Goal: Task Accomplishment & Management: Manage account settings

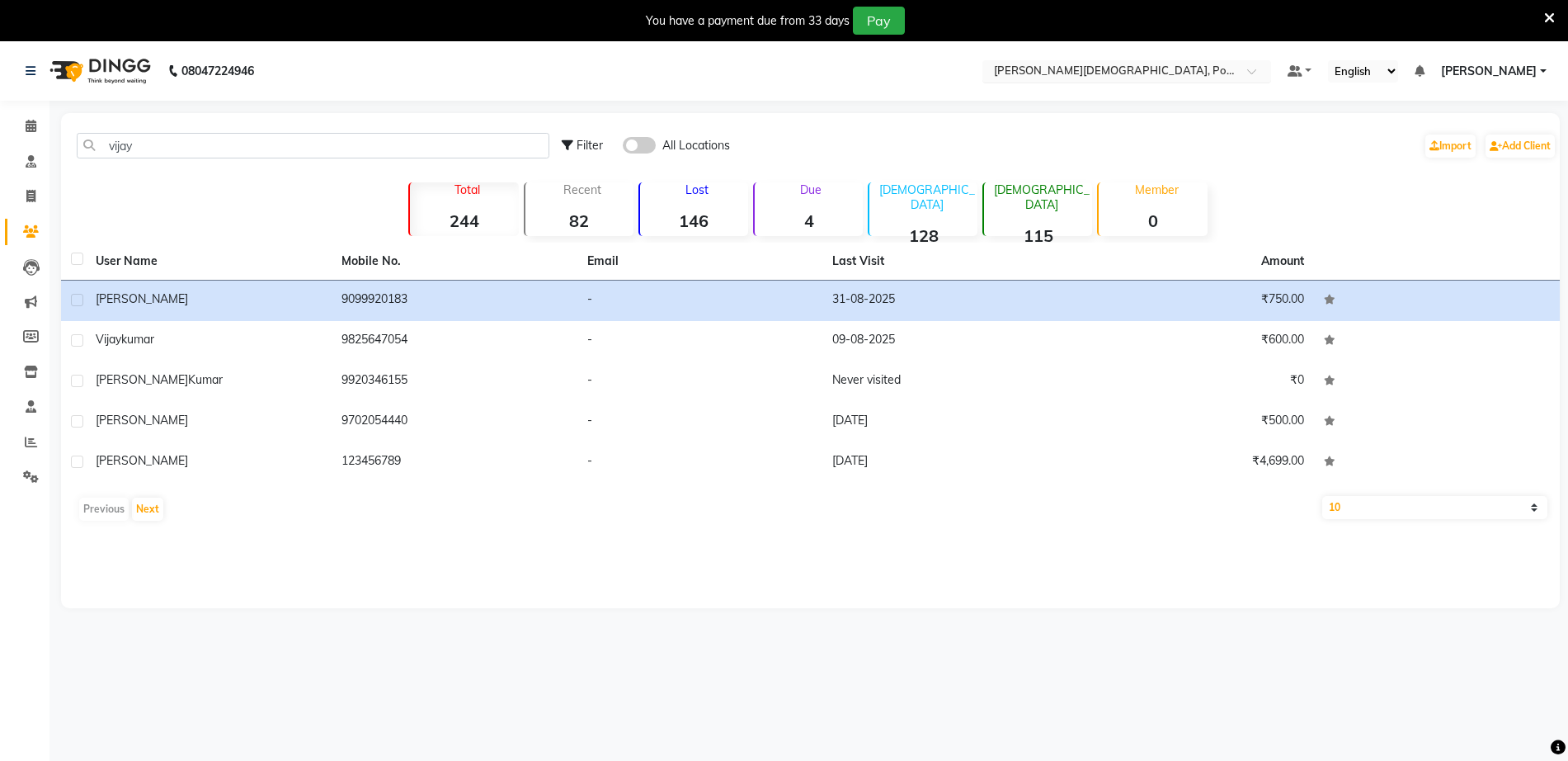
click at [1238, 60] on div "Select Location × [GEOGRAPHIC_DATA], [GEOGRAPHIC_DATA]" at bounding box center [1127, 71] width 289 height 23
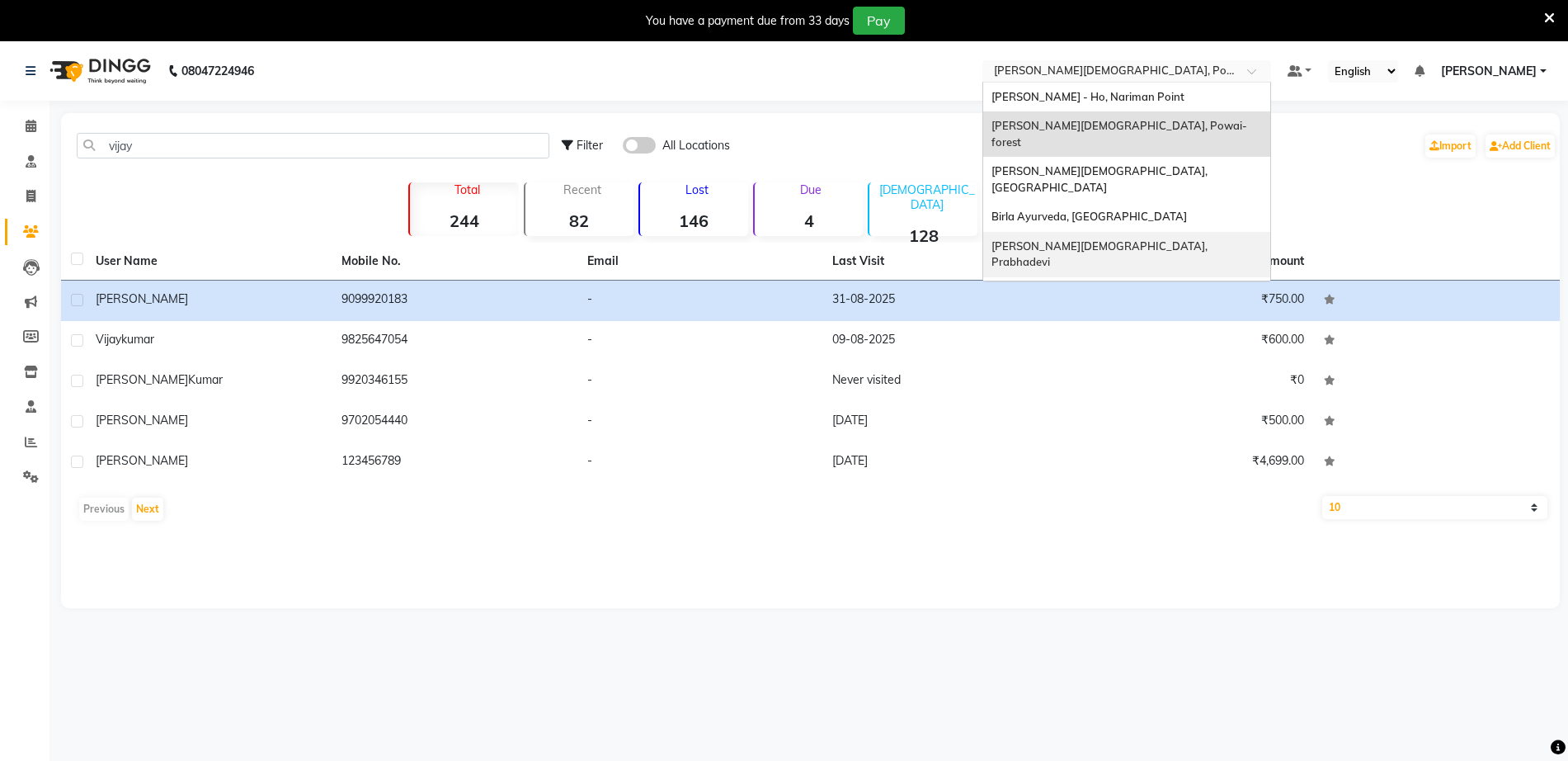
click at [1167, 239] on span "[PERSON_NAME][DEMOGRAPHIC_DATA], Prabhadevi" at bounding box center [1100, 253] width 219 height 30
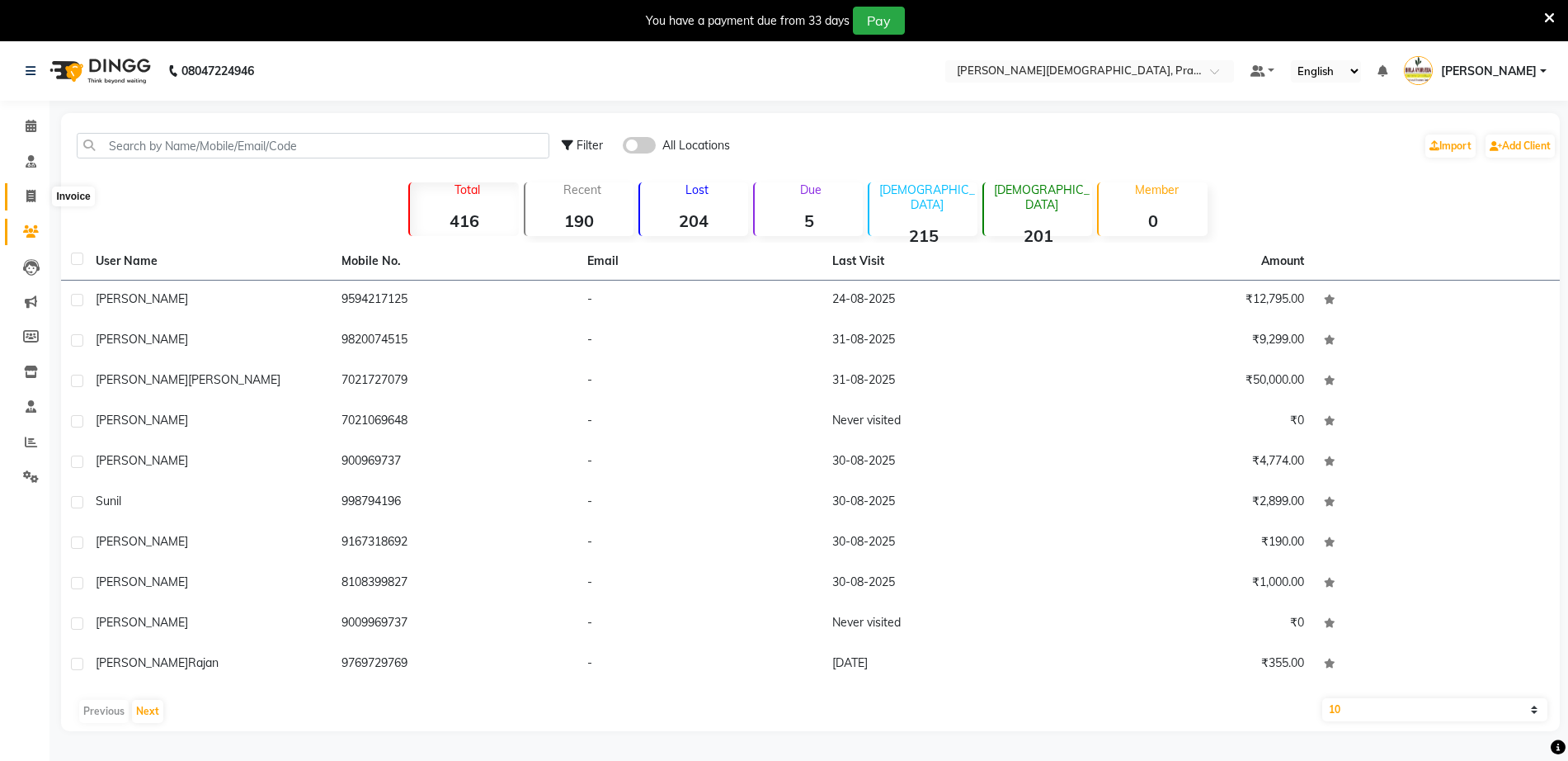
click at [39, 198] on span at bounding box center [31, 196] width 29 height 19
select select "service"
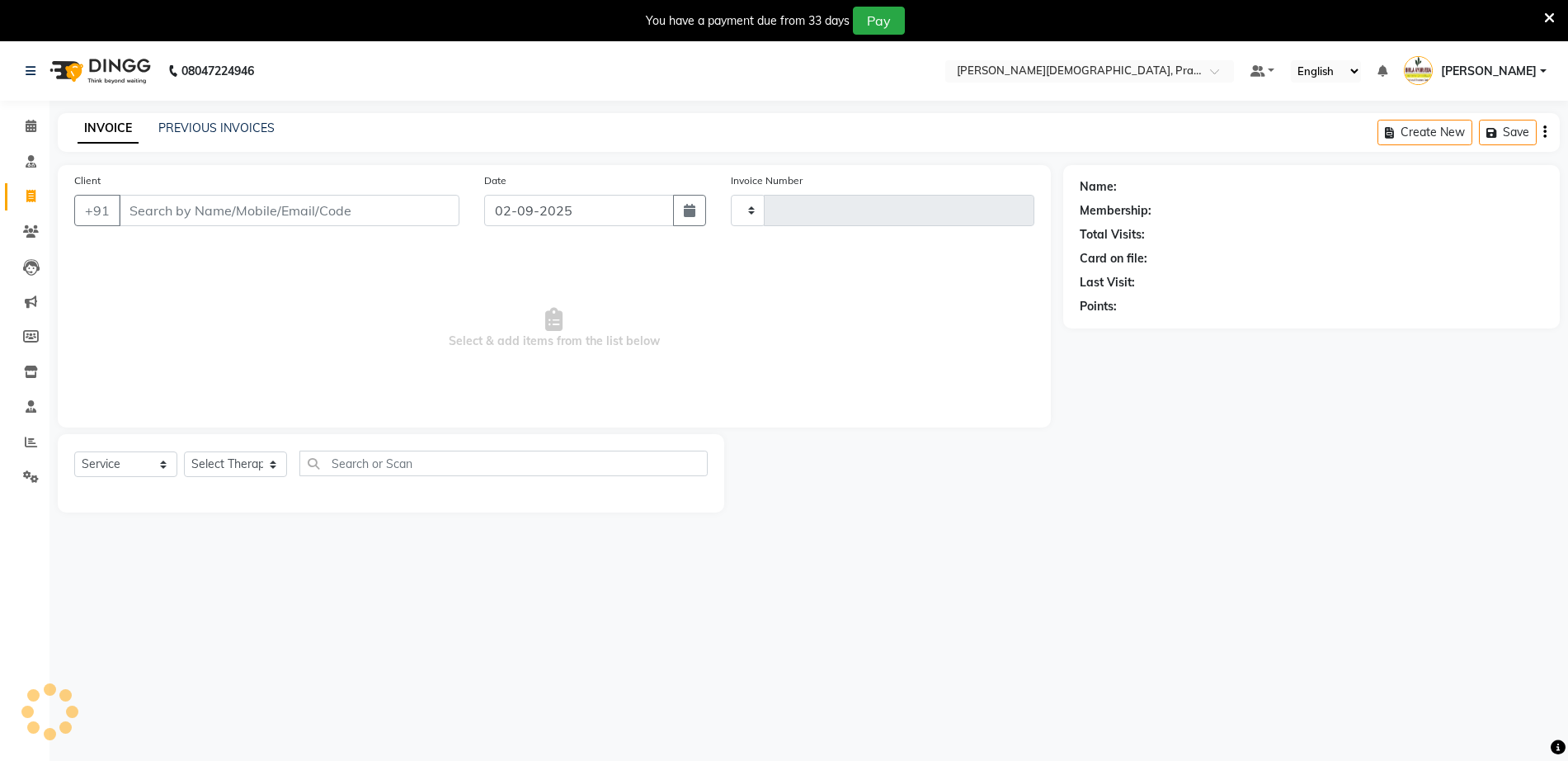
scroll to position [41, 0]
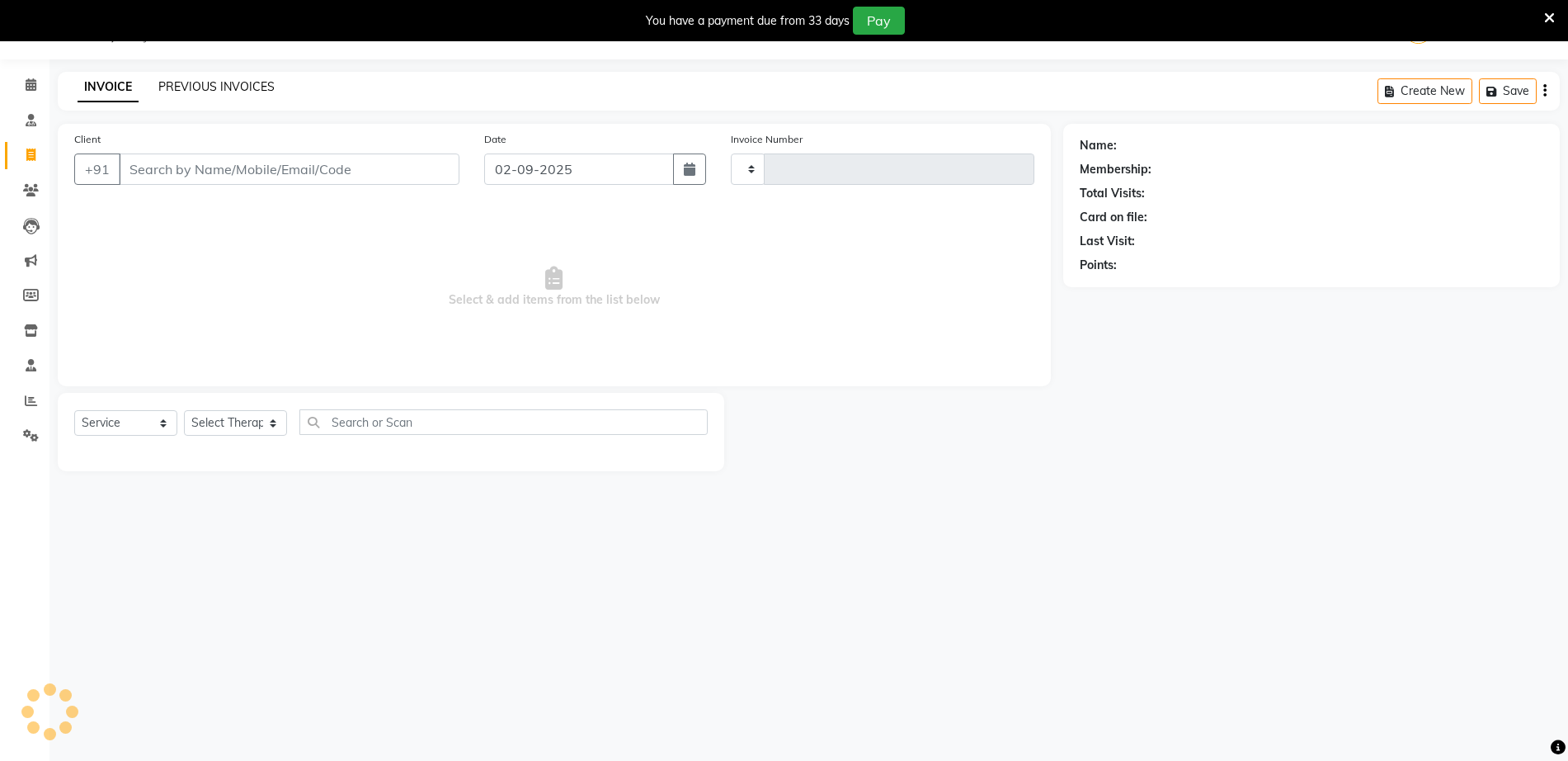
type input "0759"
select select "6818"
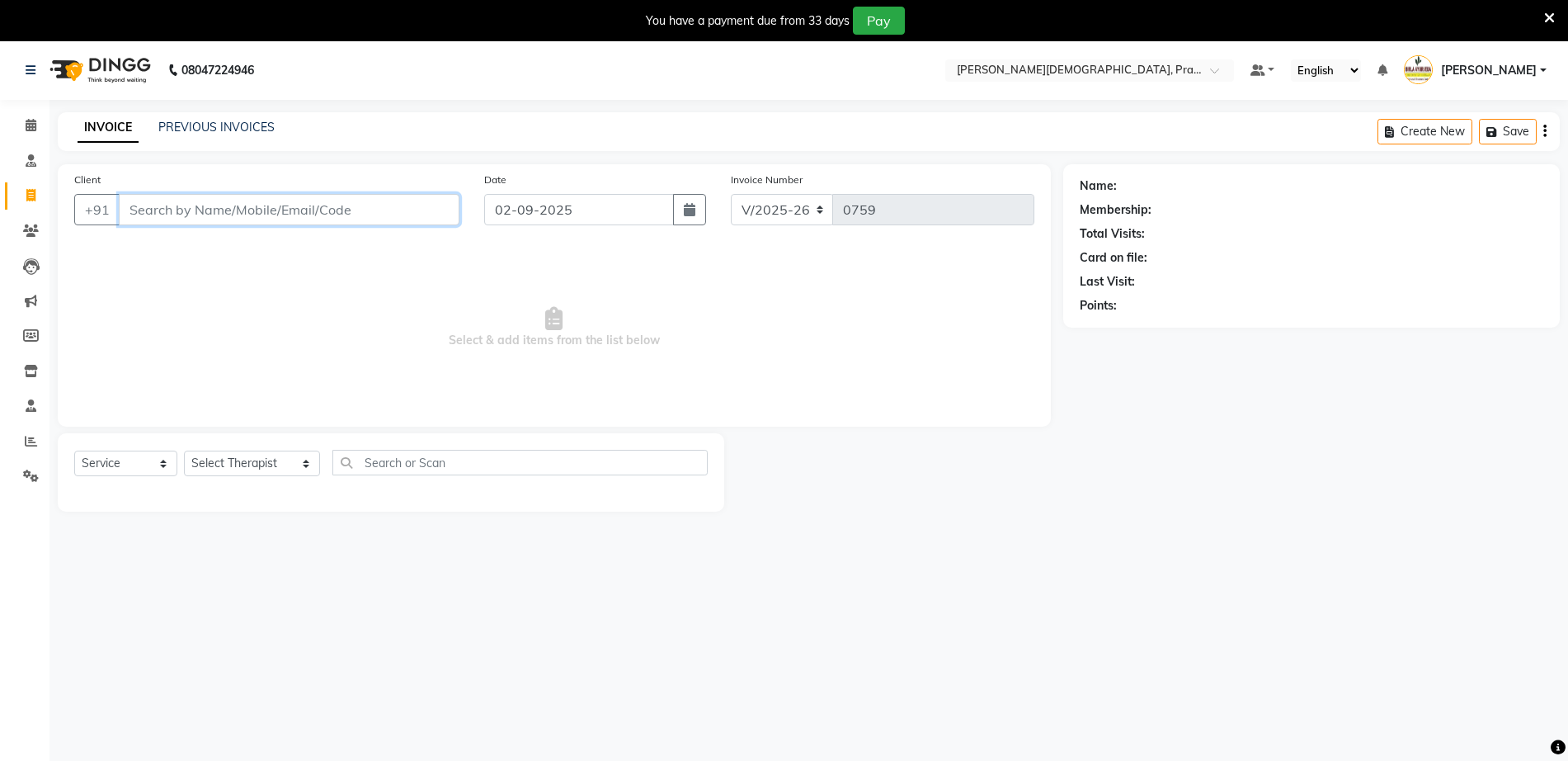
scroll to position [0, 0]
click at [173, 203] on input "Client" at bounding box center [289, 210] width 340 height 32
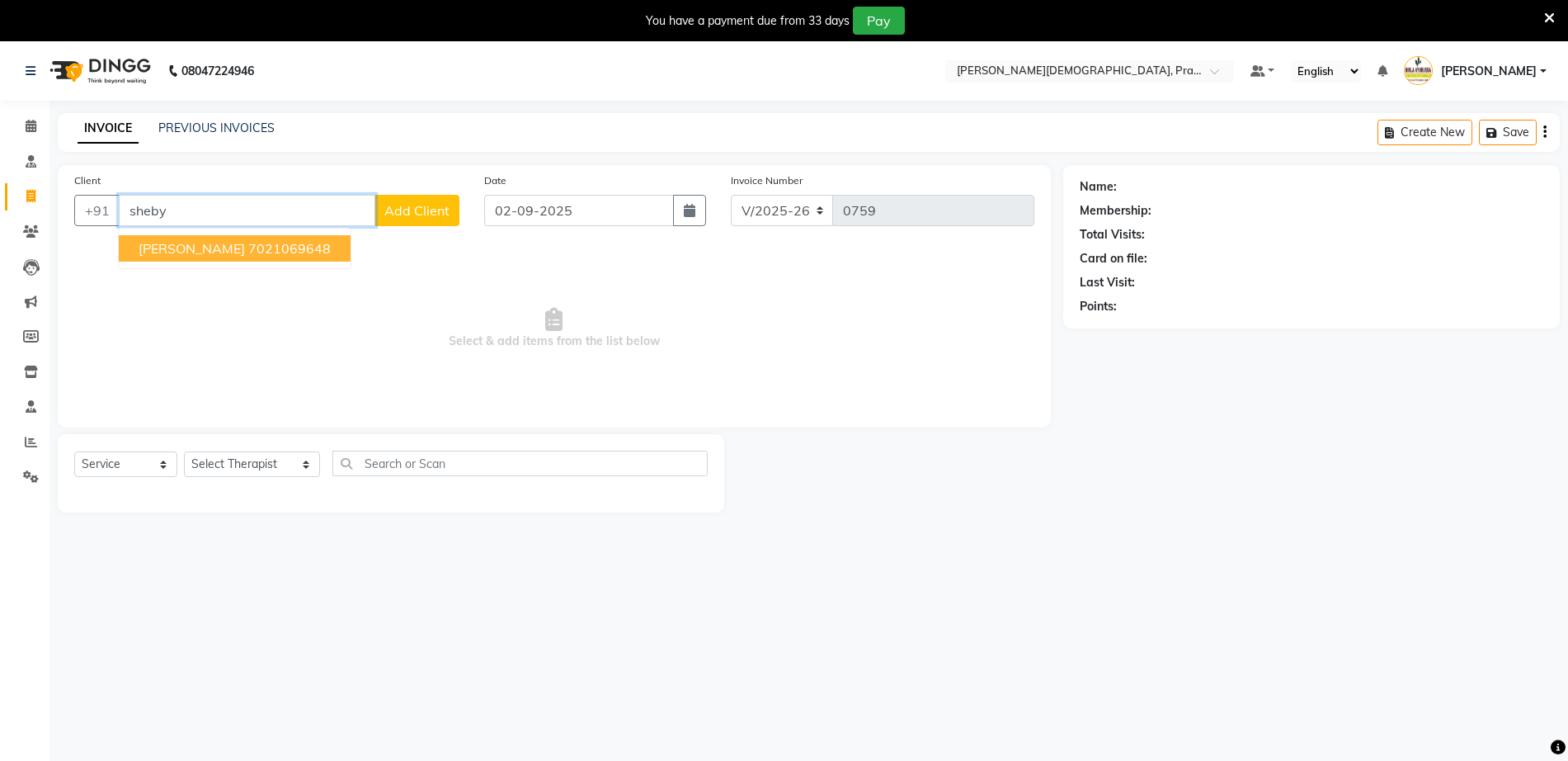
click at [248, 252] on ngb-highlight "7021069648" at bounding box center [289, 248] width 83 height 16
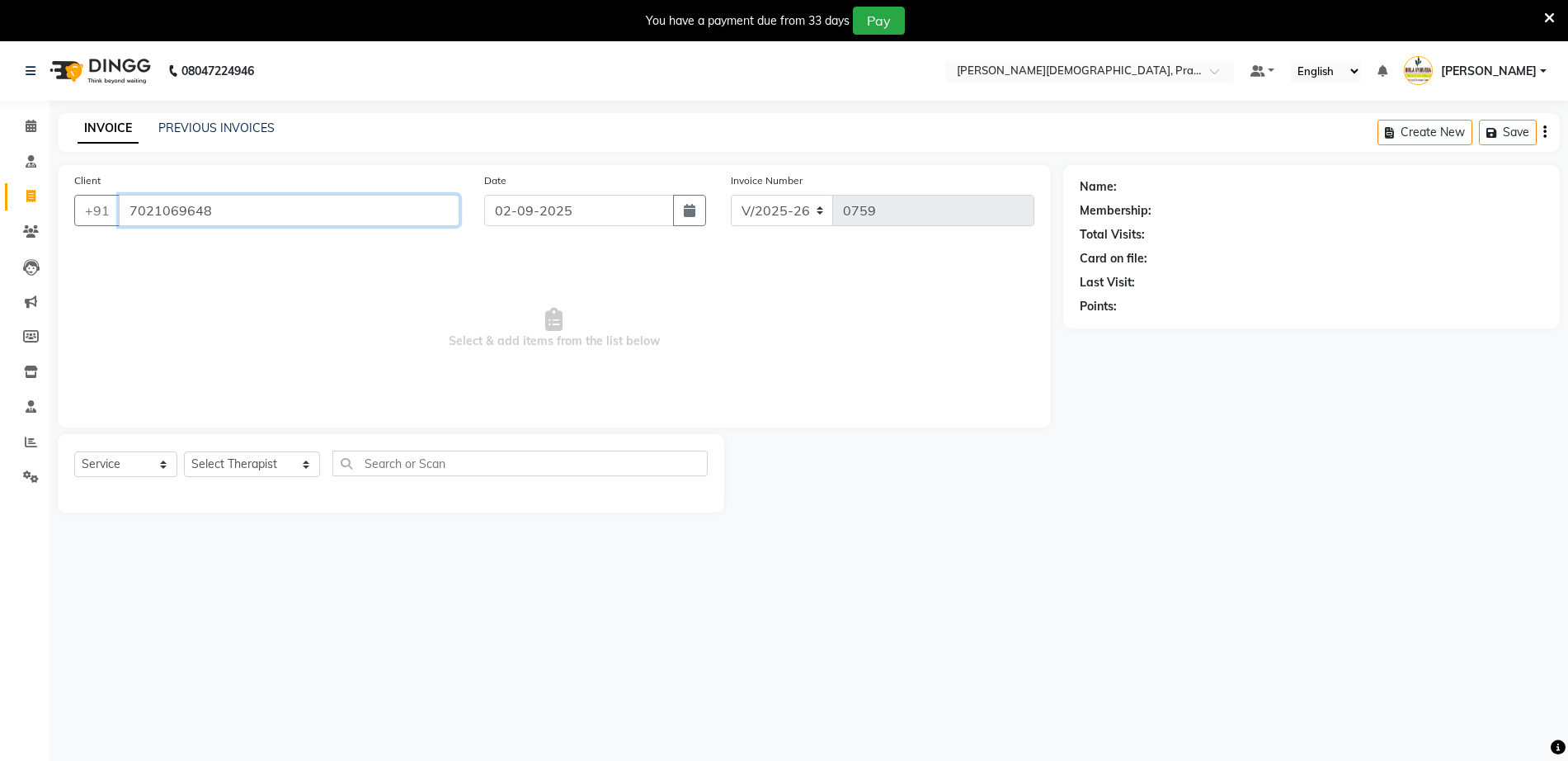
type input "7021069648"
click at [686, 204] on icon "button" at bounding box center [689, 210] width 12 height 14
select select "9"
select select "2025"
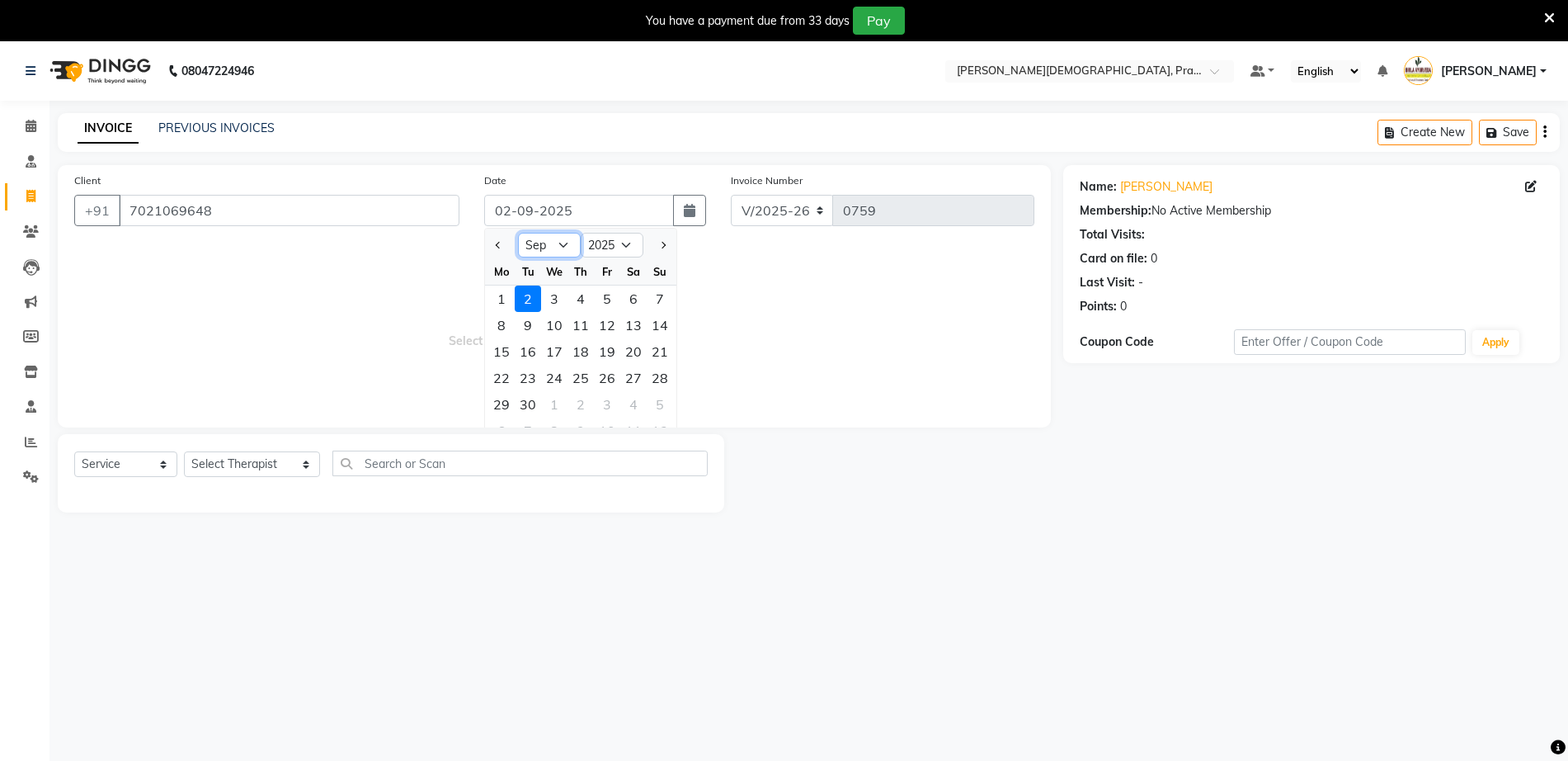
click at [545, 250] on select "Jan Feb Mar Apr May Jun Jul Aug Sep Oct Nov Dec" at bounding box center [549, 244] width 63 height 25
select select "8"
click at [518, 232] on select "Jan Feb Mar Apr May Jun Jul Aug Sep Oct Nov Dec" at bounding box center [549, 244] width 63 height 25
click at [614, 401] on div "29" at bounding box center [606, 404] width 26 height 26
type input "29-08-2025"
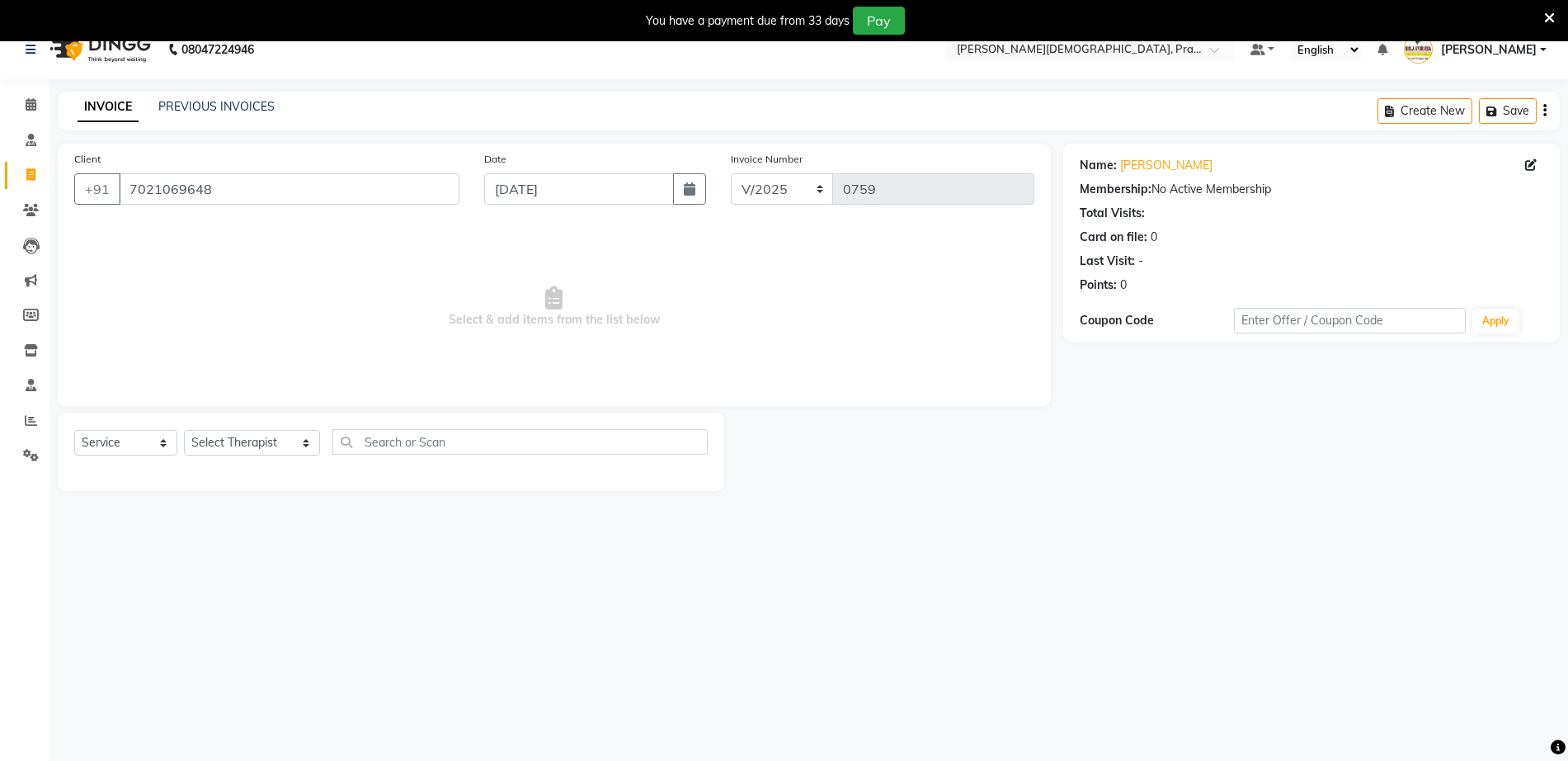
scroll to position [41, 0]
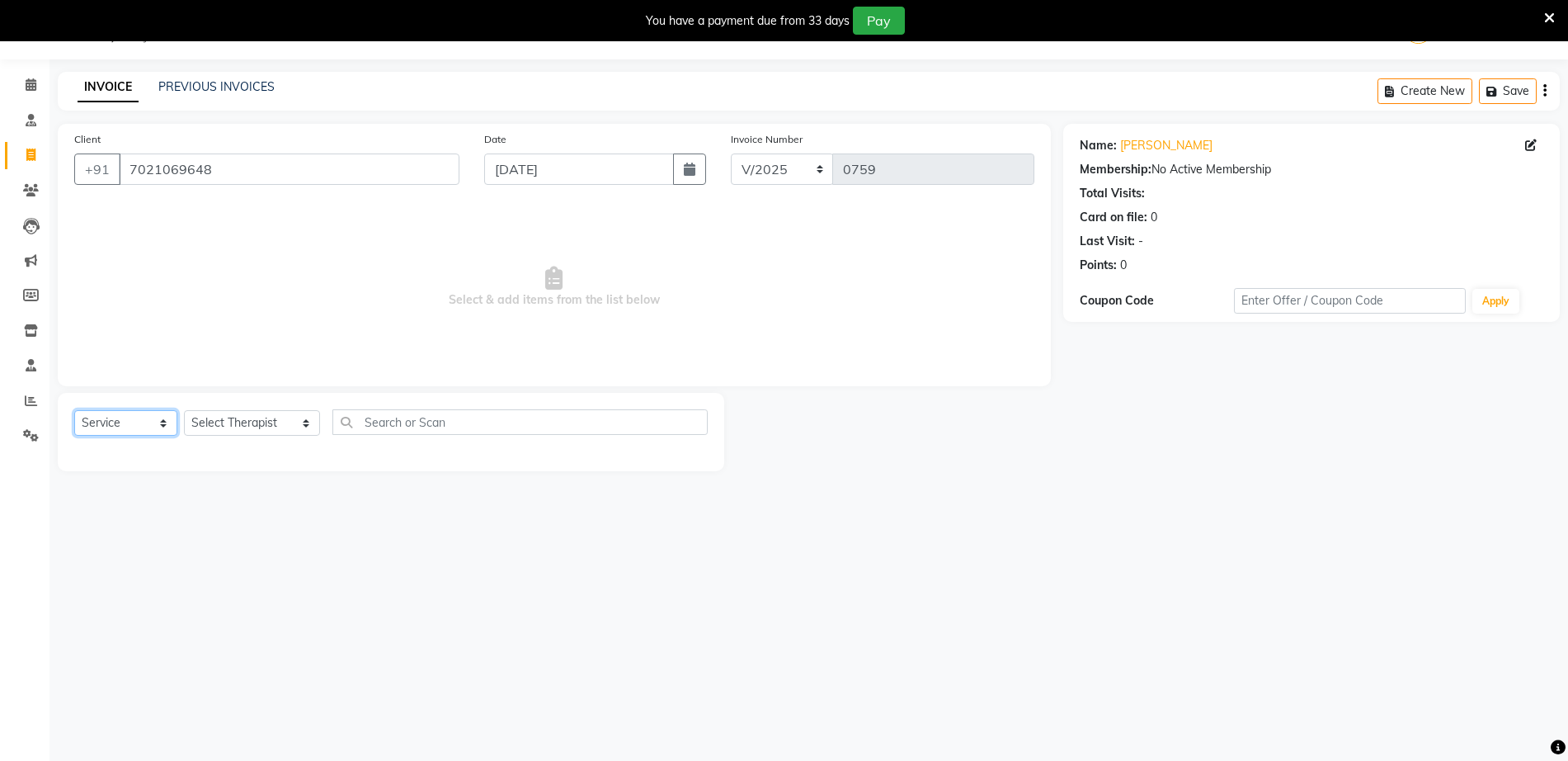
click at [140, 421] on select "Select Service Product Membership Package Voucher Prepaid Gift Card" at bounding box center [126, 423] width 104 height 25
select select "package"
click at [74, 410] on select "Select Service Product Membership Package Voucher Prepaid Gift Card" at bounding box center [126, 423] width 104 height 25
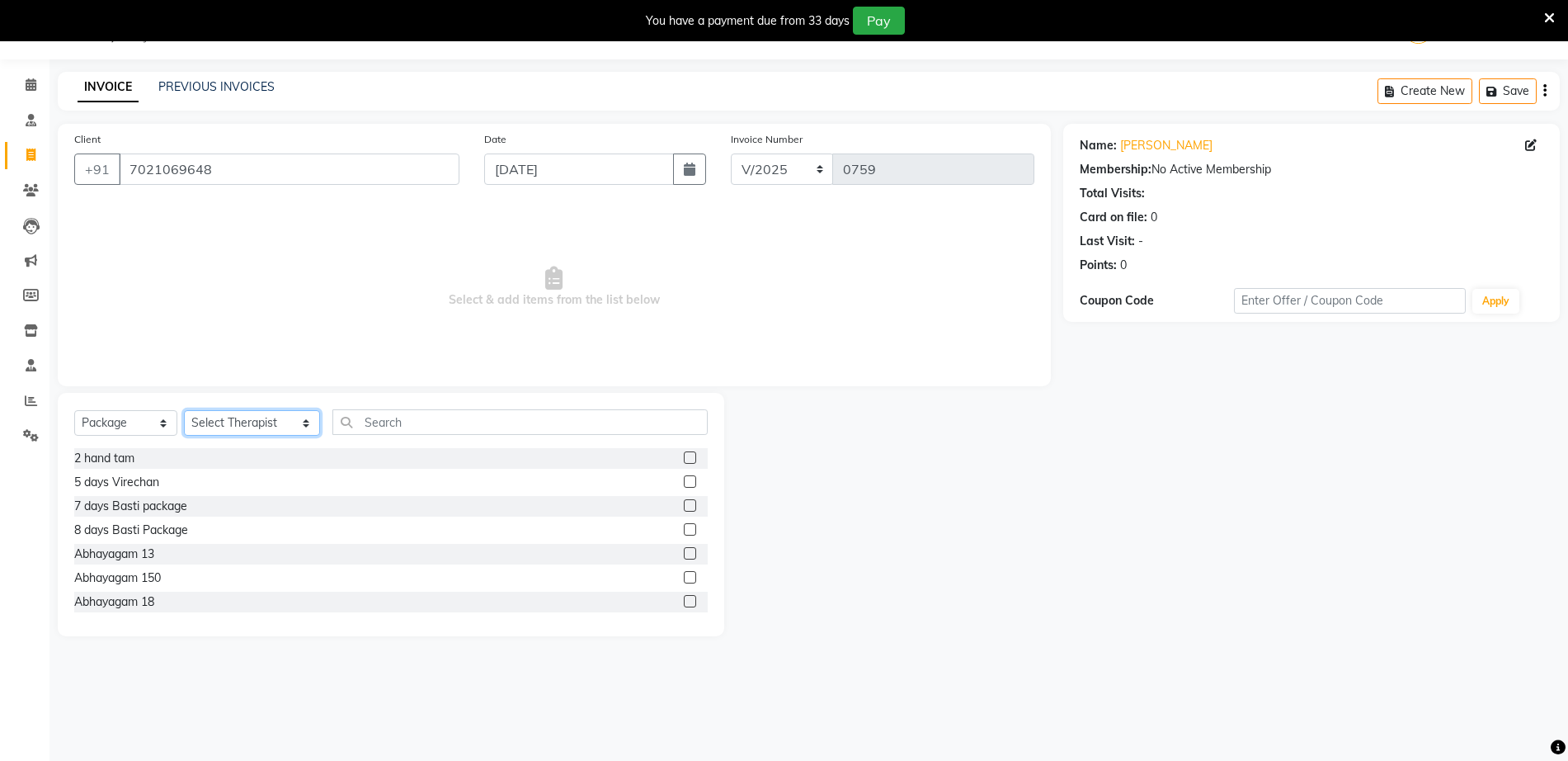
click at [233, 425] on select "Select Therapist Abhijeet Jadhav Amrutha Anita Khatke Anjana Surendra Kalyani A…" at bounding box center [252, 423] width 136 height 25
select select "56949"
click at [184, 410] on select "Select Therapist Abhijeet Jadhav Amrutha Anita Khatke Anjana Surendra Kalyani A…" at bounding box center [252, 423] width 136 height 25
click at [420, 420] on input "text" at bounding box center [519, 422] width 374 height 25
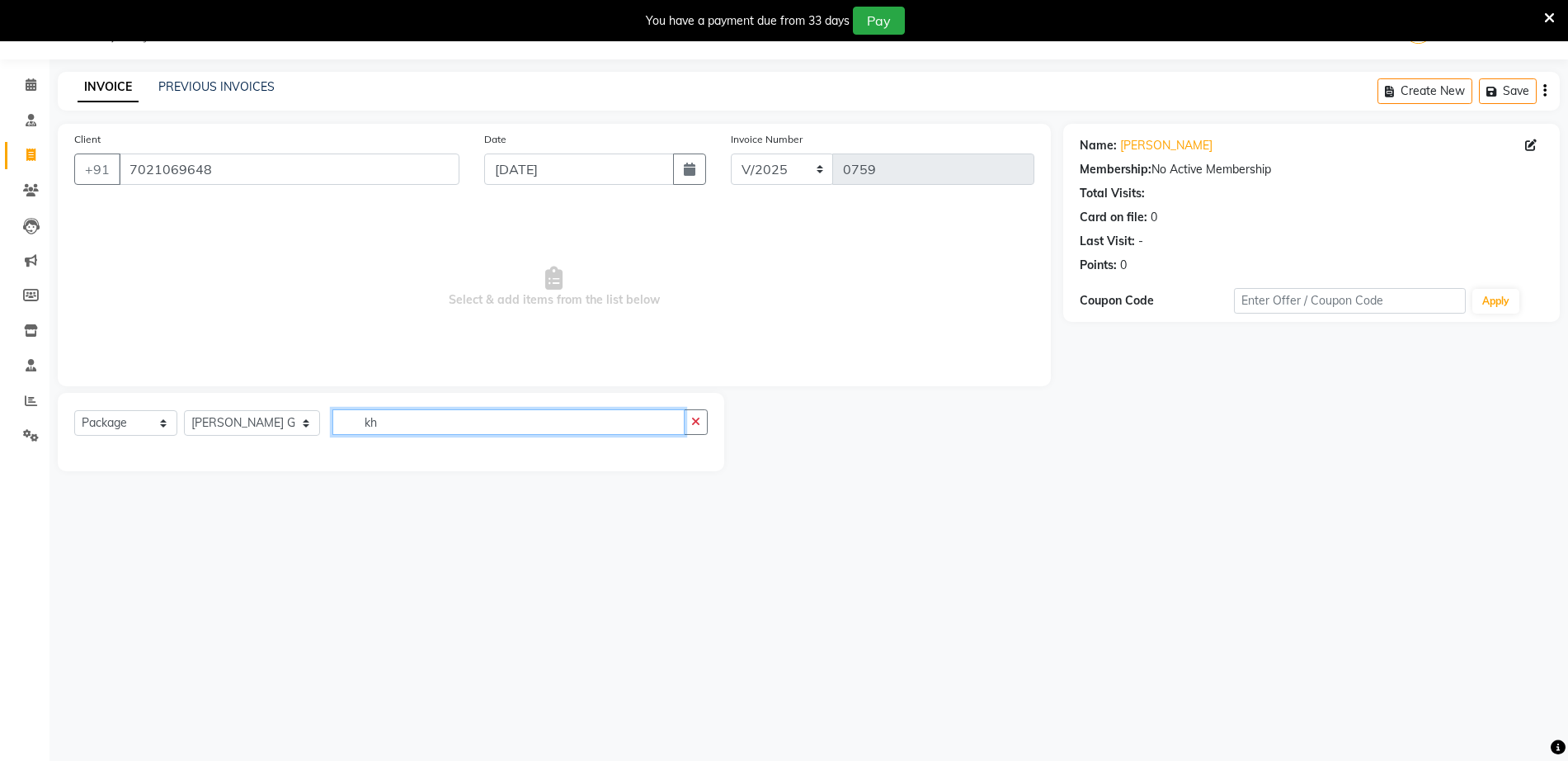
type input "k"
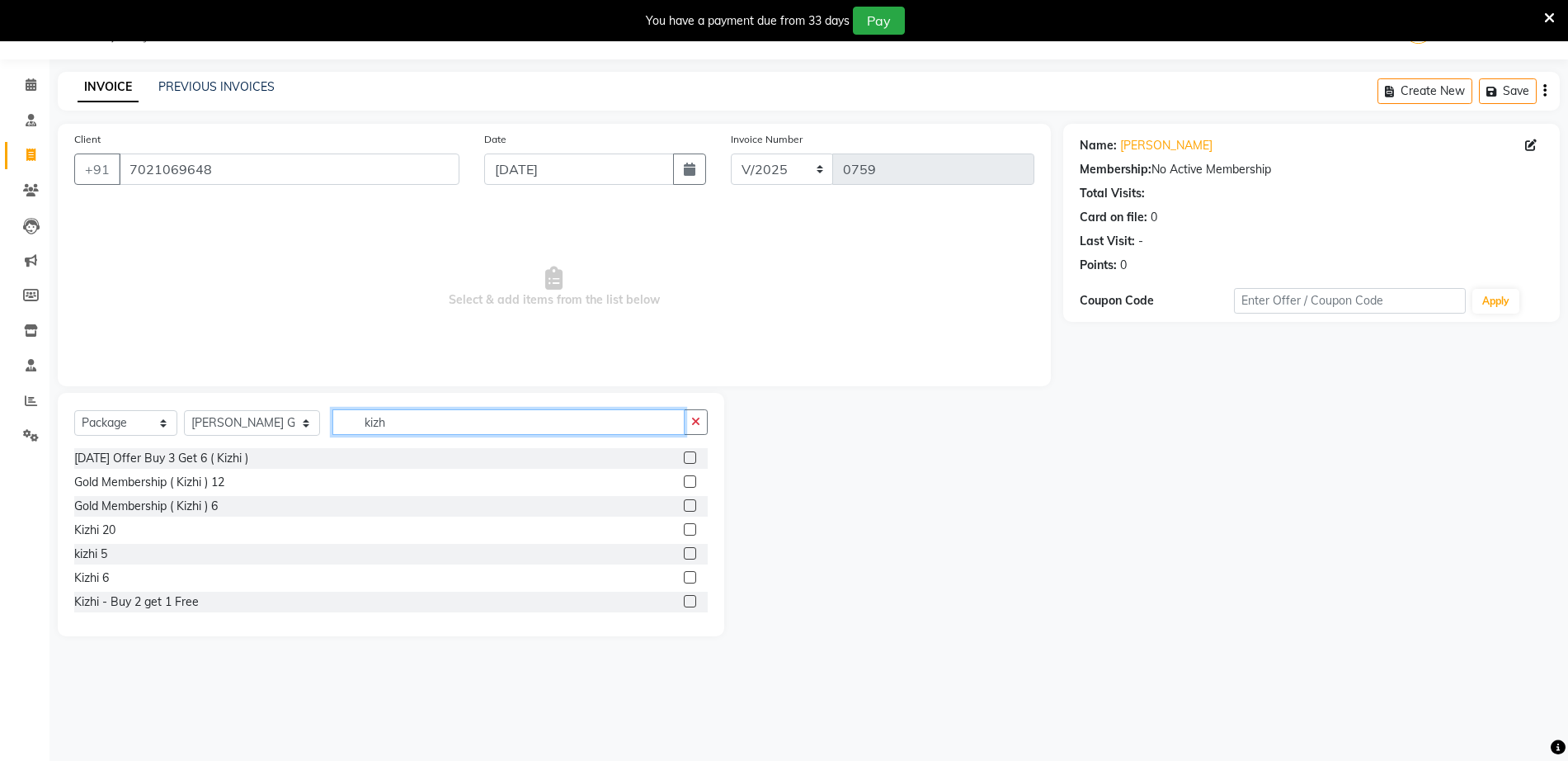
scroll to position [0, 0]
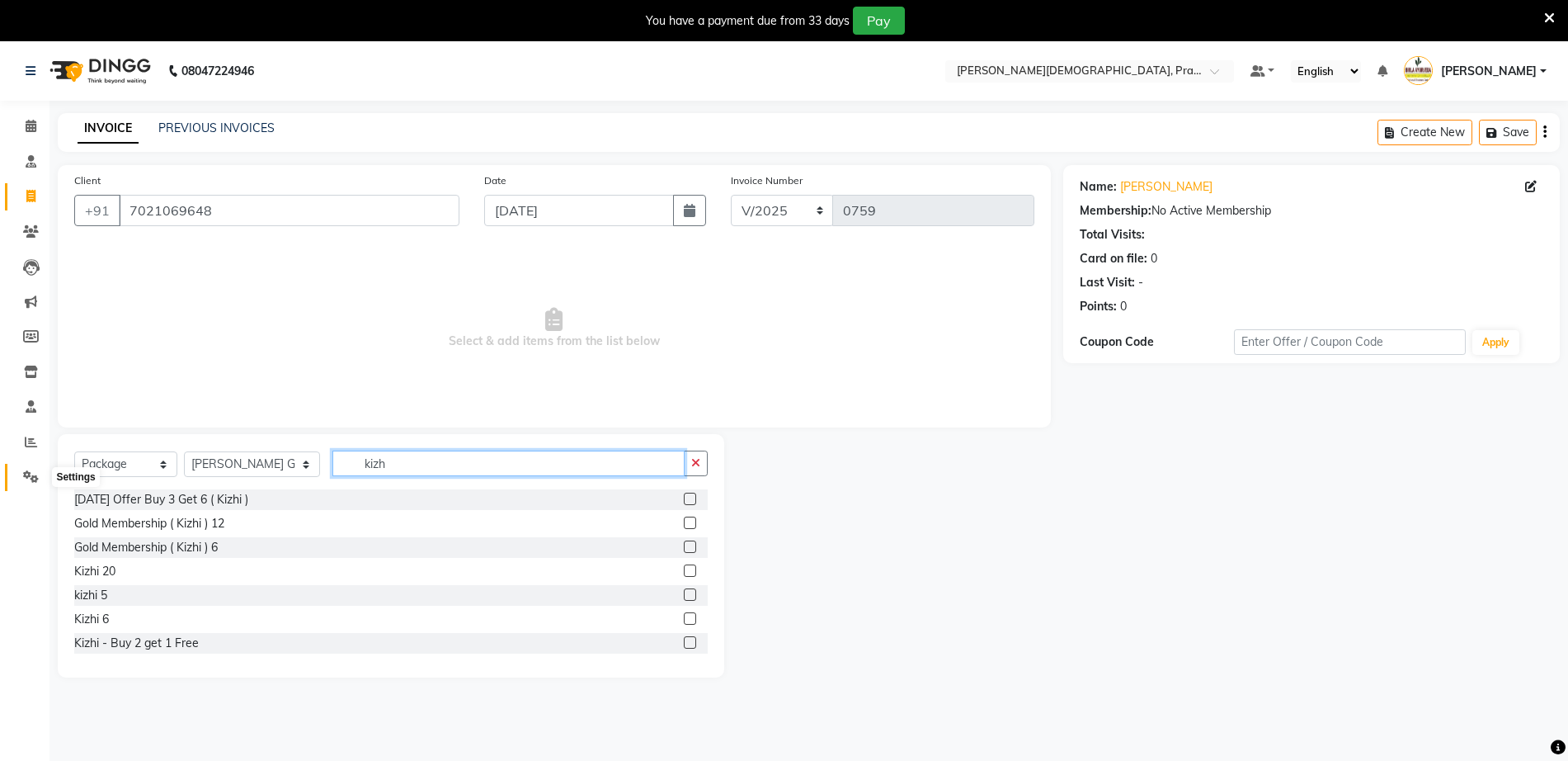
type input "kizh"
click at [32, 471] on icon at bounding box center [30, 477] width 15 height 13
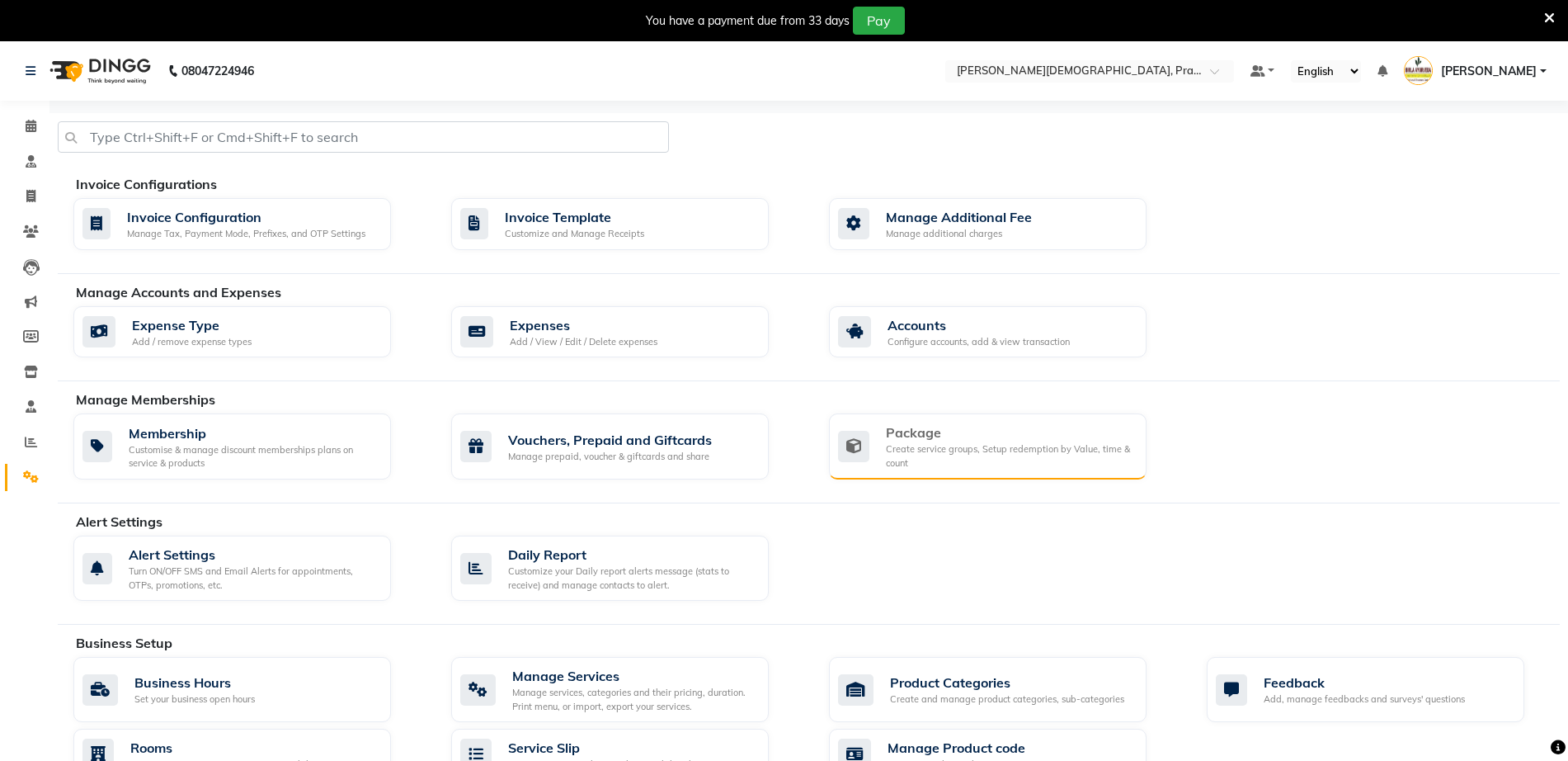
click at [960, 476] on div "Package Create service groups, Setup redemption by Value, time & count" at bounding box center [988, 446] width 318 height 66
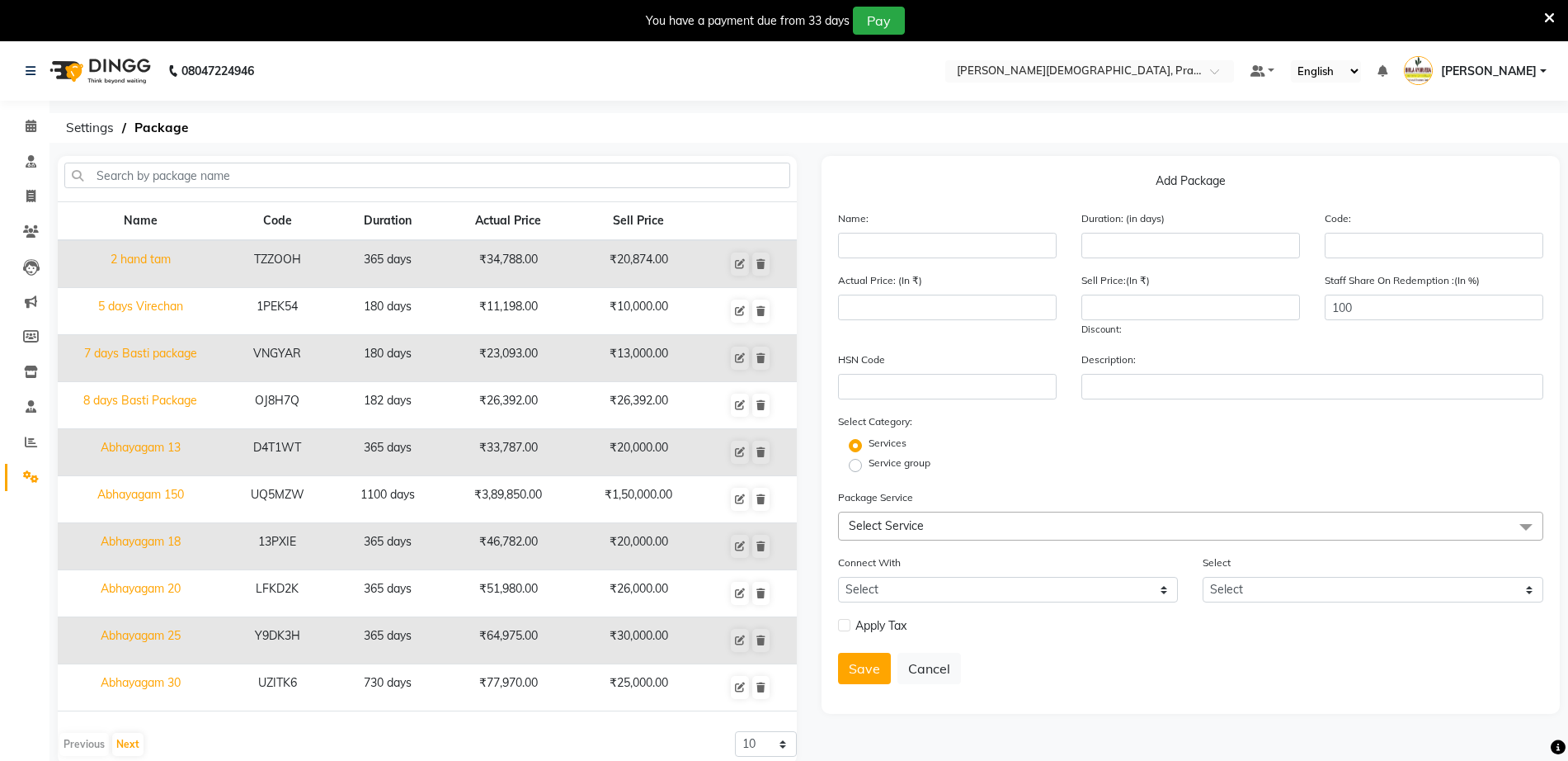
click at [1023, 528] on span "Select Service" at bounding box center [1191, 526] width 706 height 29
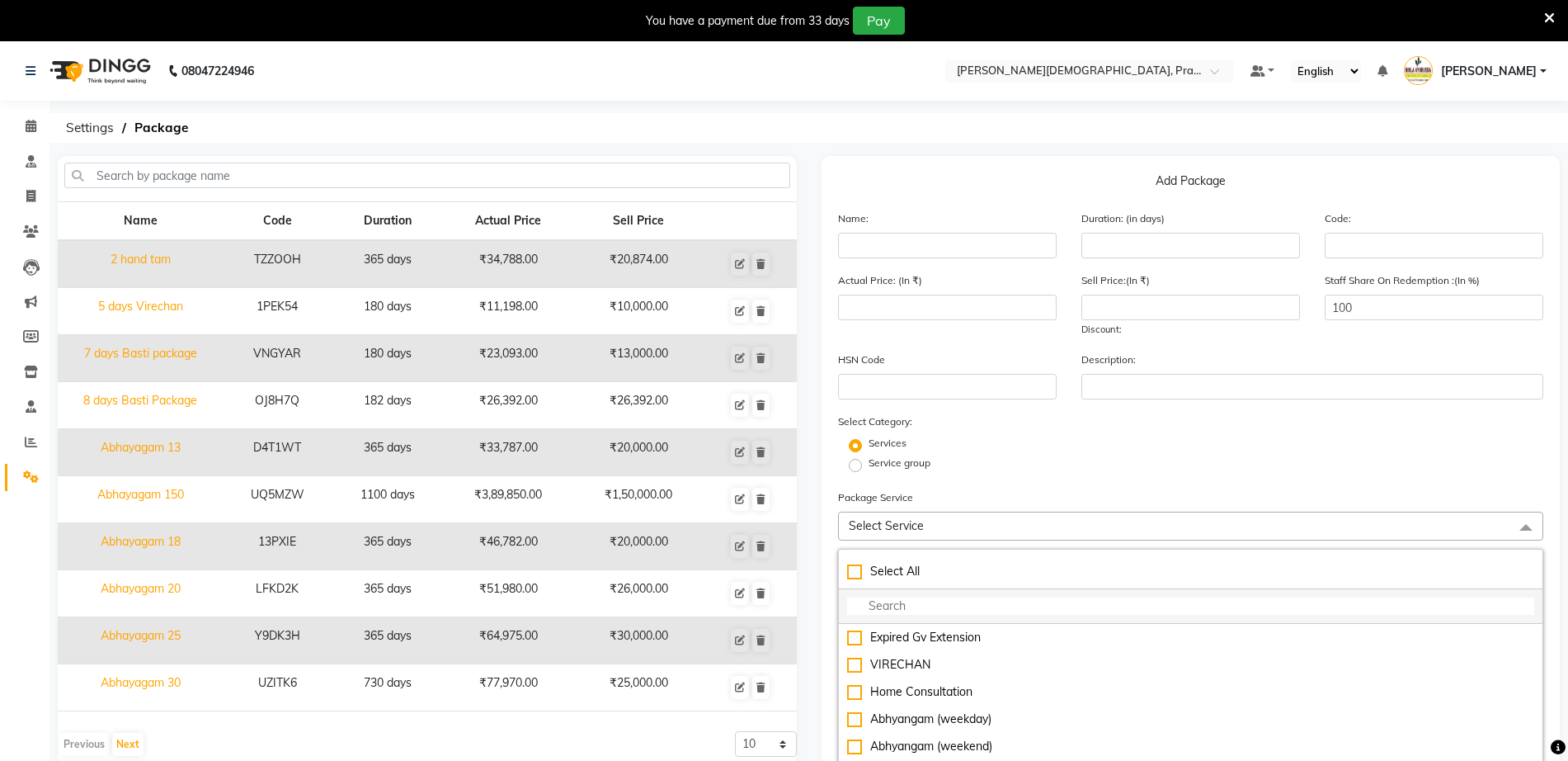
click at [989, 609] on input "multiselect-search" at bounding box center [1191, 606] width 688 height 17
click at [989, 609] on input "k" at bounding box center [1191, 606] width 688 height 17
type input "kizhi"
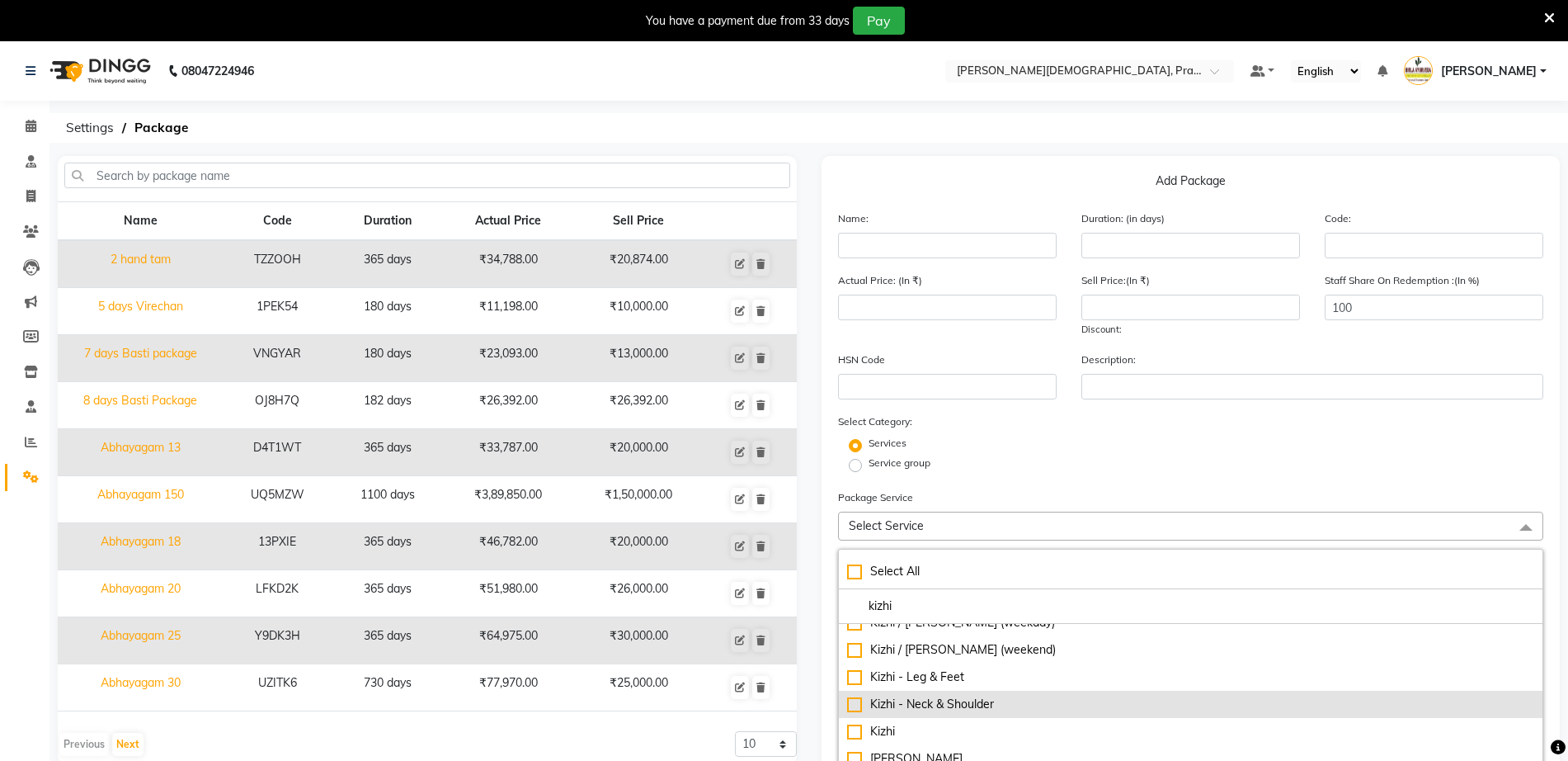
scroll to position [28, 0]
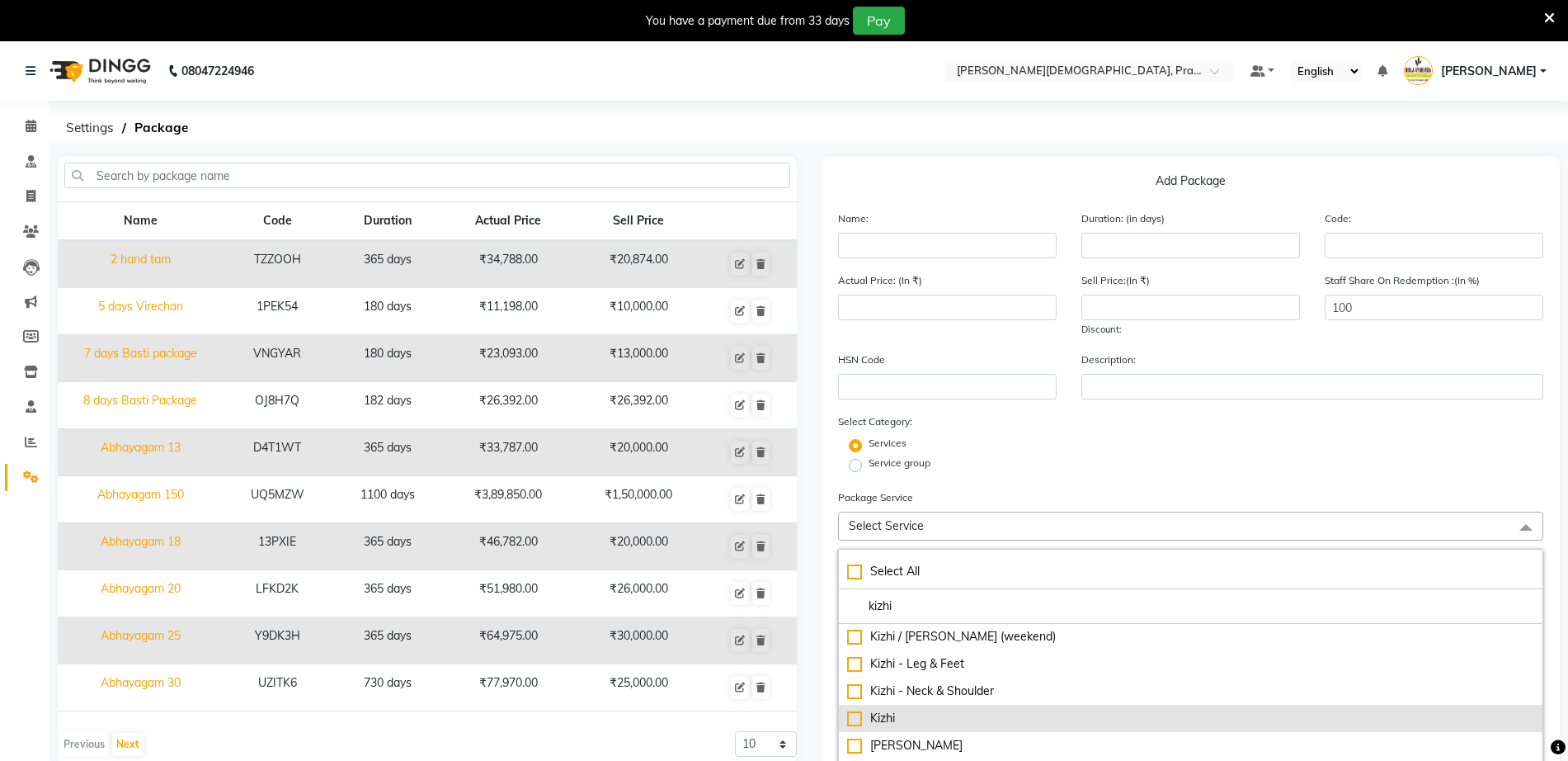
click at [1185, 722] on div "Kizhi" at bounding box center [1191, 717] width 688 height 17
type input "4399"
checkbox input "true"
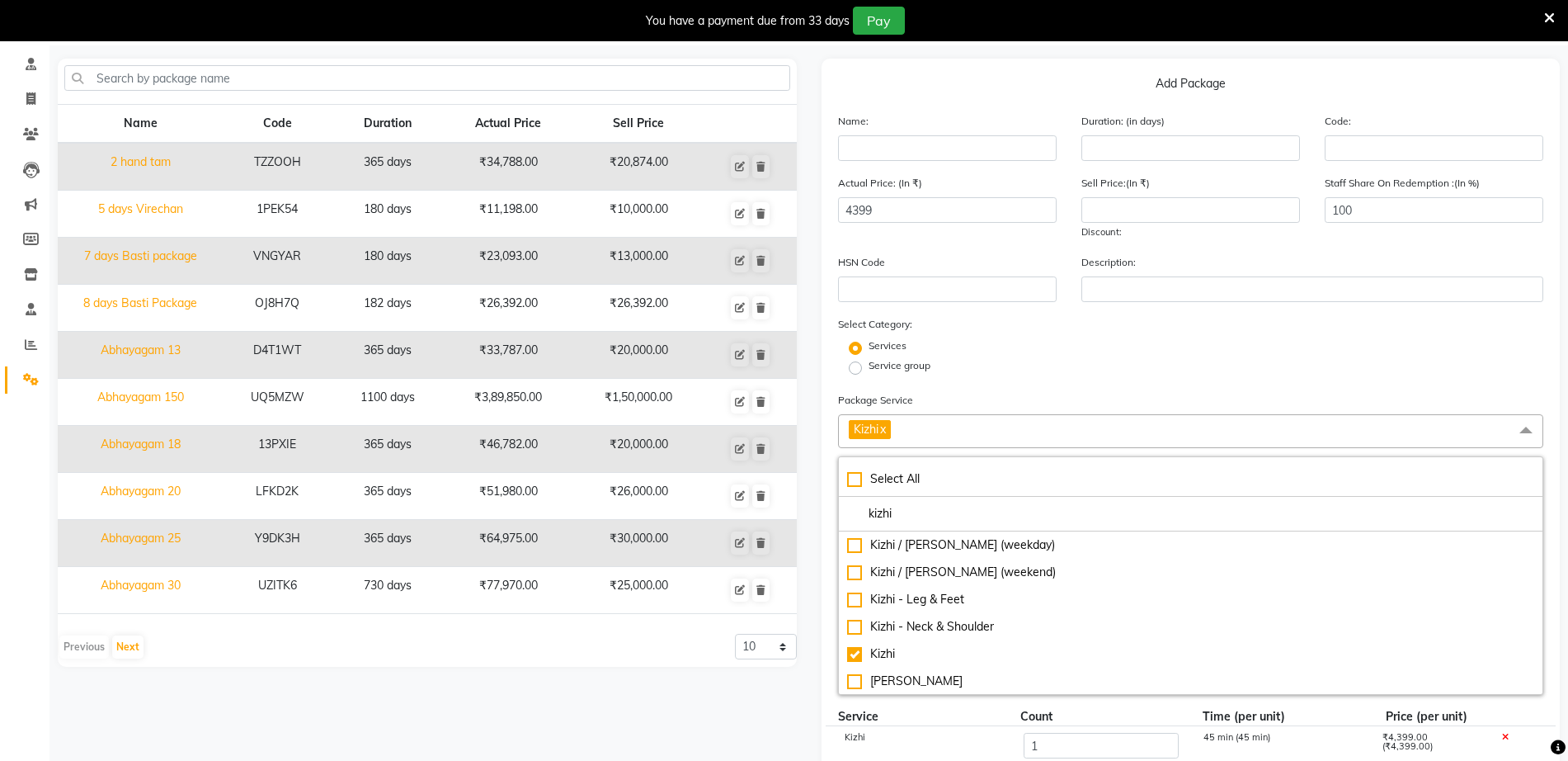
scroll to position [0, 0]
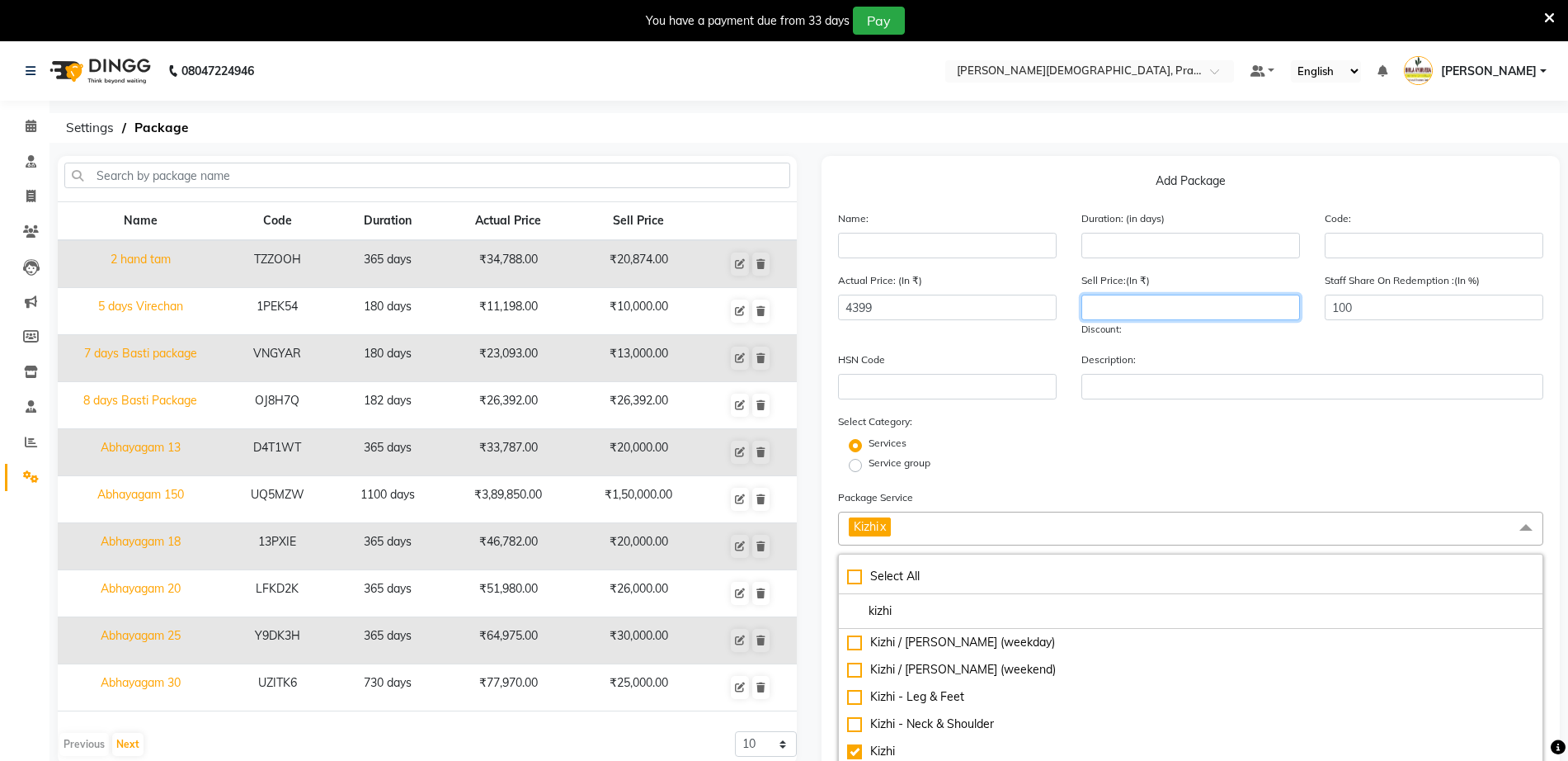
click at [1226, 309] on input "number" at bounding box center [1190, 307] width 219 height 25
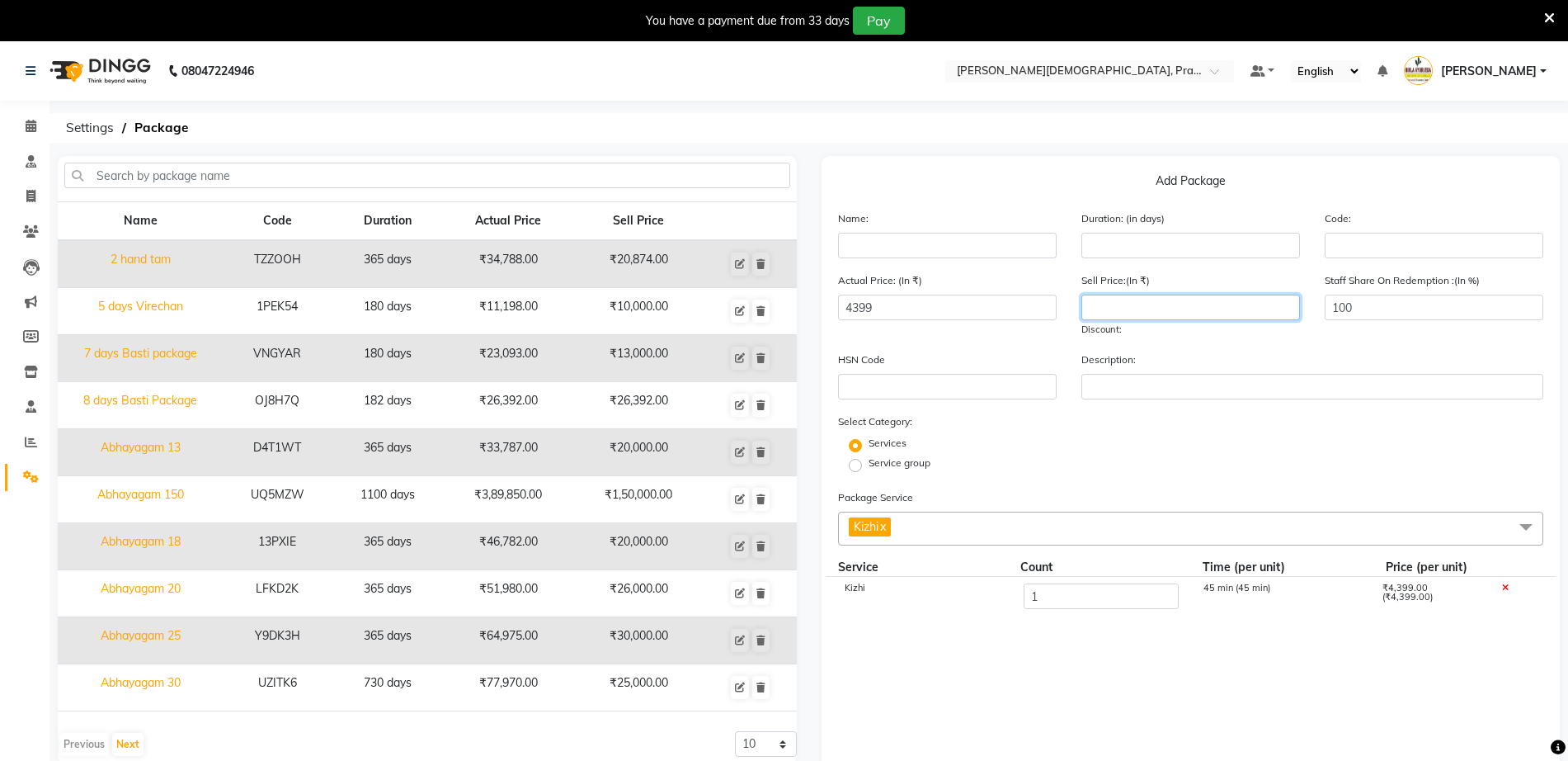
click at [1143, 301] on input "number" at bounding box center [1190, 307] width 219 height 25
drag, startPoint x: 1008, startPoint y: 307, endPoint x: 758, endPoint y: 343, distance: 252.6
click at [758, 343] on div "Name Code Duration Actual Price Sell Price 2 hand tam TZZOOH 365 days ₹34,788.0…" at bounding box center [809, 577] width 1527 height 841
click at [1049, 603] on input "1" at bounding box center [1100, 596] width 154 height 25
type input "7"
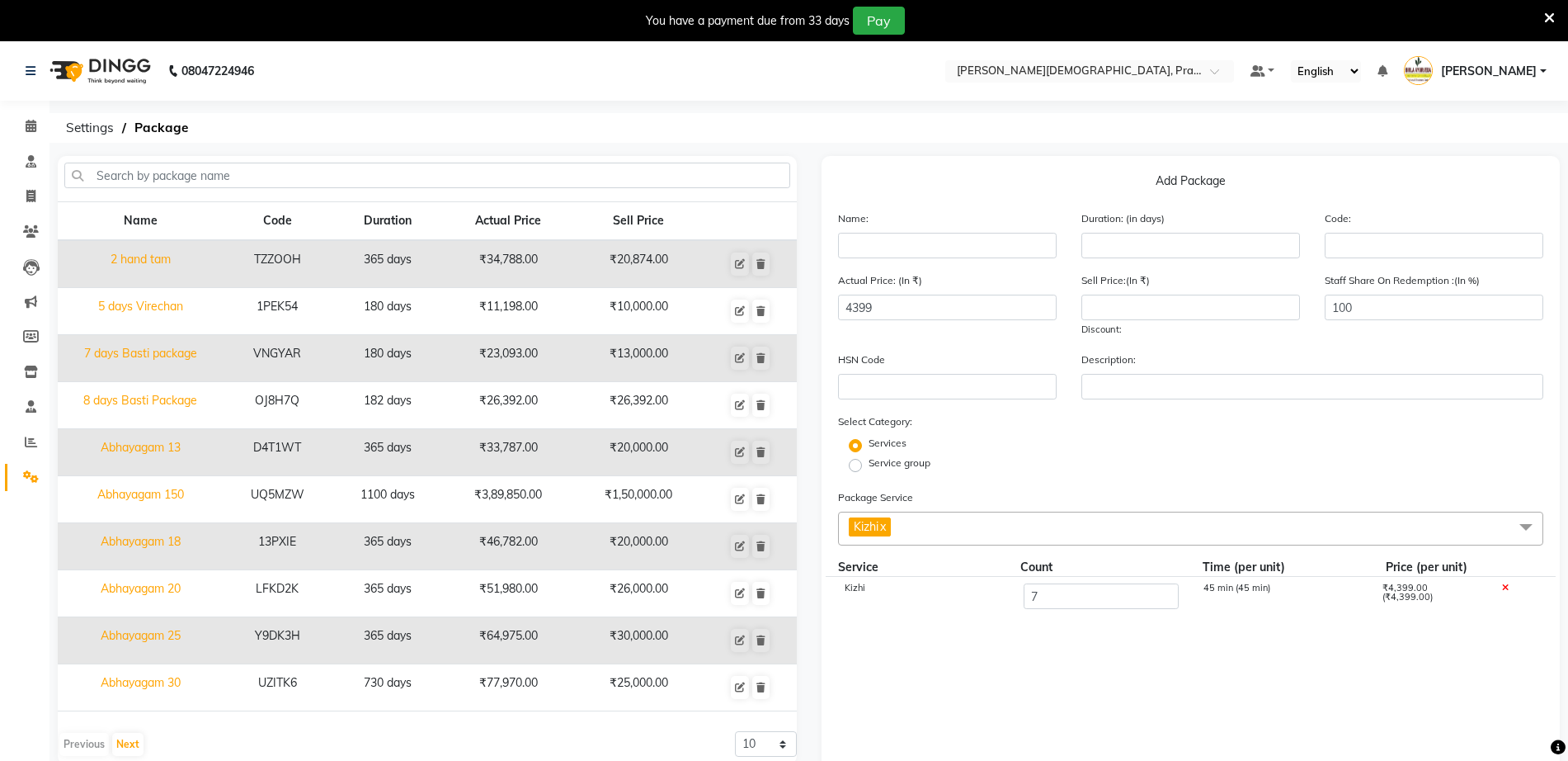
click at [1174, 664] on cdk-virtual-scroll-viewport "Kizhi 7 45 min (45 min) ₹4,399.00 (₹4,399.00)" at bounding box center [1191, 691] width 706 height 229
click at [1142, 300] on input "number" at bounding box center [1190, 307] width 219 height 25
type input "21555"
click at [1104, 456] on div "Service group" at bounding box center [1190, 466] width 731 height 20
click at [1308, 448] on div "Services" at bounding box center [1190, 446] width 731 height 20
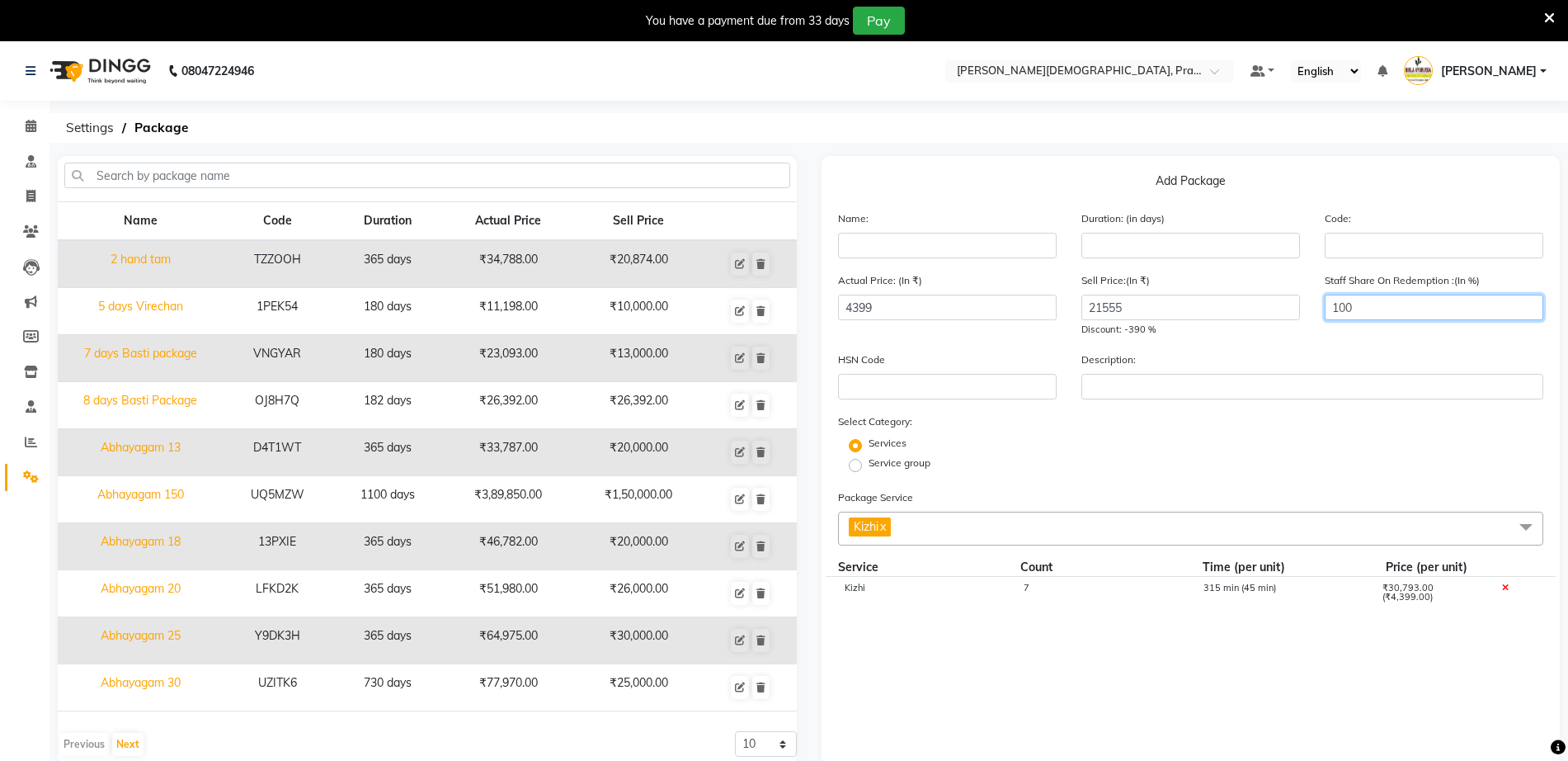
click at [1349, 303] on input "100" at bounding box center [1434, 307] width 219 height 25
drag, startPoint x: 1349, startPoint y: 303, endPoint x: 1307, endPoint y: 309, distance: 42.4
click at [1322, 313] on div "Staff Share On Redemption :(In %) 100" at bounding box center [1434, 304] width 243 height 66
type input "00"
click at [1289, 487] on form "Name: Duration: (in days) Code: Actual Price: (In ₹) 4399 Sell Price:(In ₹) 215…" at bounding box center [1191, 595] width 706 height 771
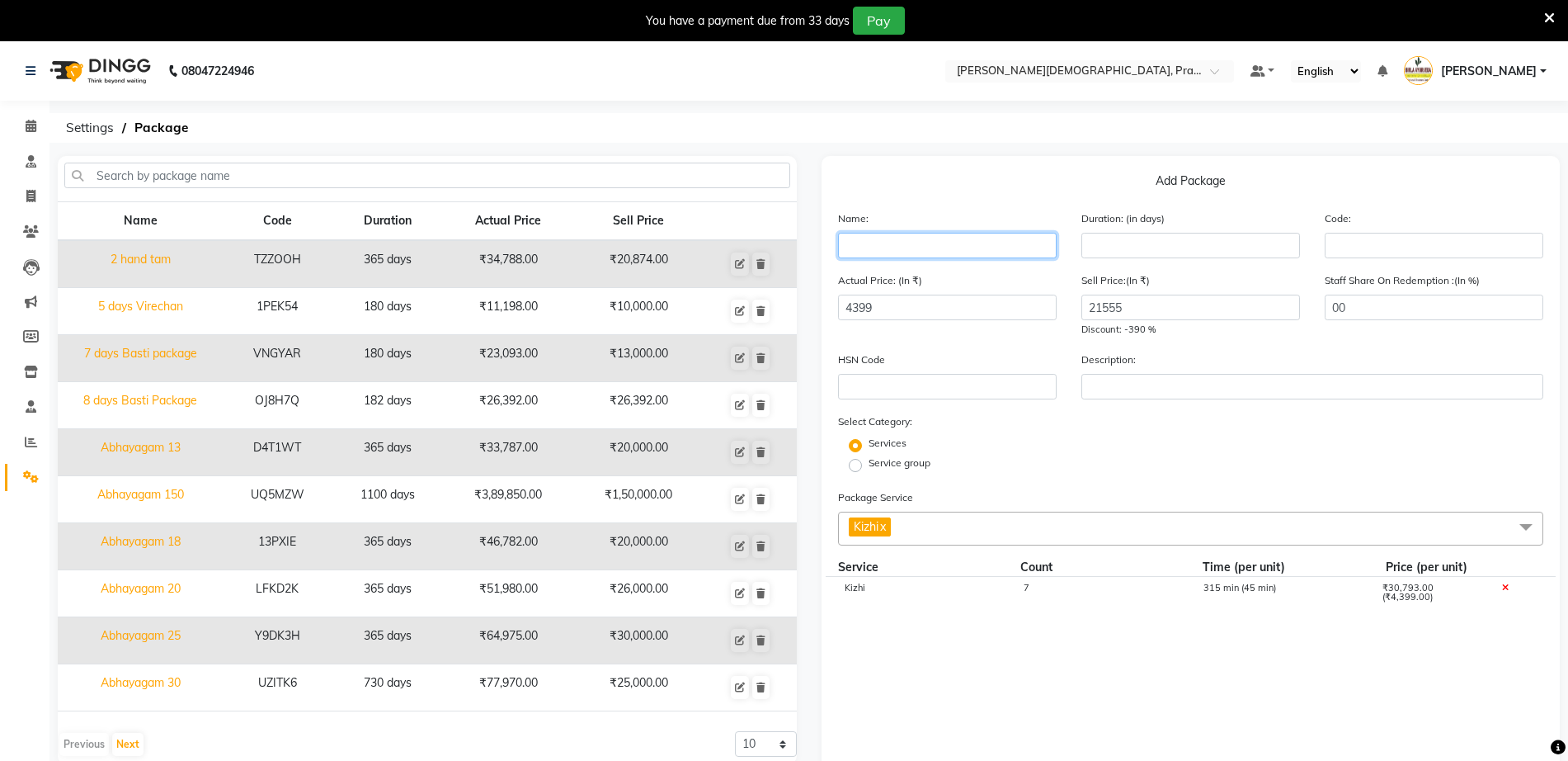
click at [978, 242] on input "text" at bounding box center [947, 245] width 219 height 25
click at [956, 232] on input "text" at bounding box center [947, 245] width 219 height 25
type input "Kizhi 7 sessions"
click at [1094, 237] on input "number" at bounding box center [1190, 245] width 219 height 25
click at [998, 446] on div "Services" at bounding box center [1190, 446] width 731 height 20
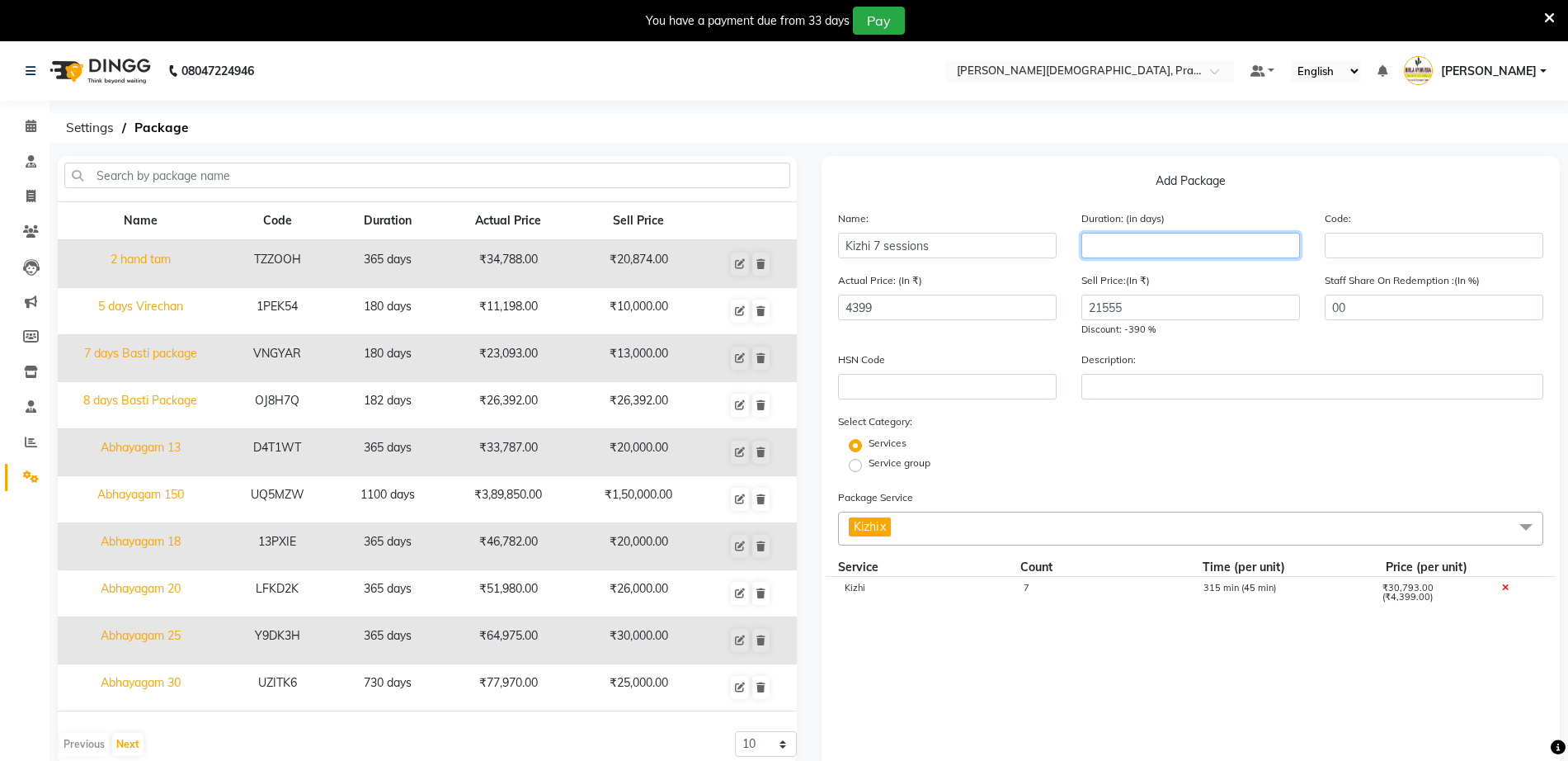
click at [1142, 256] on input "number" at bounding box center [1190, 245] width 219 height 25
type input "7"
click at [1130, 232] on div "Duration: (in days) 7" at bounding box center [1190, 234] width 243 height 49
click at [1144, 239] on input "7" at bounding box center [1190, 245] width 219 height 25
click at [1245, 239] on input "7" at bounding box center [1190, 245] width 219 height 25
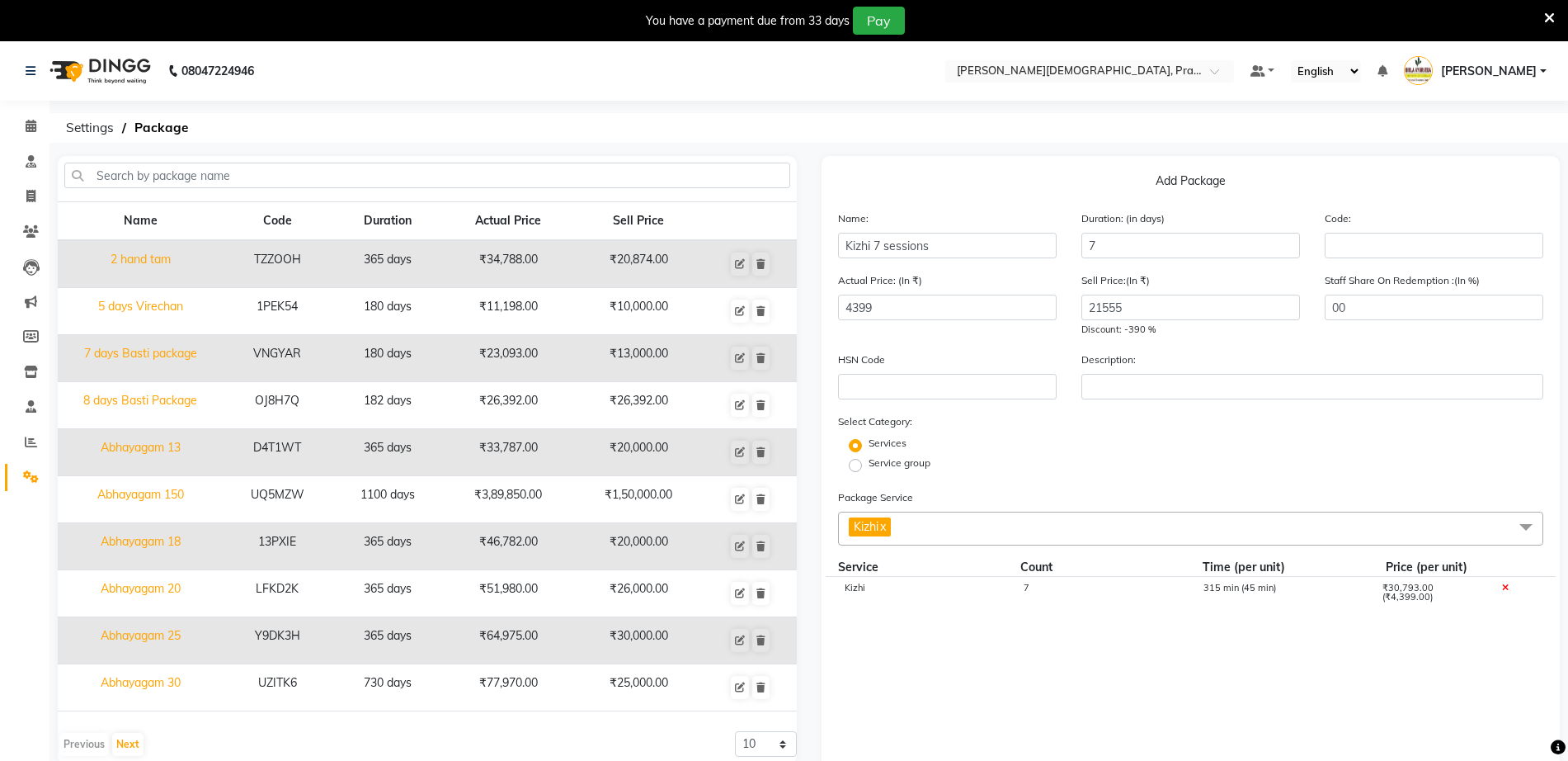
click at [960, 473] on div "Service group" at bounding box center [1190, 466] width 731 height 20
click at [1040, 454] on div "Services" at bounding box center [1190, 446] width 731 height 20
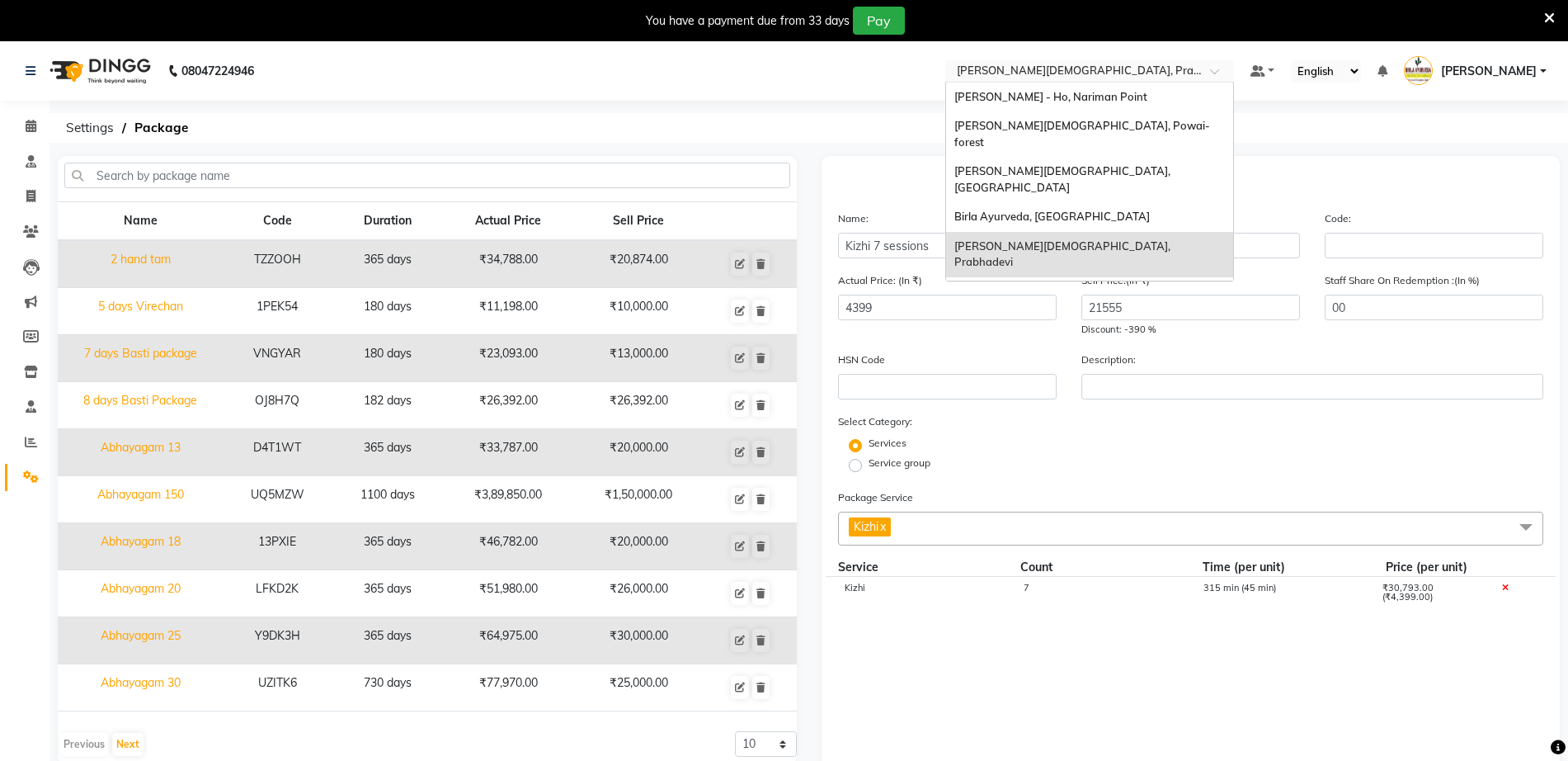
click at [1120, 66] on input "text" at bounding box center [1072, 73] width 239 height 16
click at [1141, 210] on span "Birla Ayurveda, [GEOGRAPHIC_DATA]" at bounding box center [1051, 216] width 195 height 14
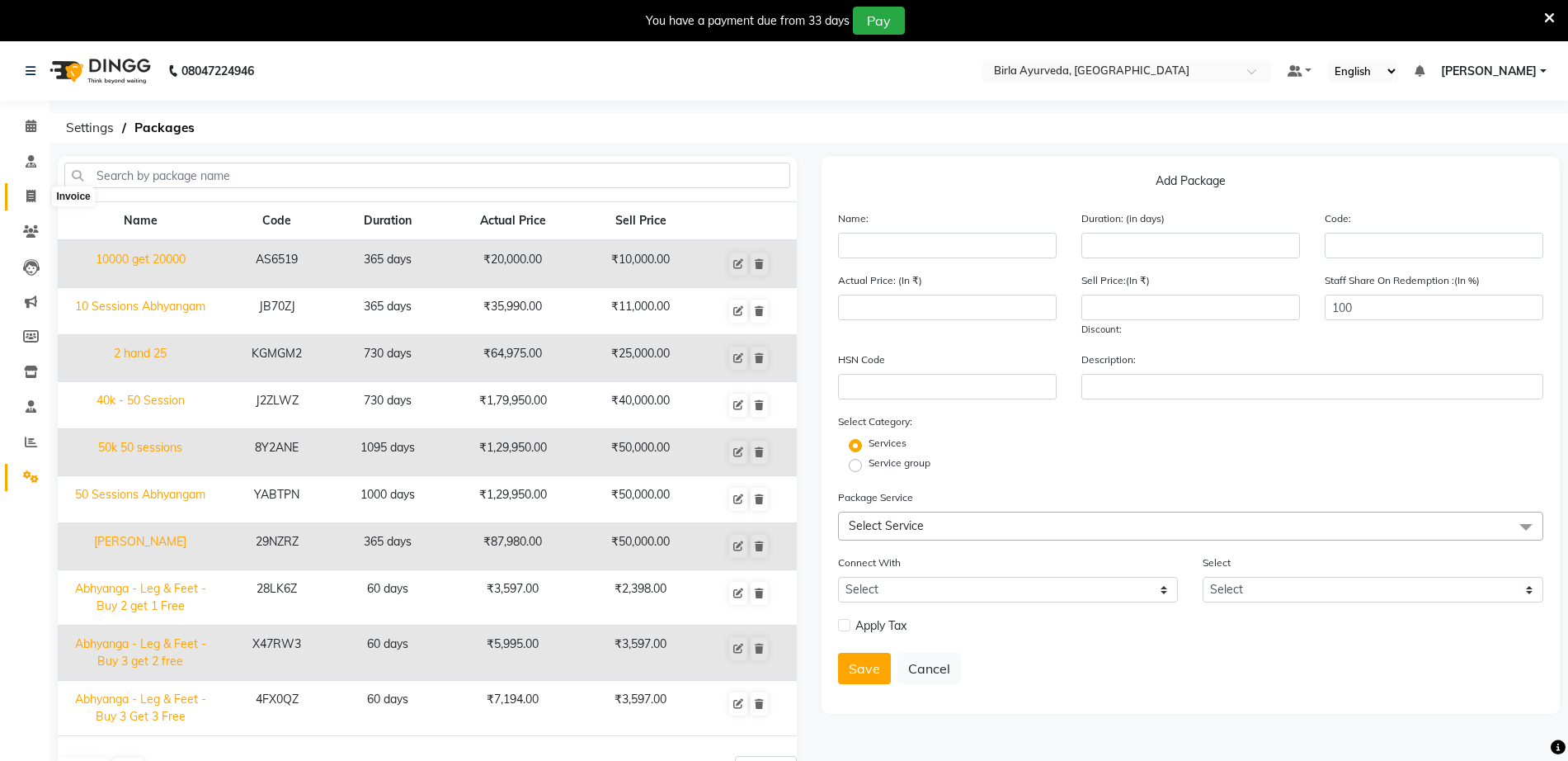
click at [32, 194] on icon at bounding box center [31, 196] width 9 height 13
select select "6820"
select select "service"
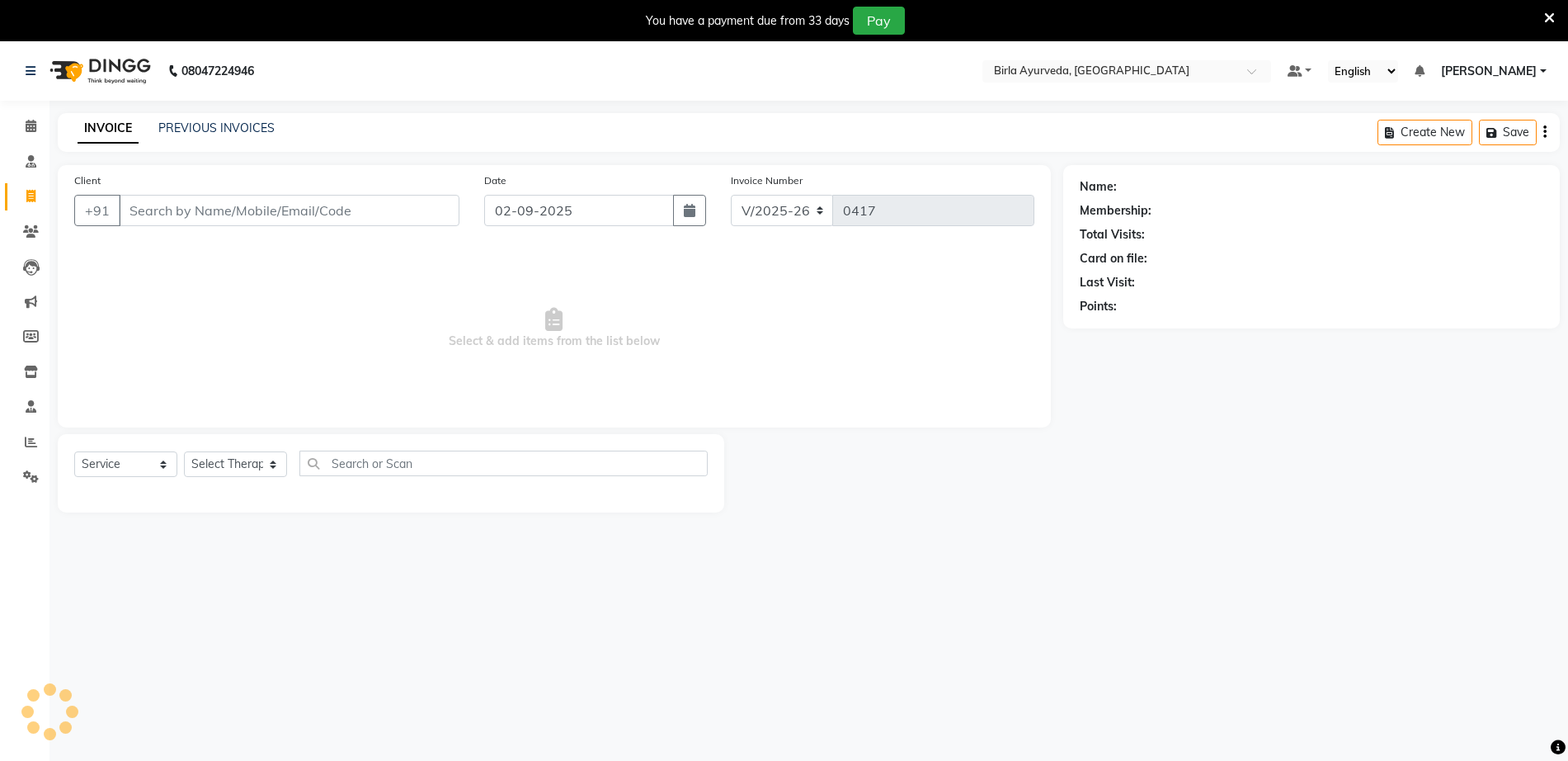
scroll to position [41, 0]
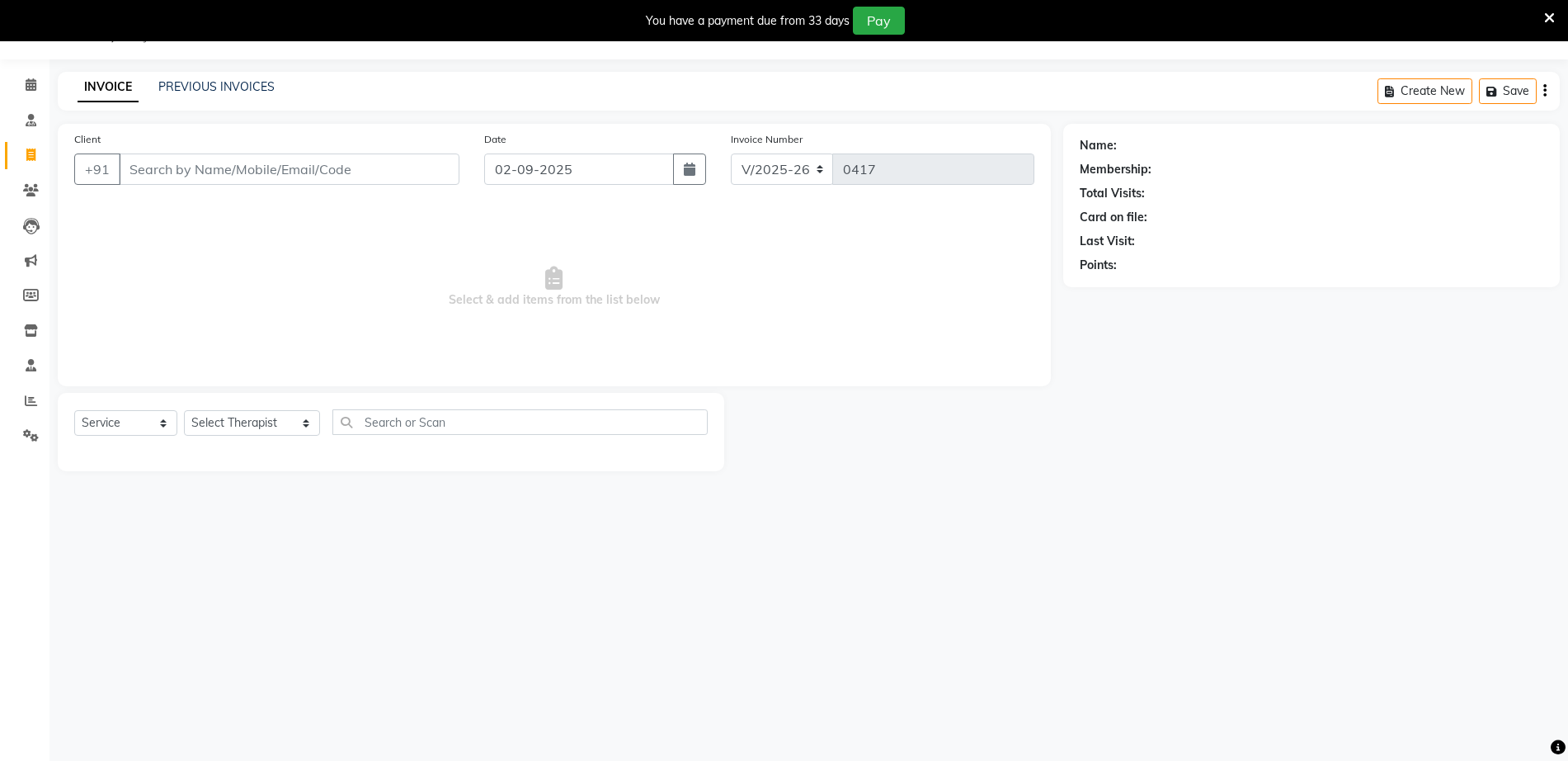
click at [190, 153] on input "Client" at bounding box center [289, 169] width 340 height 32
click at [189, 168] on input "Client" at bounding box center [289, 169] width 340 height 32
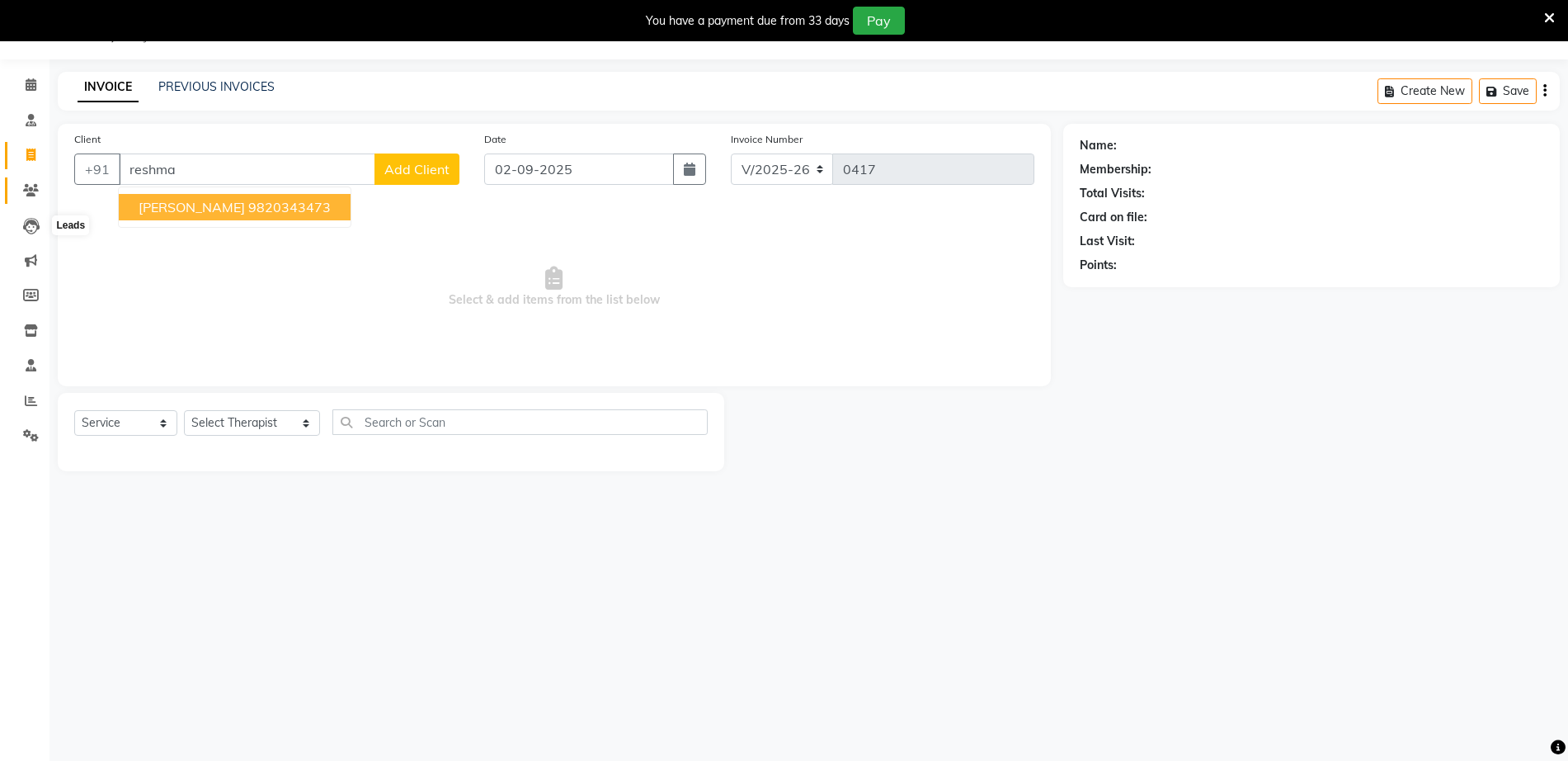
type input "reshma"
click at [25, 199] on span at bounding box center [31, 191] width 29 height 19
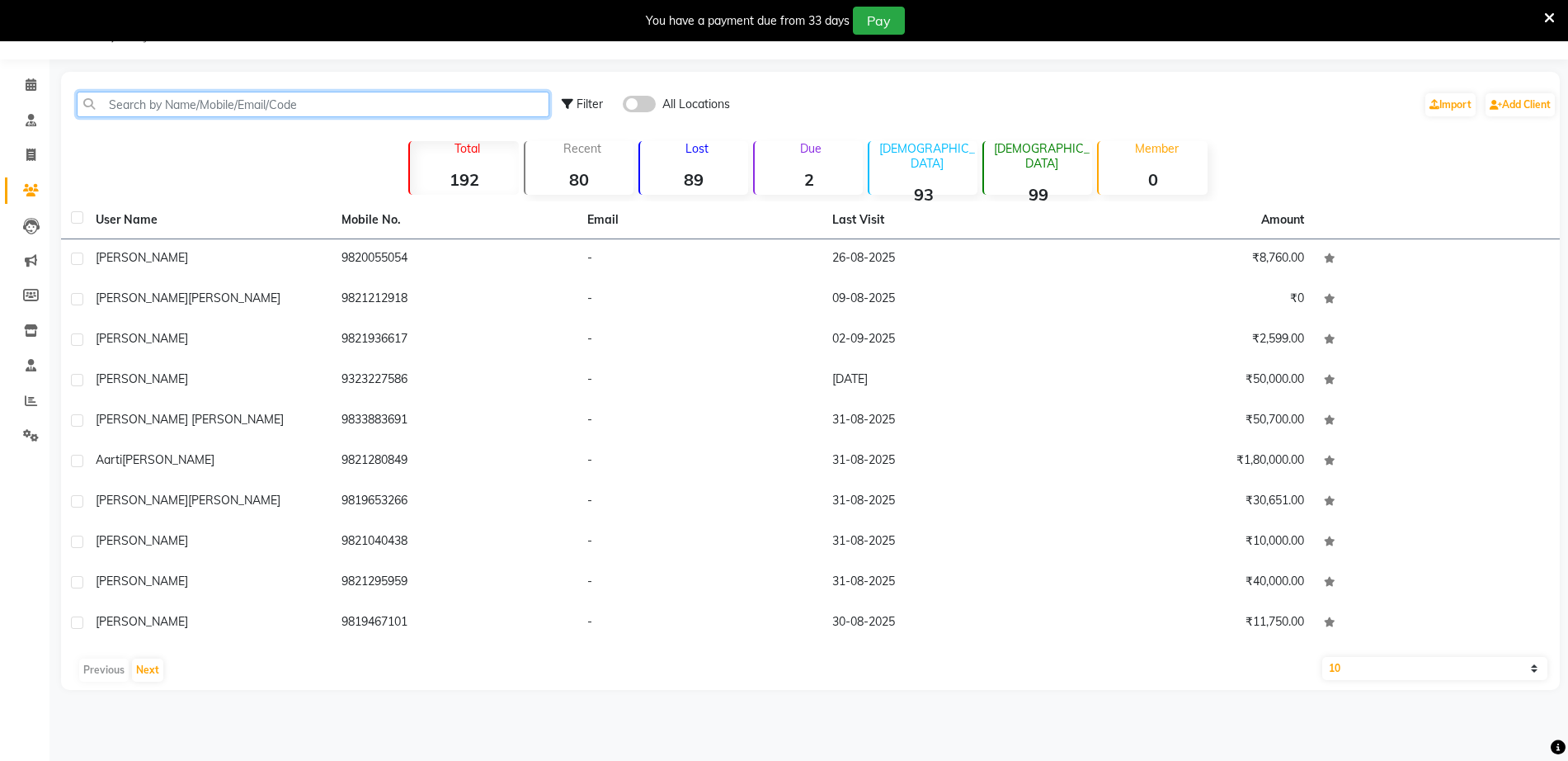
click at [263, 104] on input "text" at bounding box center [312, 104] width 473 height 25
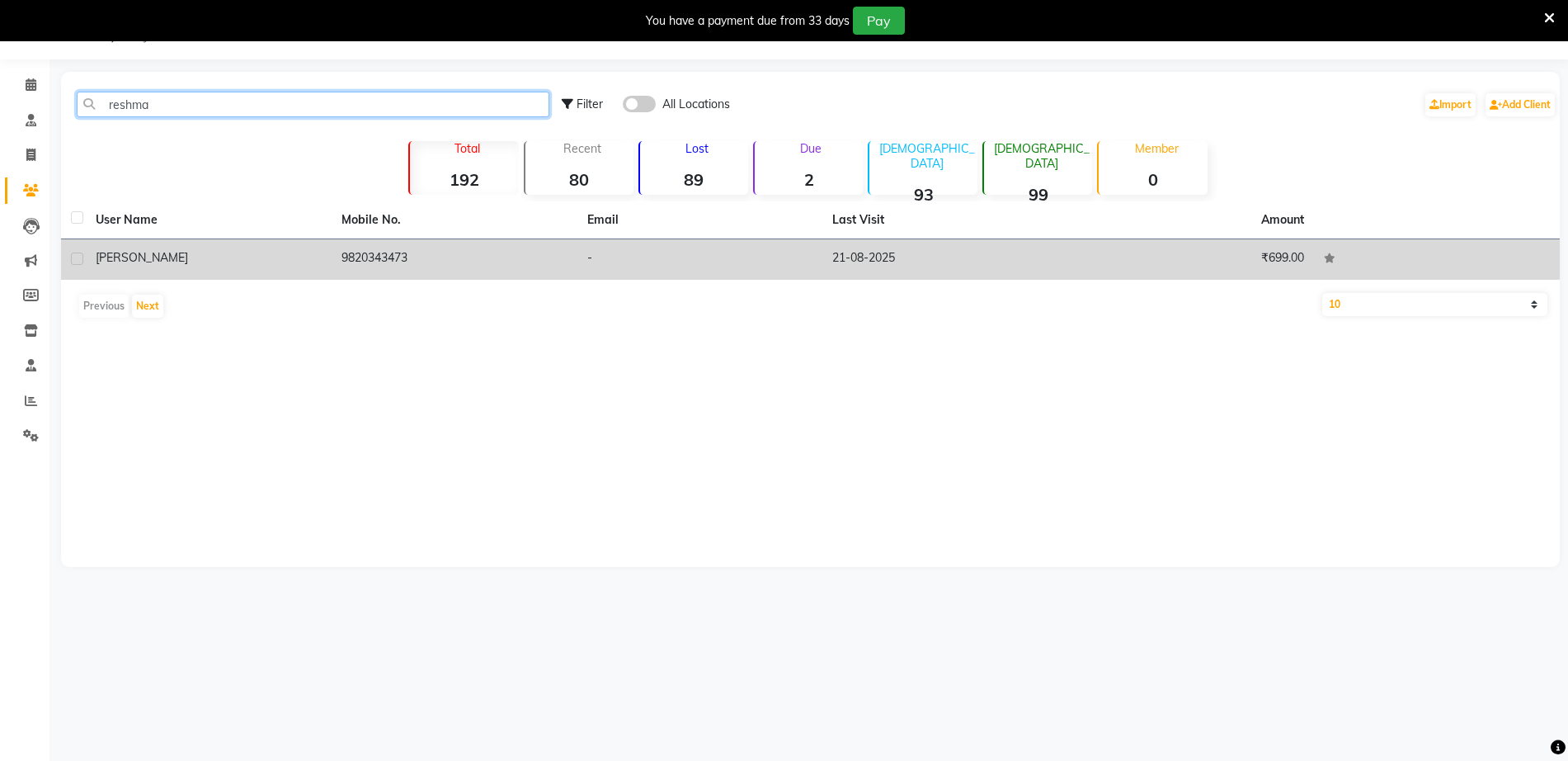
type input "reshma"
click at [863, 253] on td "21-08-2025" at bounding box center [945, 259] width 246 height 41
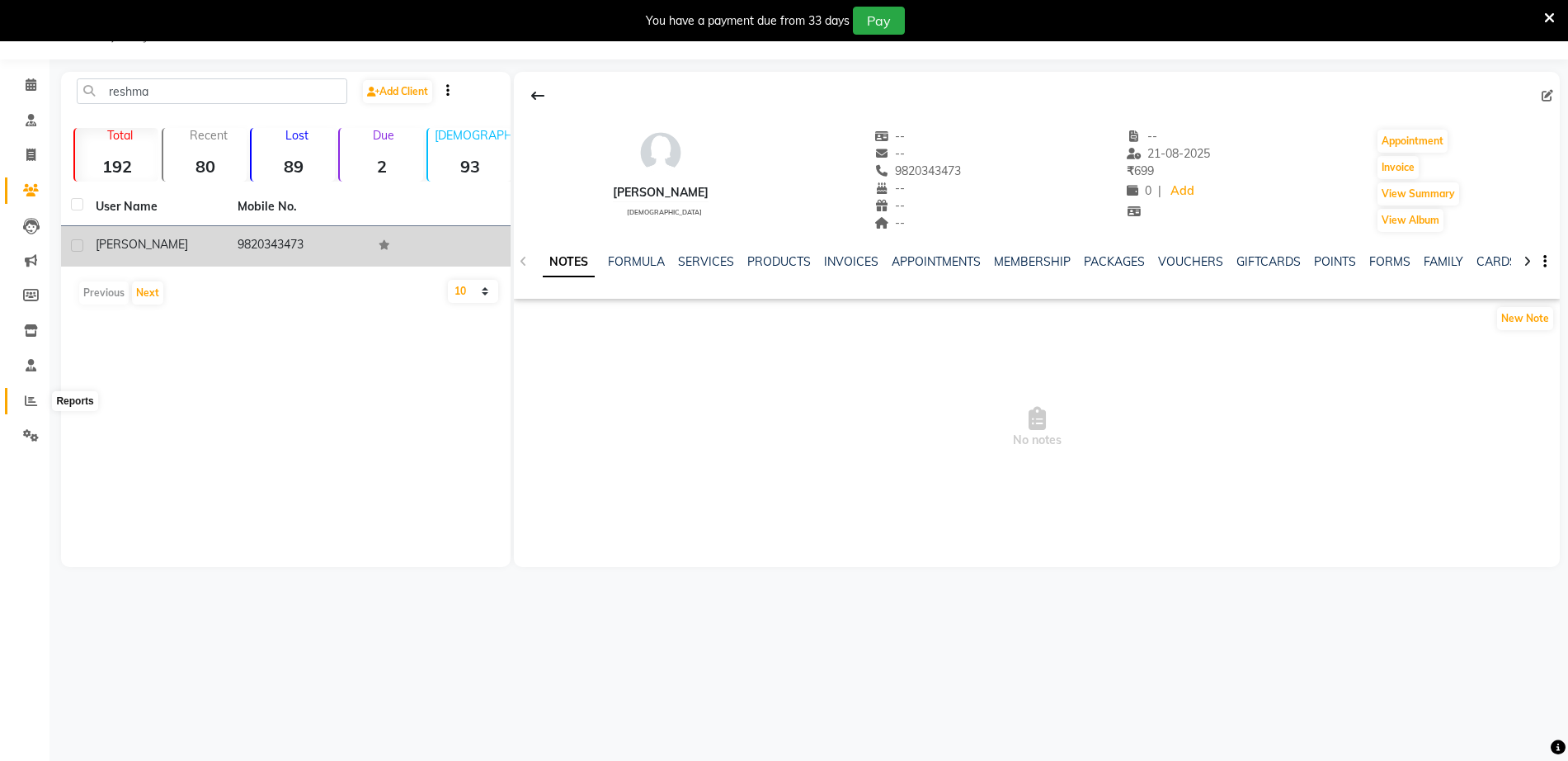
click at [30, 394] on icon at bounding box center [31, 400] width 13 height 13
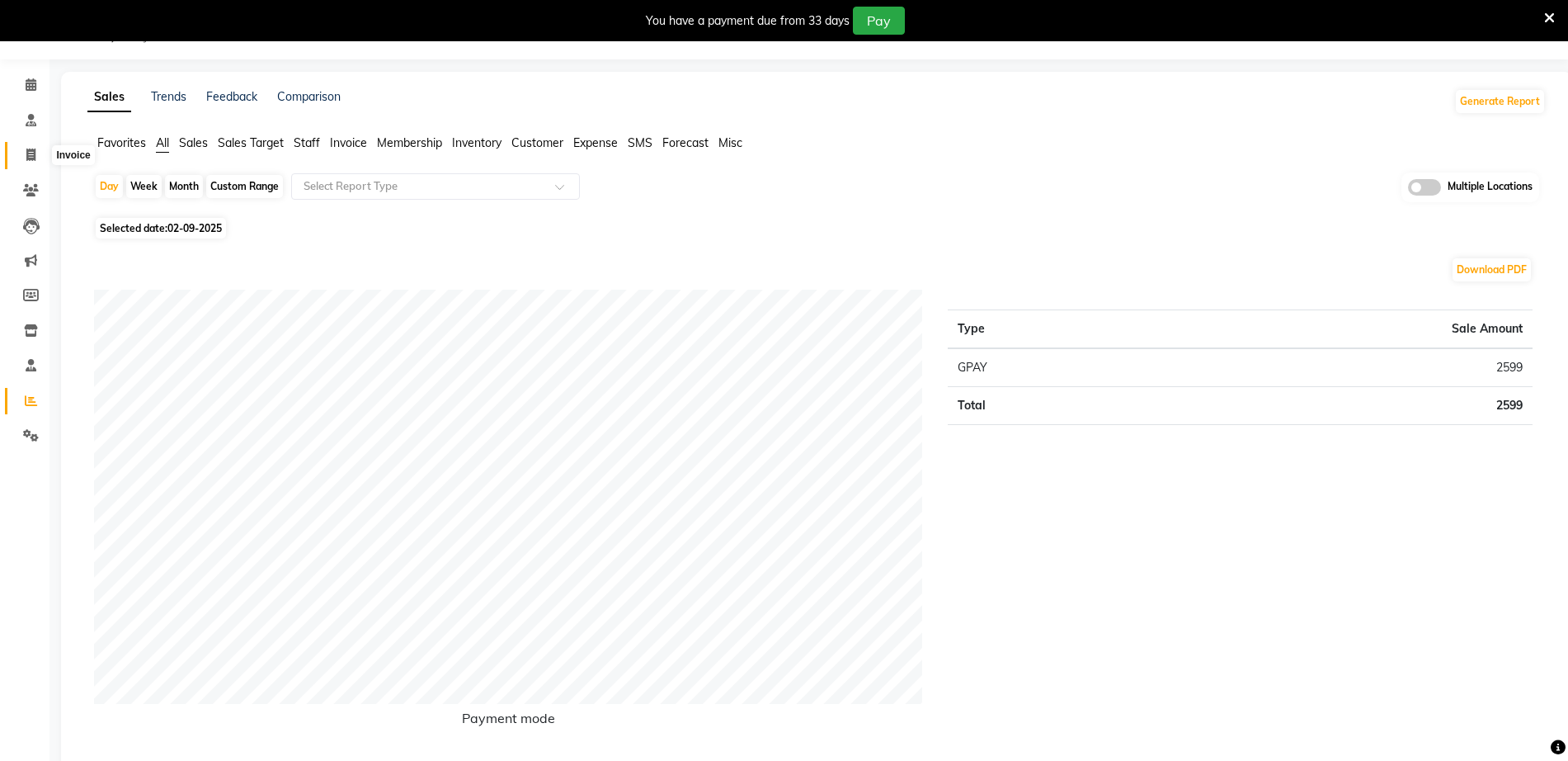
click at [35, 158] on icon at bounding box center [31, 155] width 9 height 13
select select "6820"
select select "service"
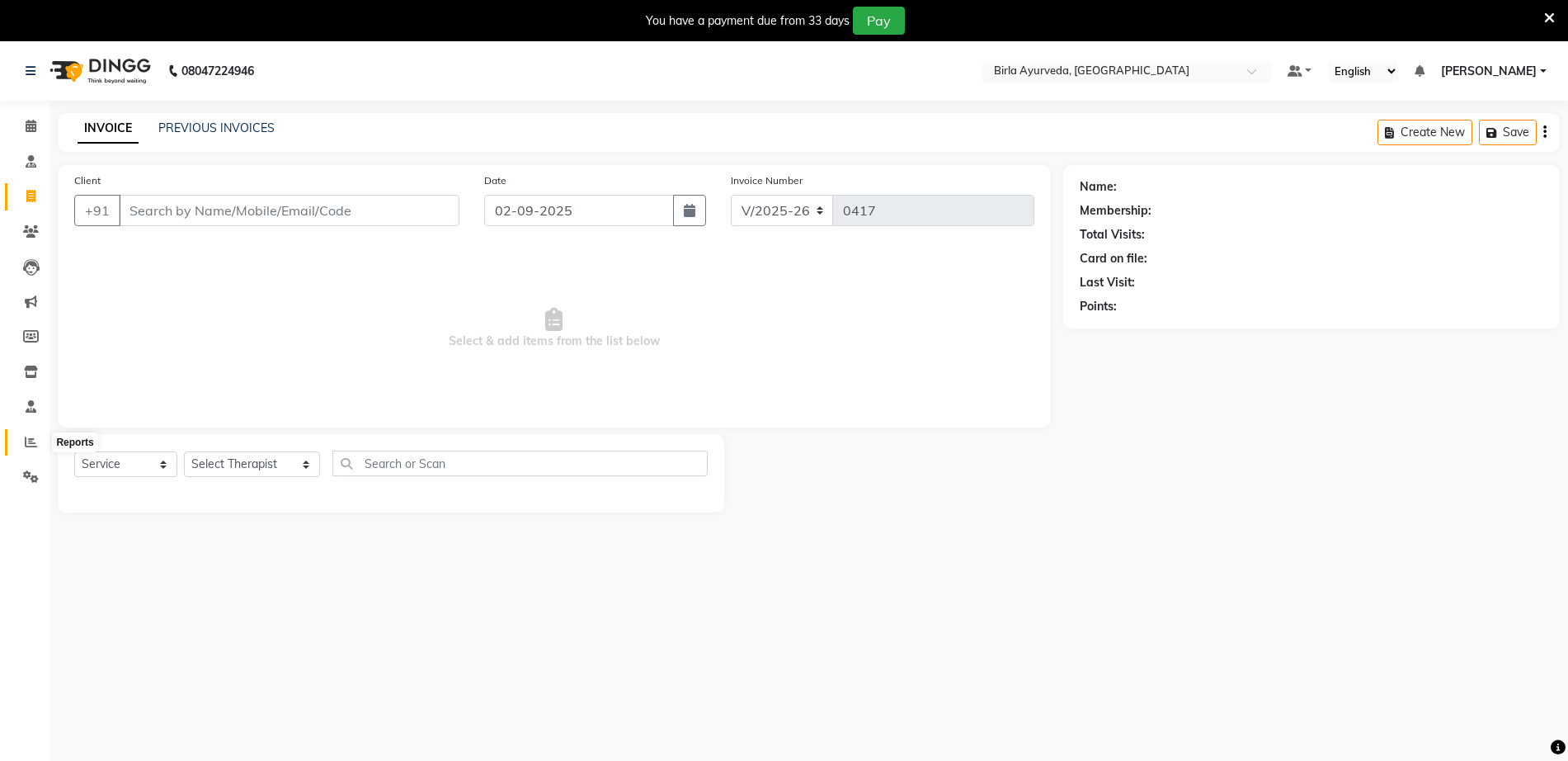
click at [29, 439] on icon at bounding box center [31, 442] width 13 height 13
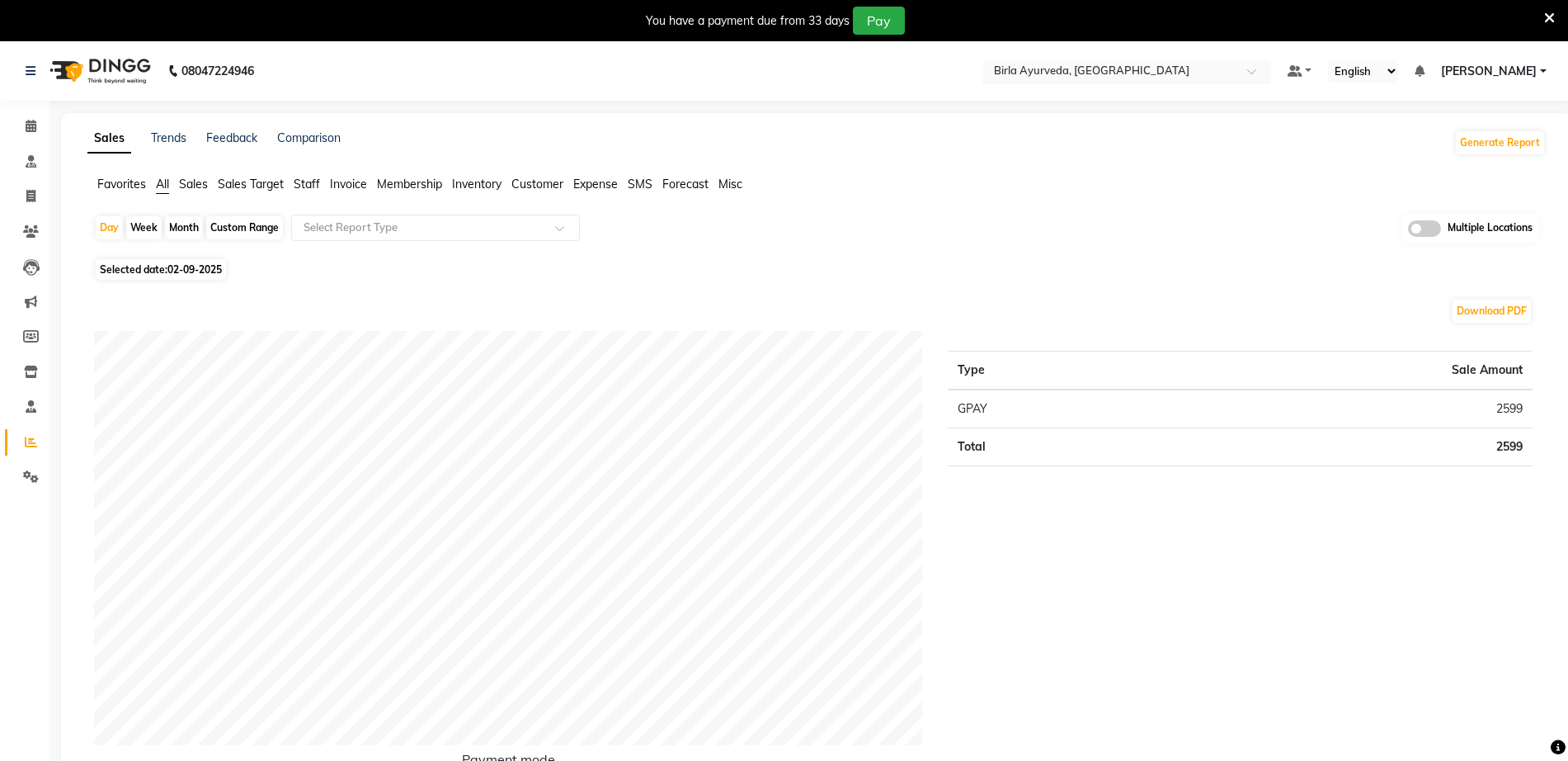
click at [1097, 74] on input "text" at bounding box center [1109, 73] width 239 height 16
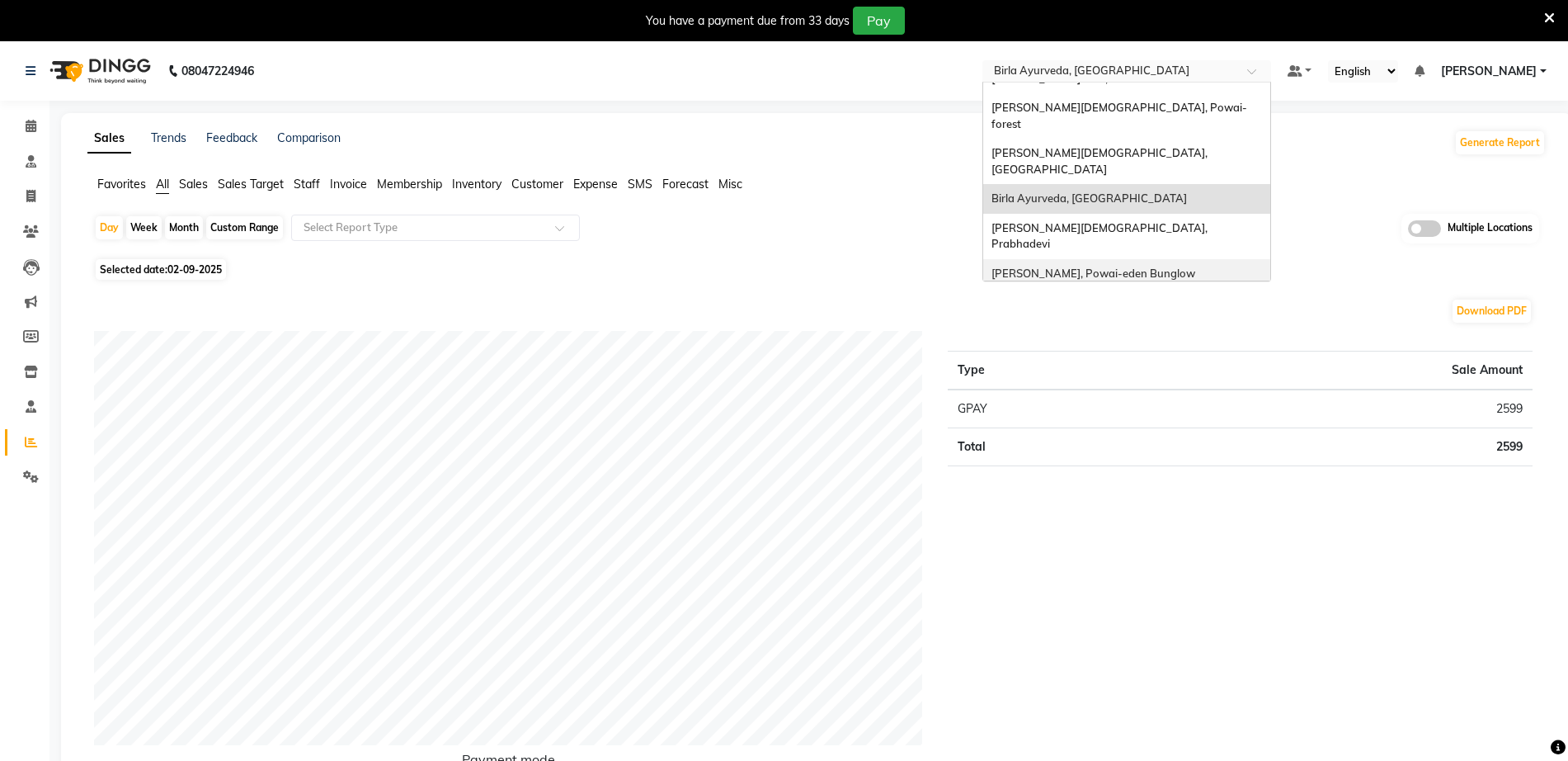
scroll to position [36, 0]
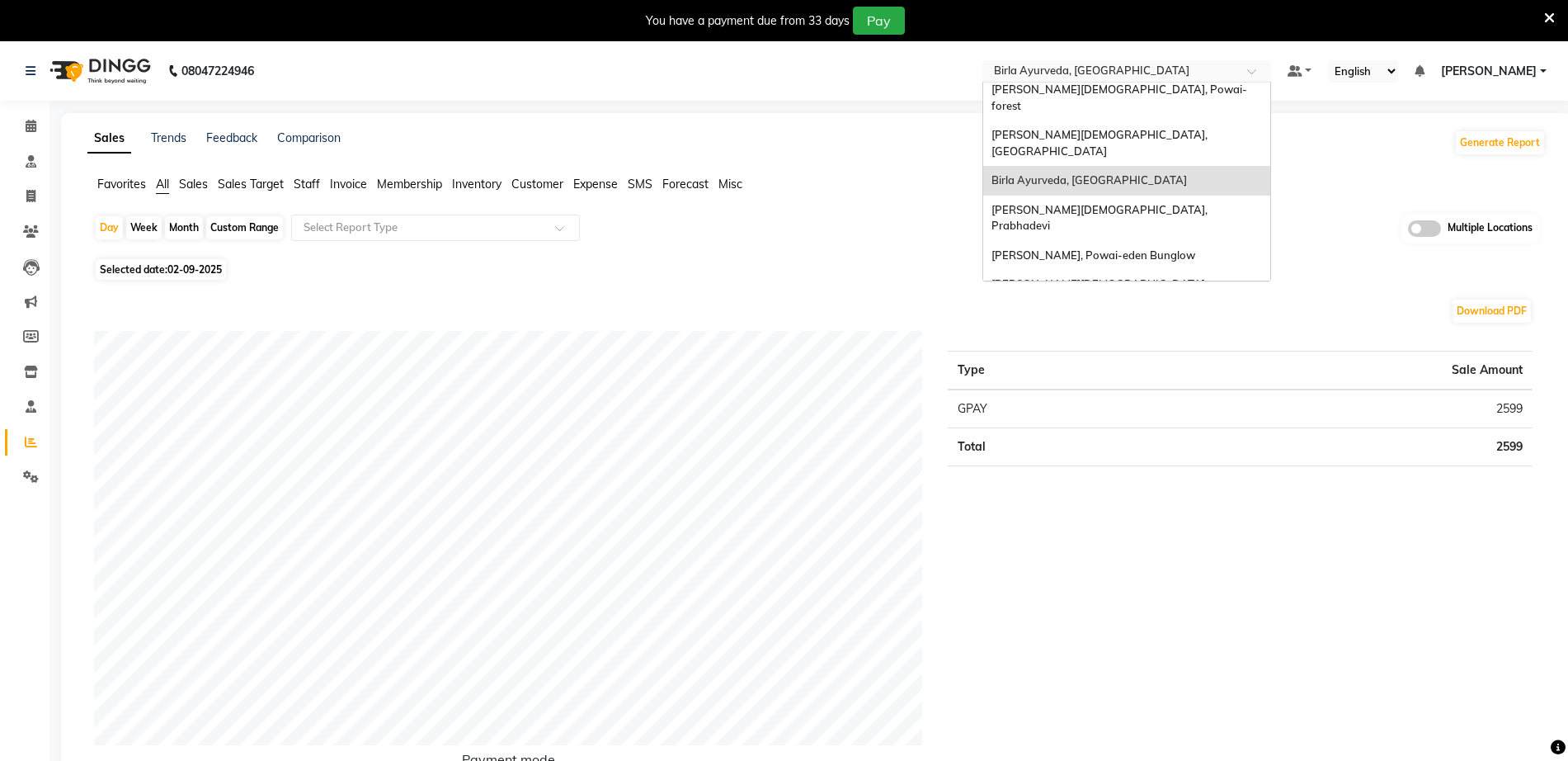
click at [1166, 322] on span "[PERSON_NAME][DEMOGRAPHIC_DATA], Nerul West" at bounding box center [1115, 337] width 248 height 30
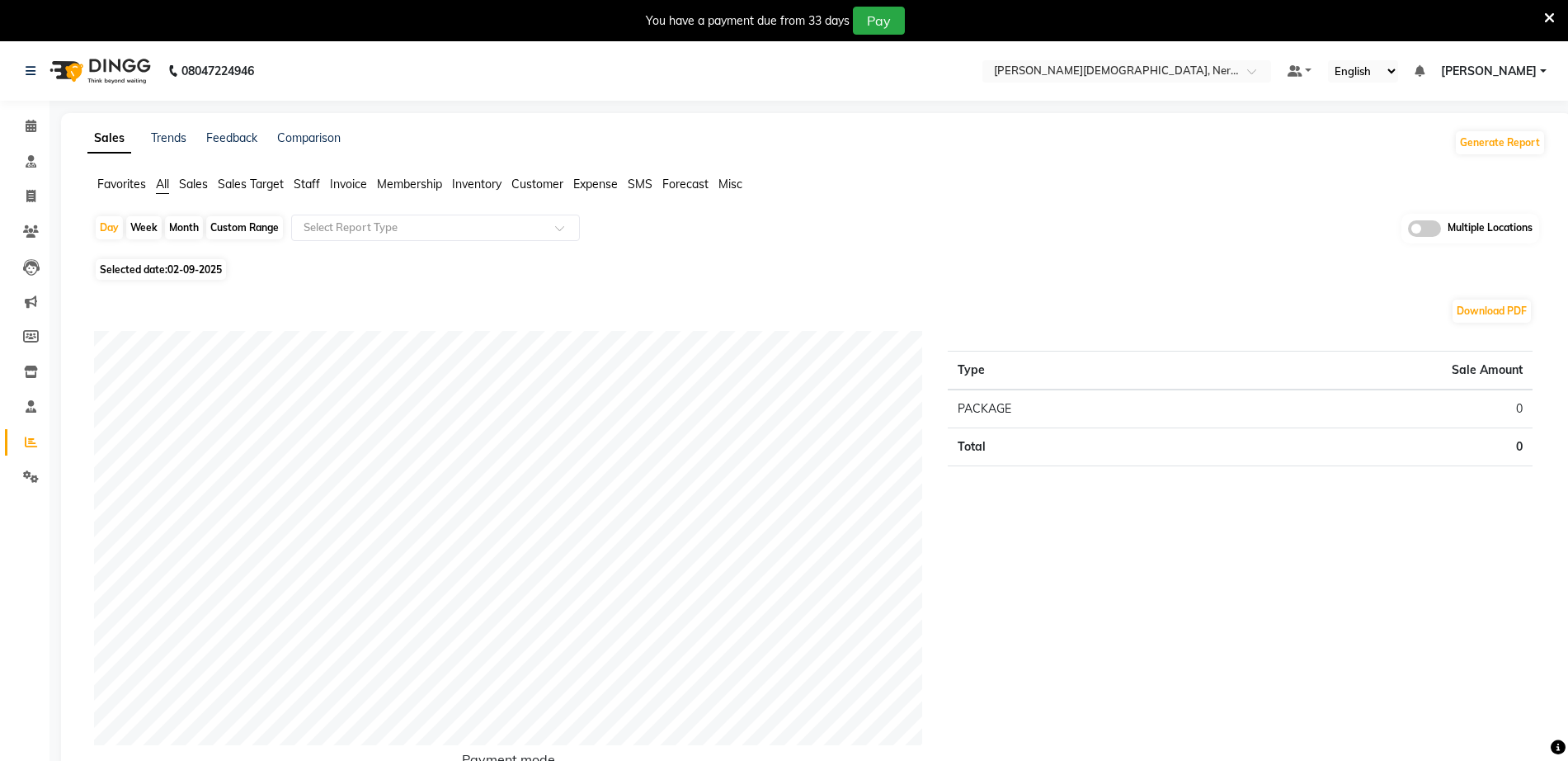
click at [350, 188] on span "Invoice" at bounding box center [348, 183] width 37 height 15
click at [488, 184] on span "Inventory" at bounding box center [477, 183] width 50 height 15
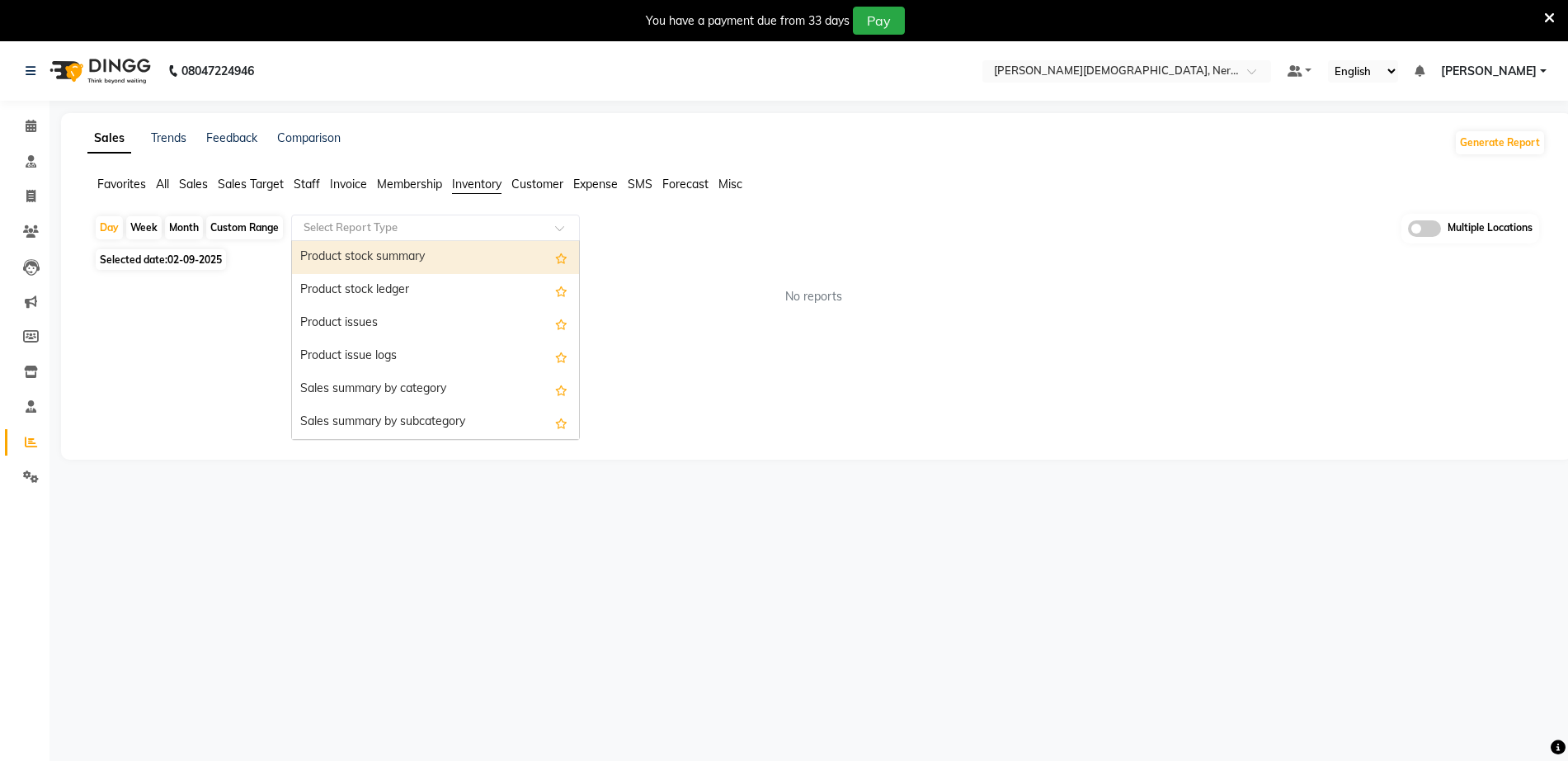
click at [473, 221] on input "text" at bounding box center [419, 228] width 238 height 16
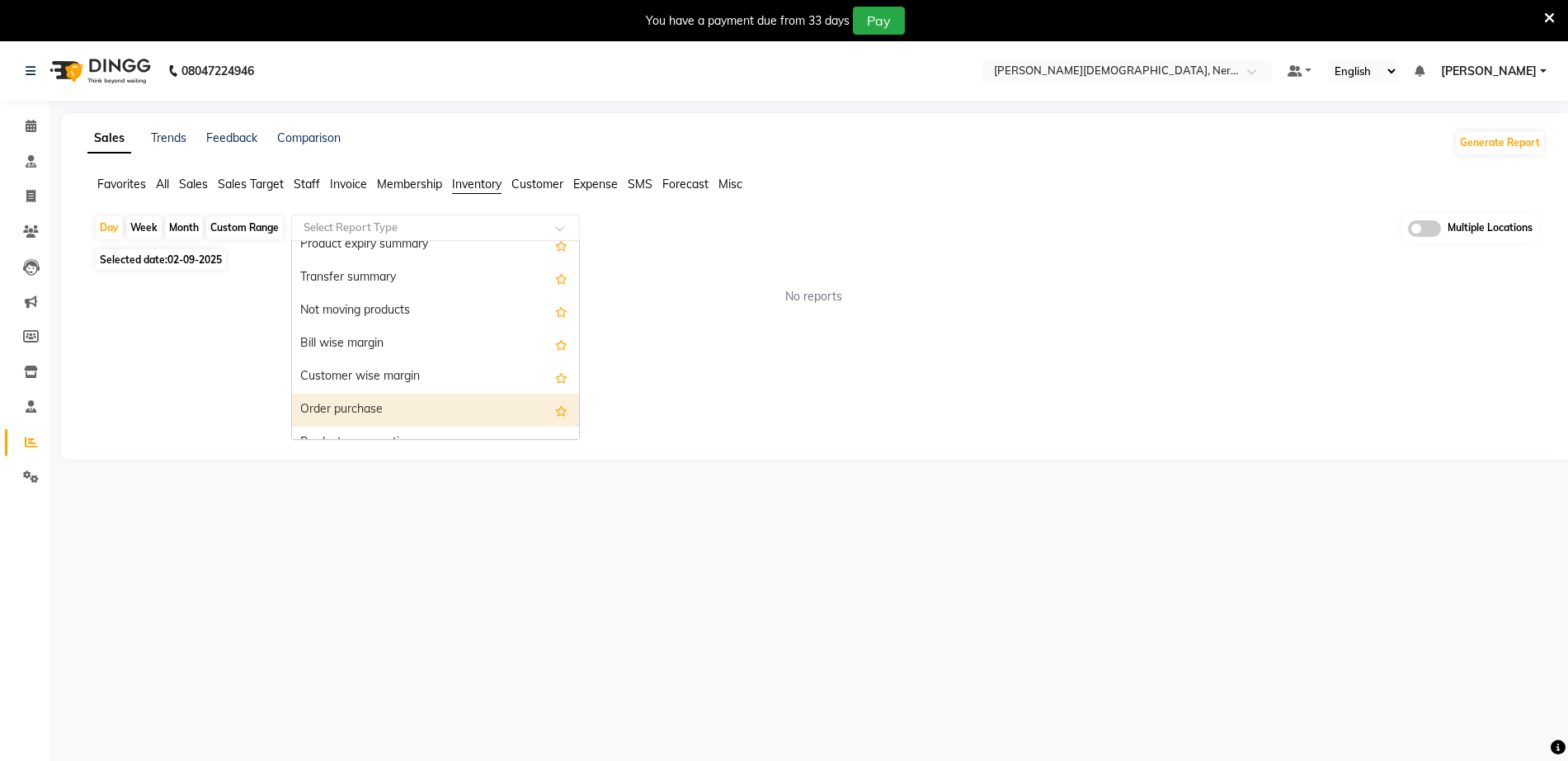
scroll to position [412, 0]
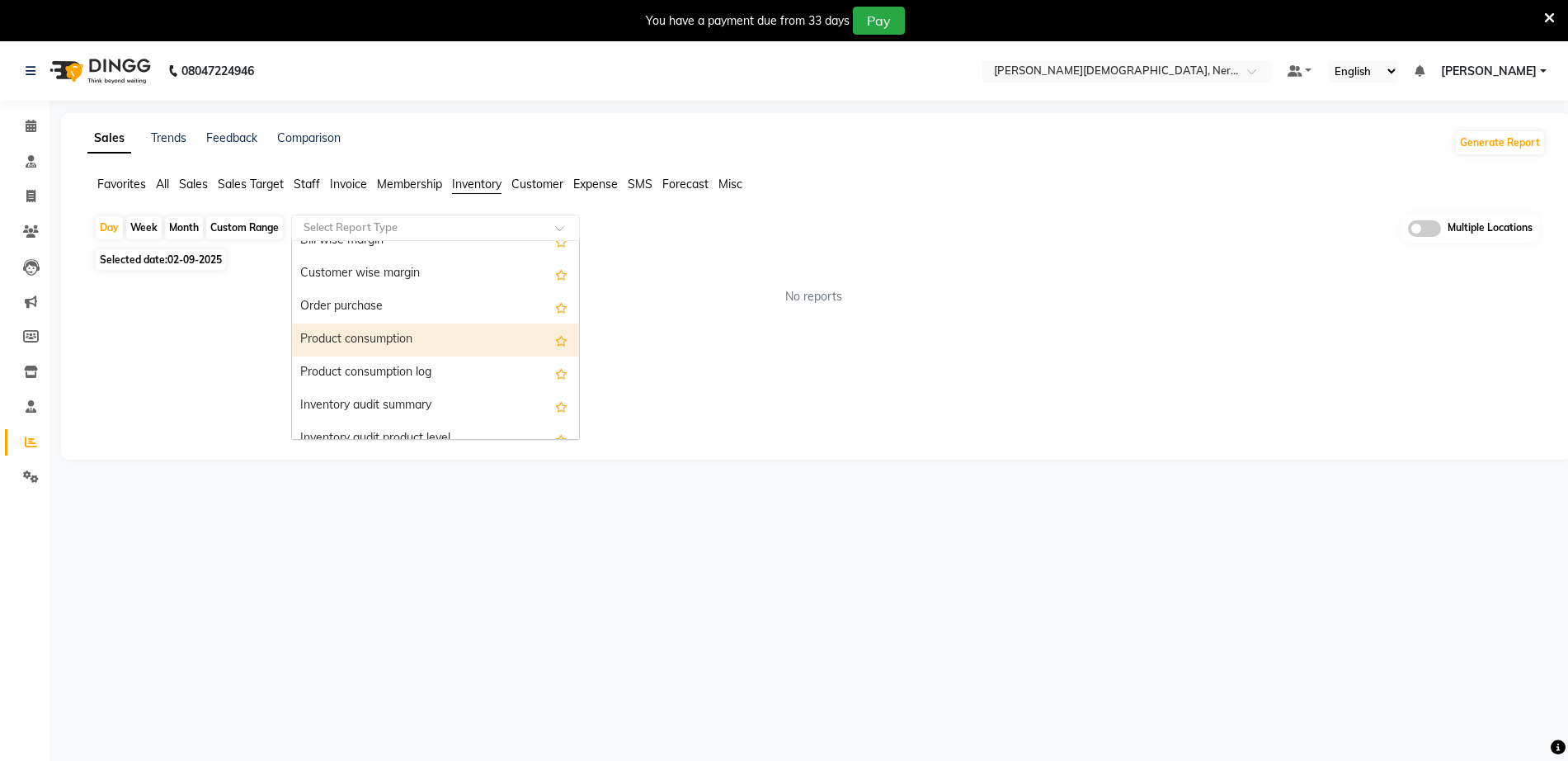
click at [423, 341] on div "Product consumption" at bounding box center [436, 340] width 287 height 33
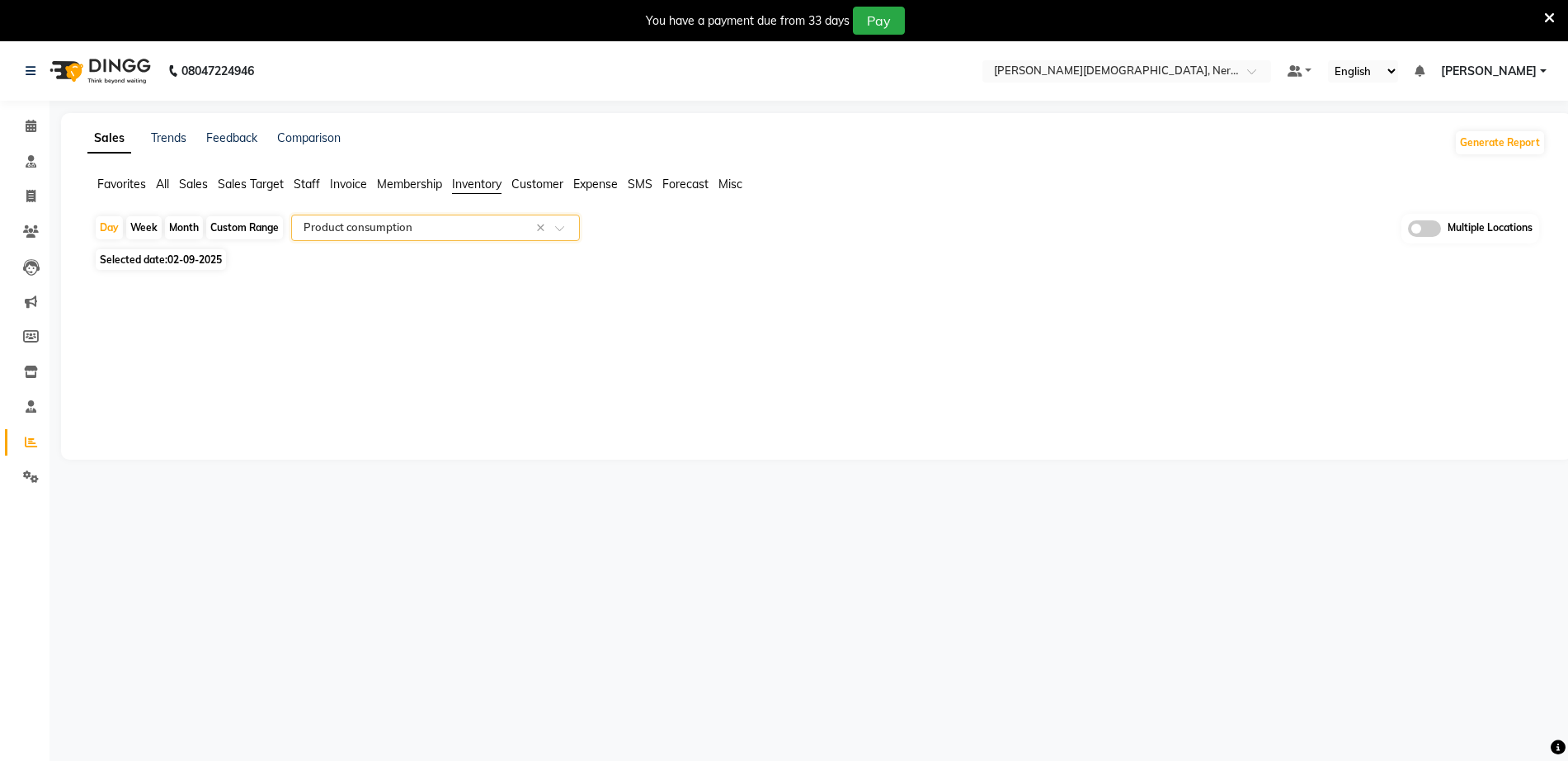
click at [258, 225] on div "Custom Range" at bounding box center [244, 227] width 76 height 23
select select "9"
select select "2025"
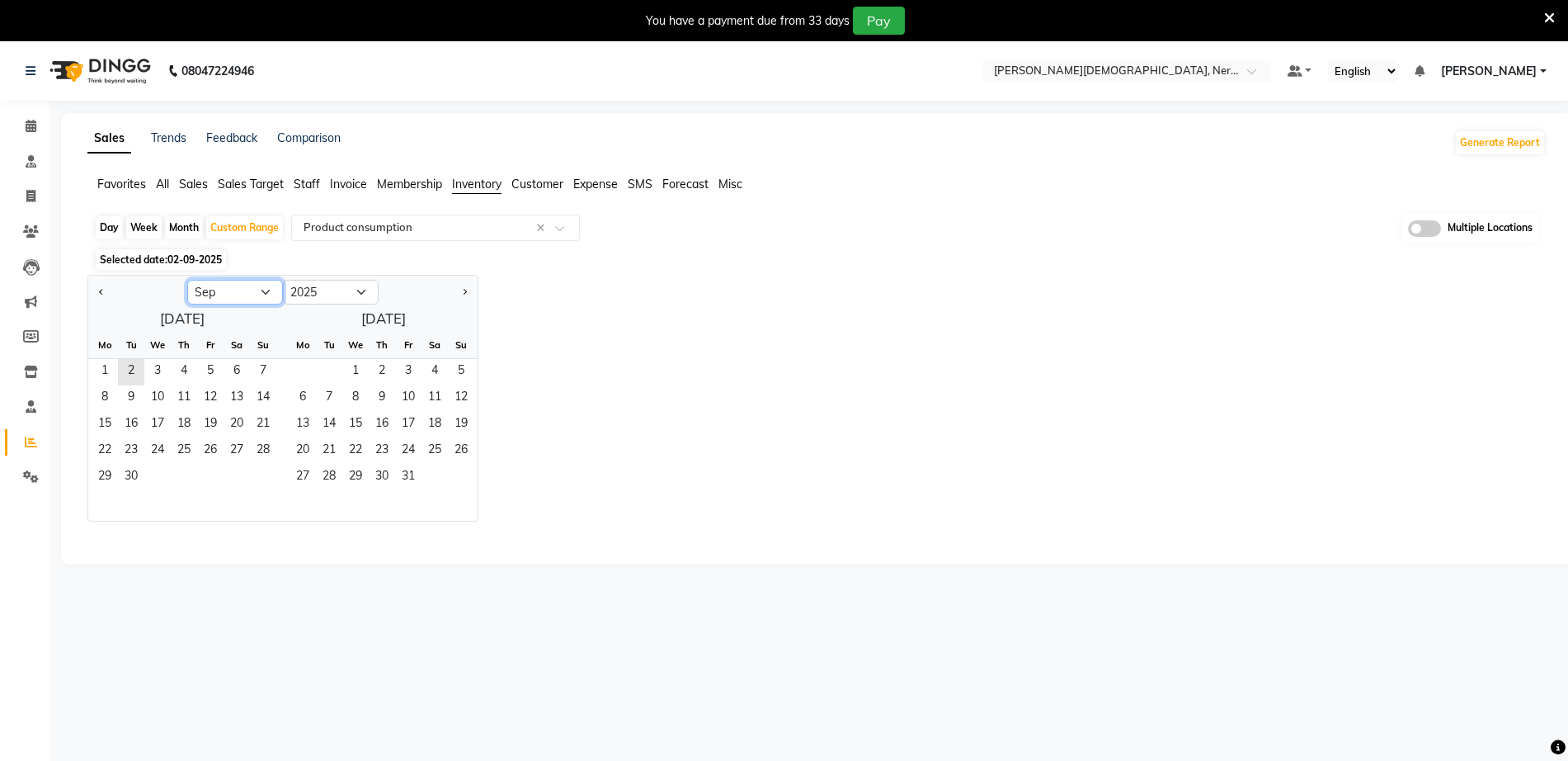
click at [212, 296] on select "Jan Feb Mar Apr May Jun [DATE] Aug Sep Oct Nov Dec" at bounding box center [234, 292] width 95 height 25
select select "8"
click at [187, 280] on select "Jan Feb Mar Apr May Jun [DATE] Aug Sep Oct Nov Dec" at bounding box center [234, 292] width 95 height 25
drag, startPoint x: 202, startPoint y: 376, endPoint x: 271, endPoint y: 491, distance: 134.1
click at [204, 379] on span "1" at bounding box center [210, 371] width 26 height 26
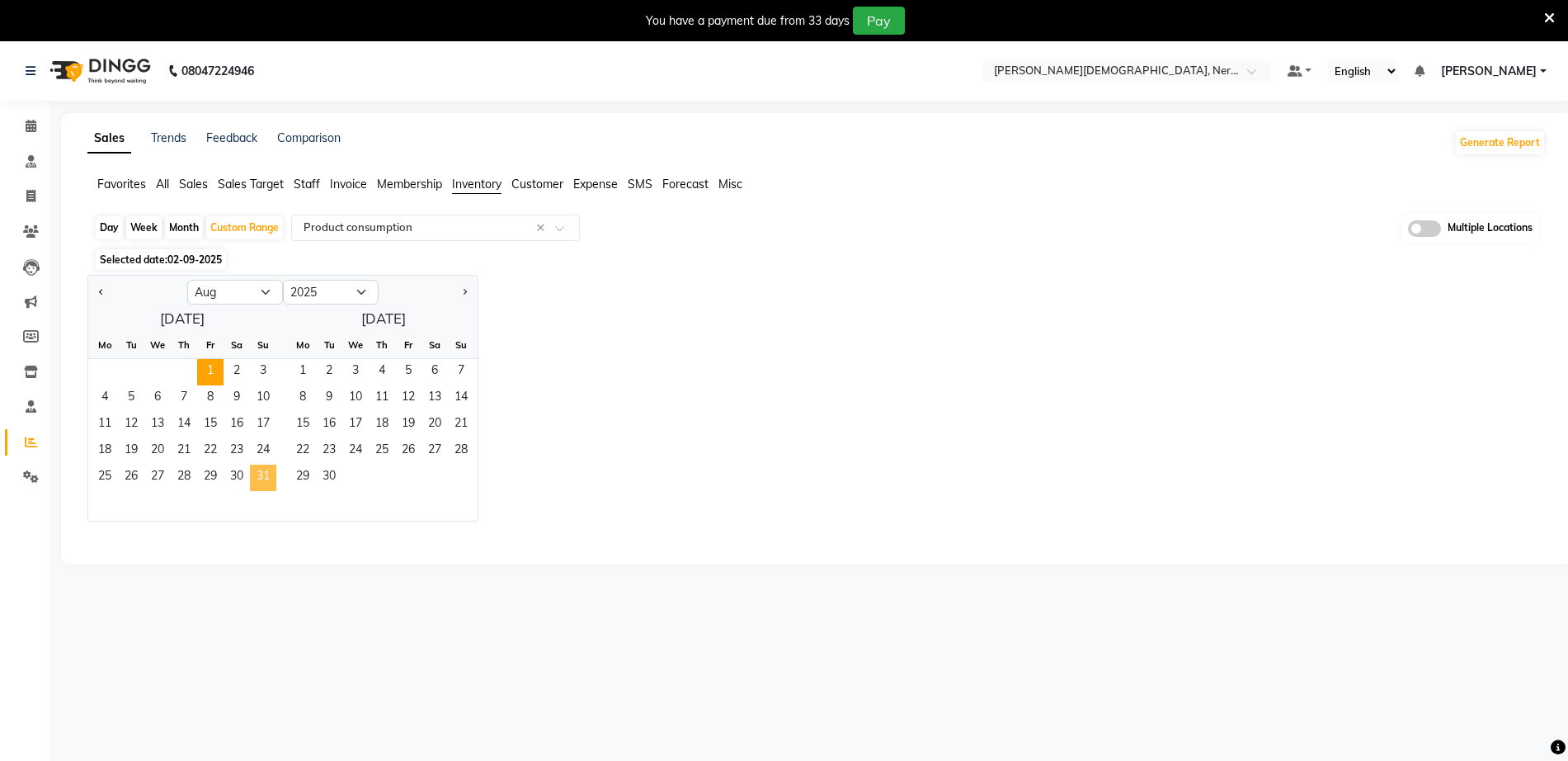
click at [252, 467] on span "31" at bounding box center [262, 478] width 26 height 26
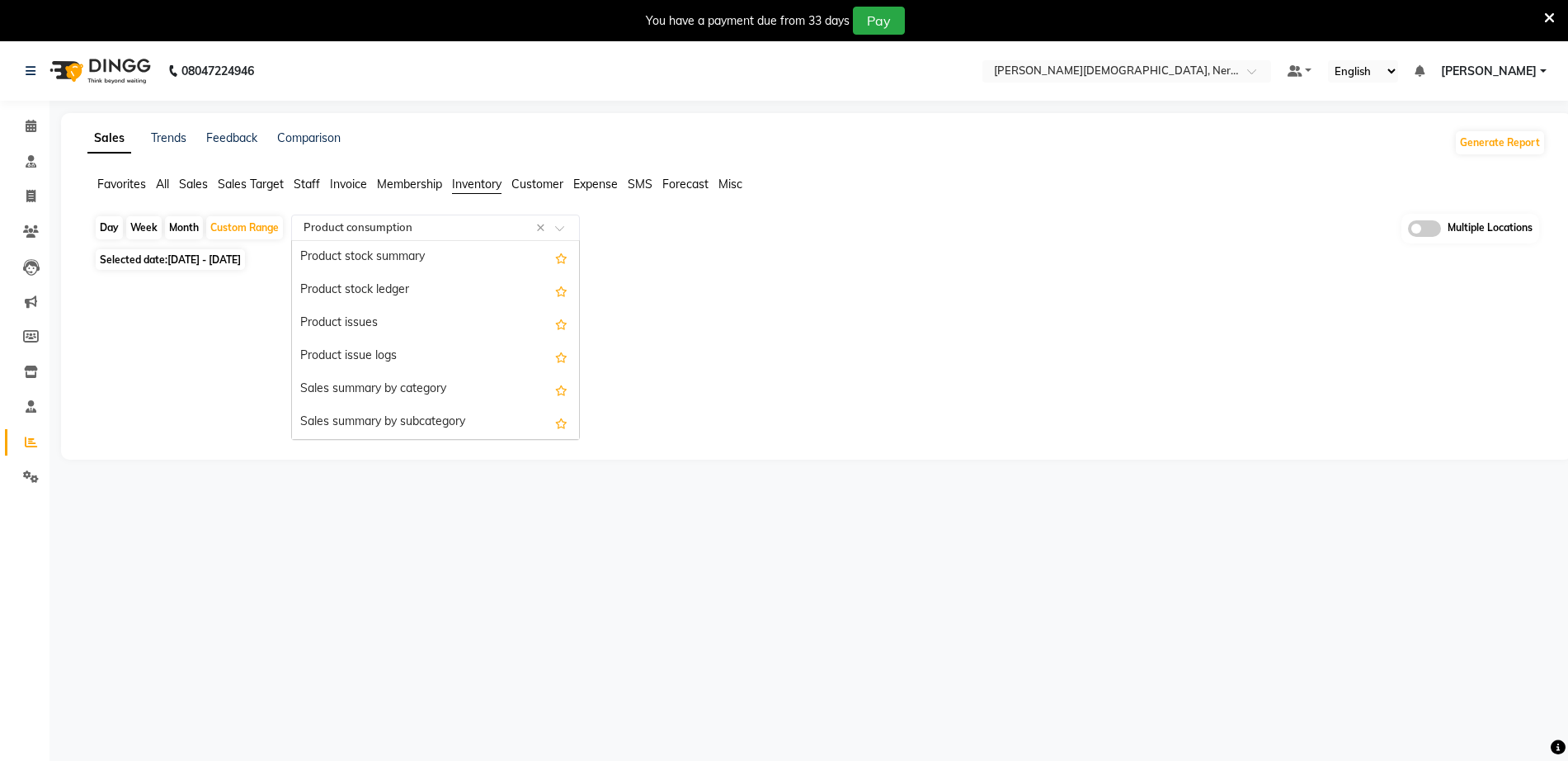
click at [368, 230] on input "text" at bounding box center [419, 228] width 238 height 16
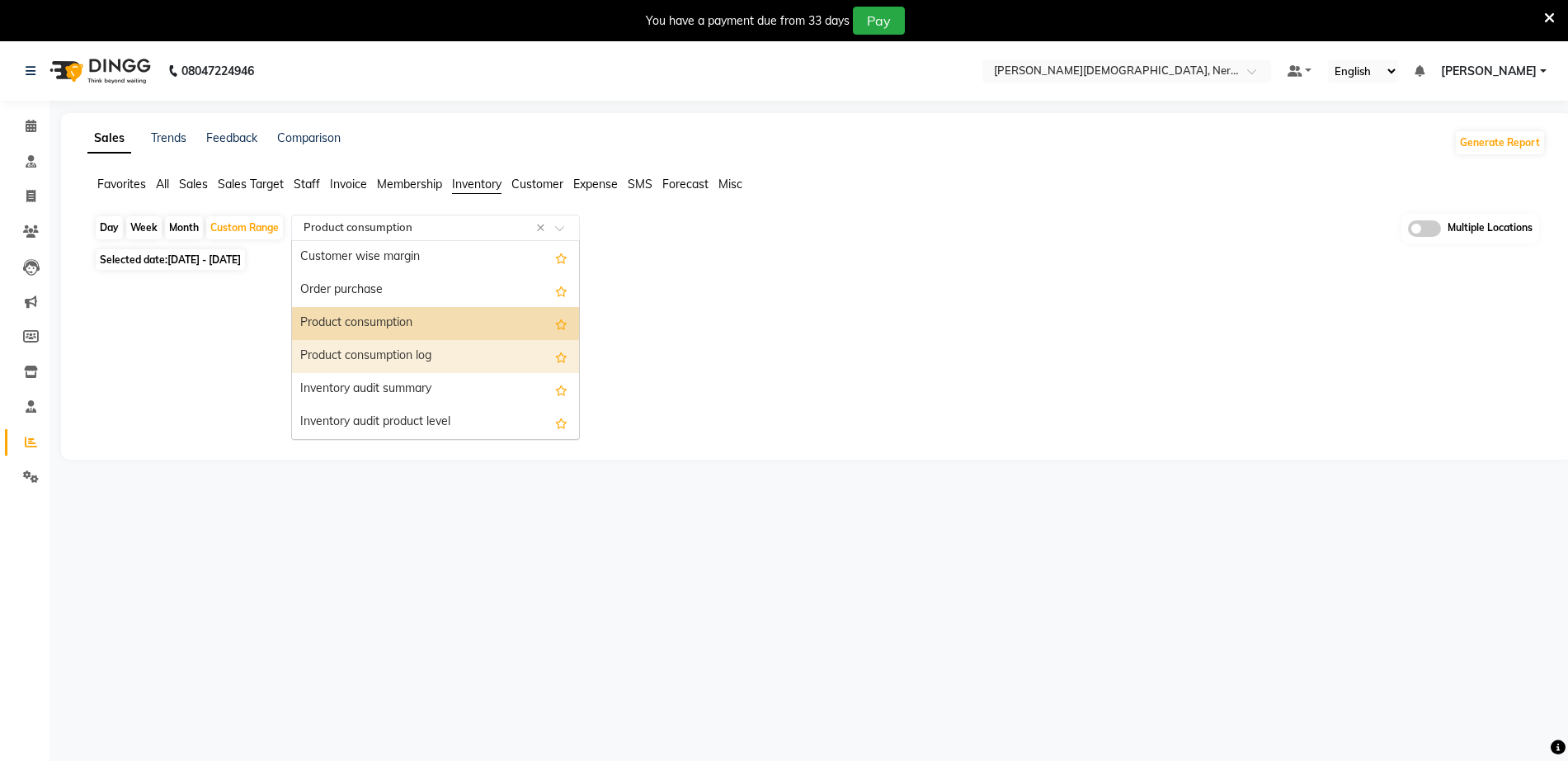
click at [394, 352] on div "Product consumption log" at bounding box center [436, 356] width 287 height 33
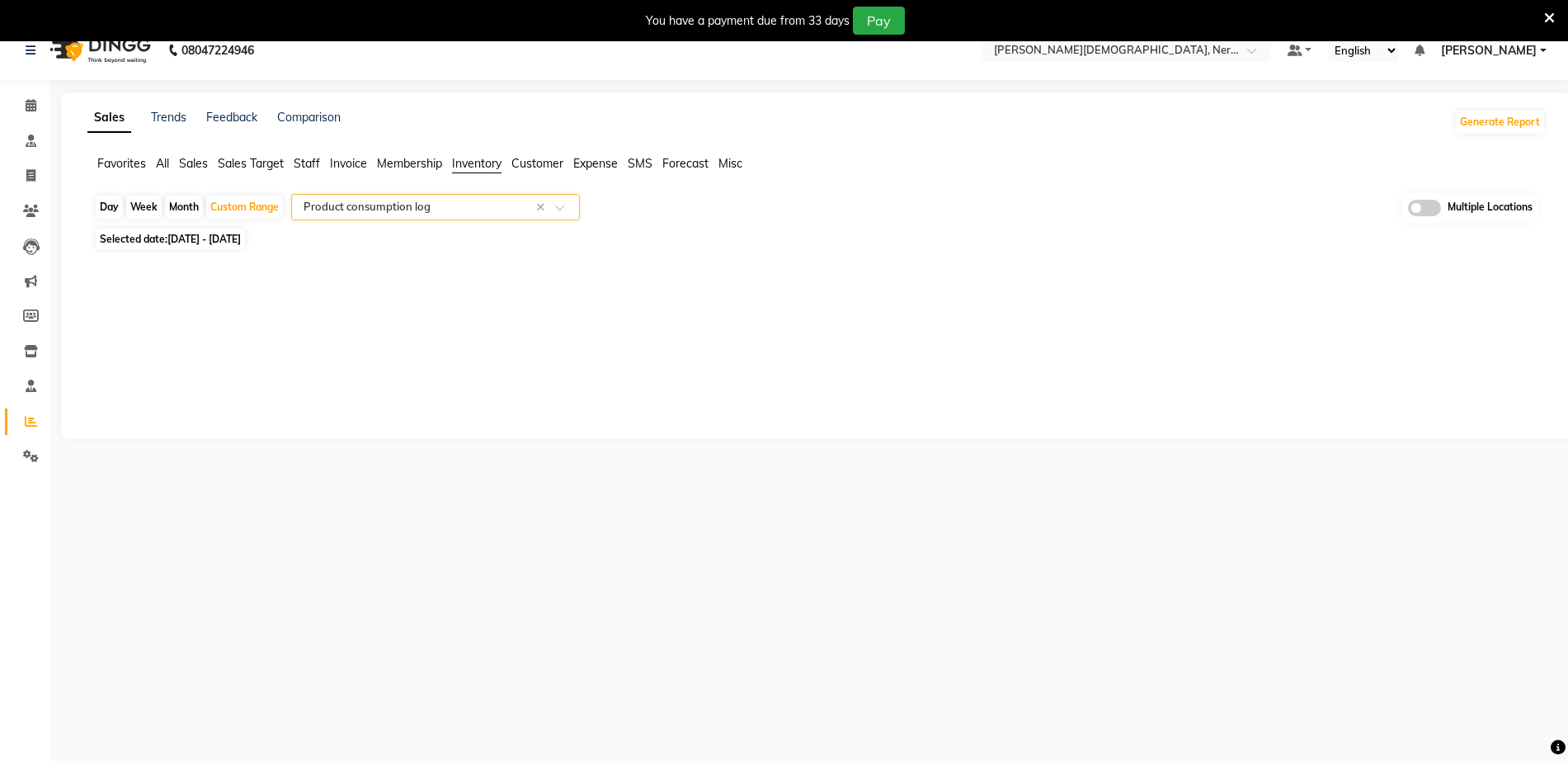
scroll to position [0, 0]
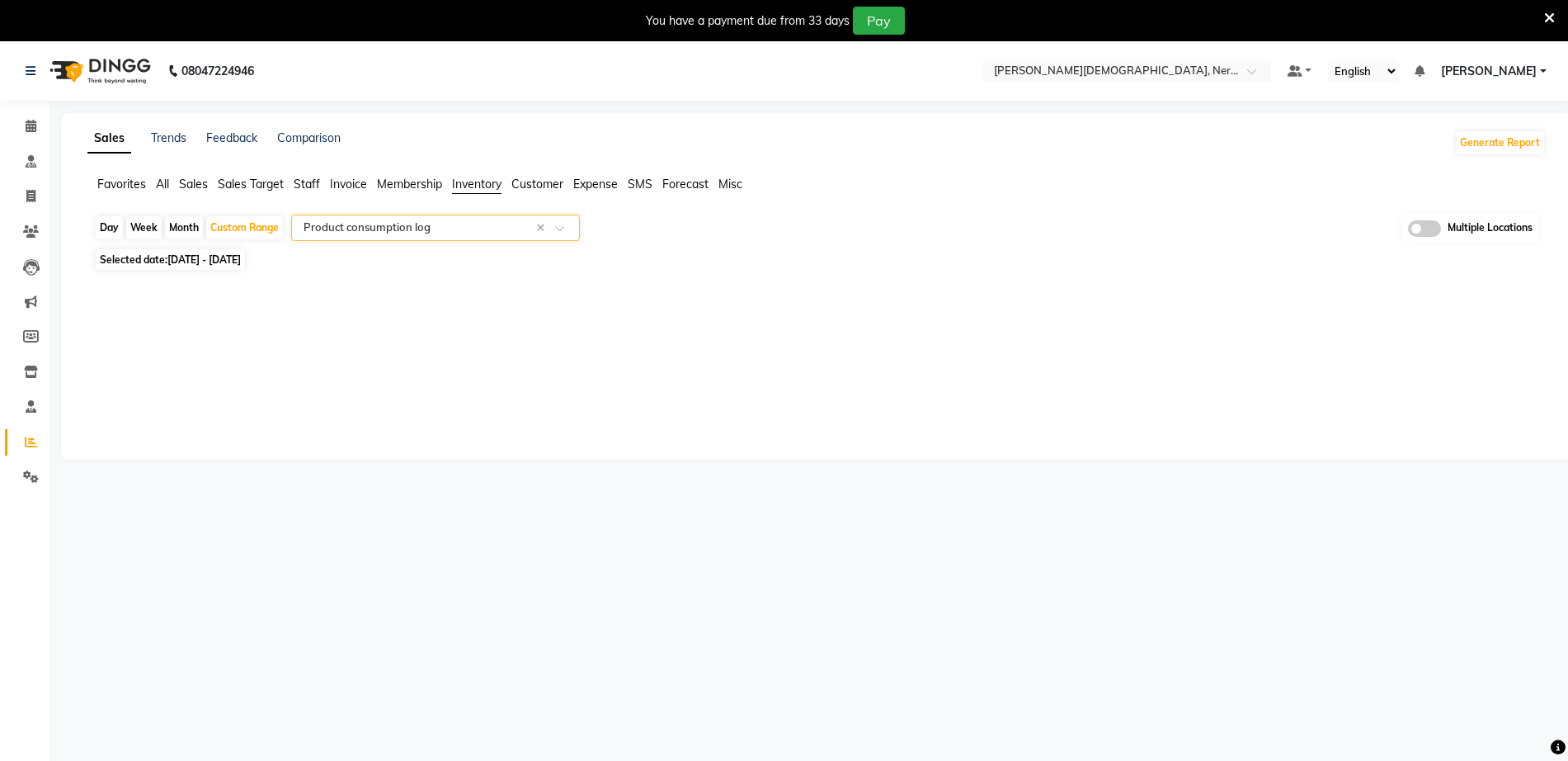
click at [390, 220] on input "text" at bounding box center [419, 228] width 238 height 16
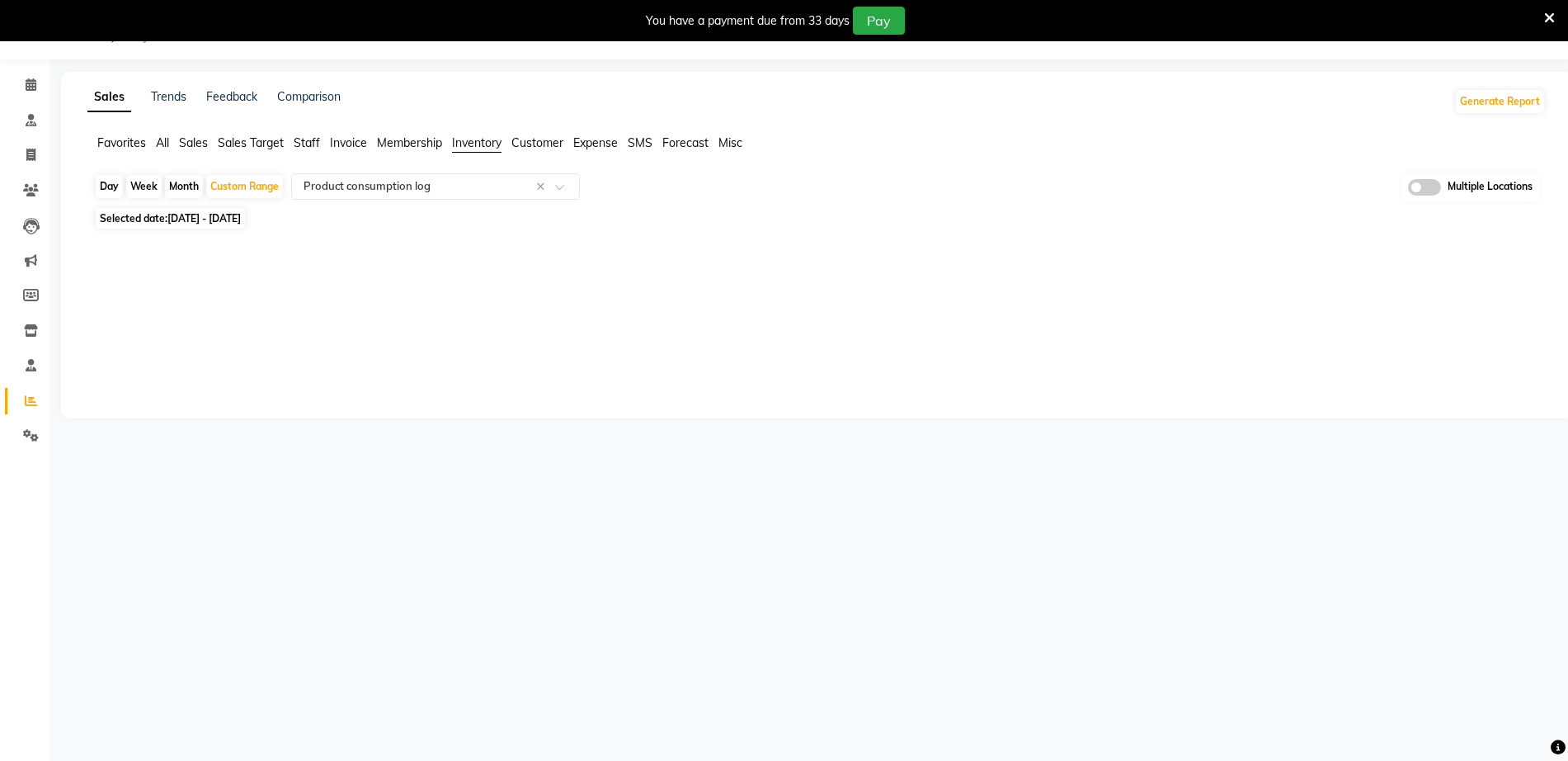
click at [401, 148] on span "Membership" at bounding box center [409, 143] width 65 height 15
click at [404, 188] on input "text" at bounding box center [419, 186] width 238 height 16
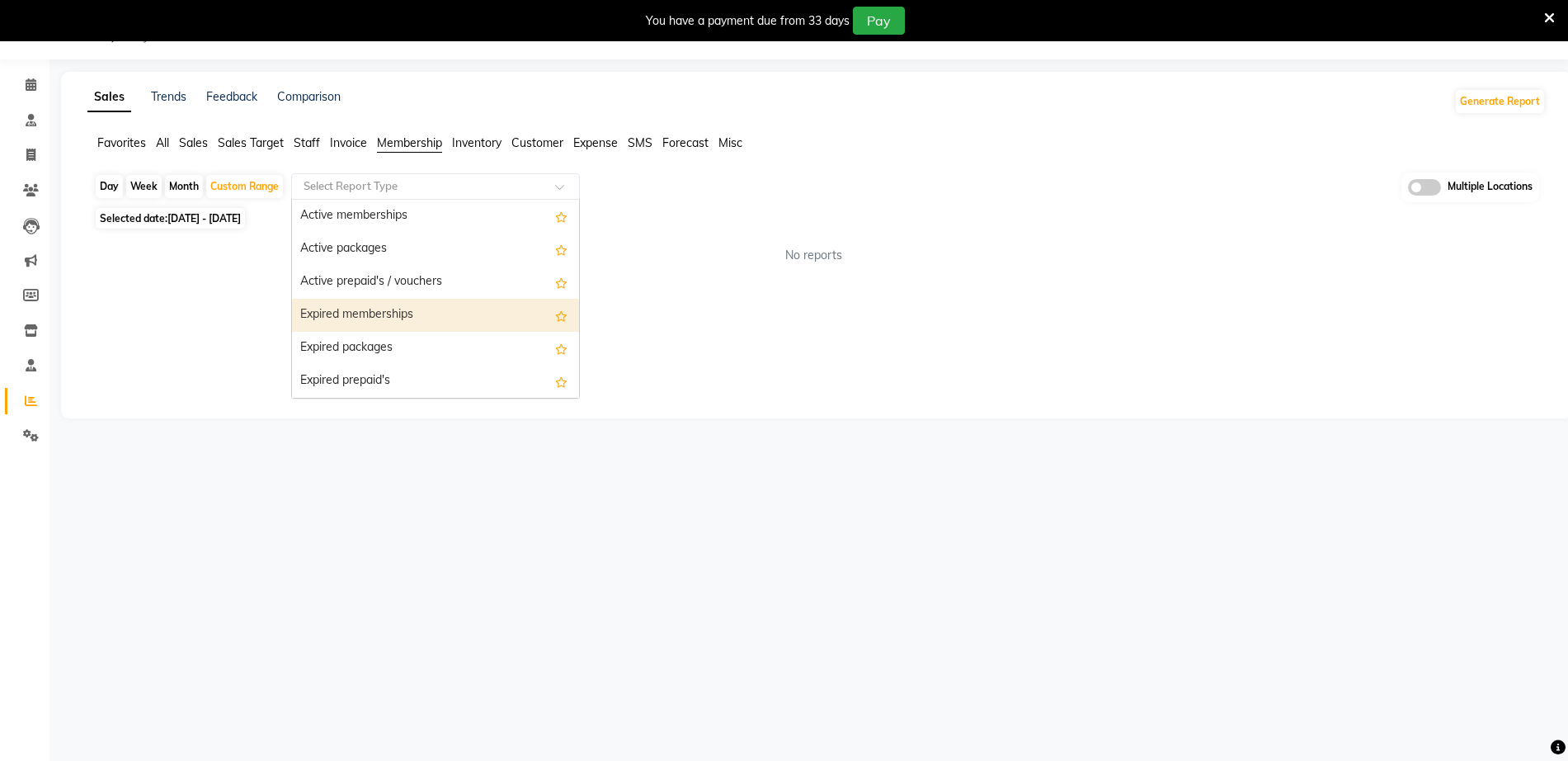
scroll to position [99, 0]
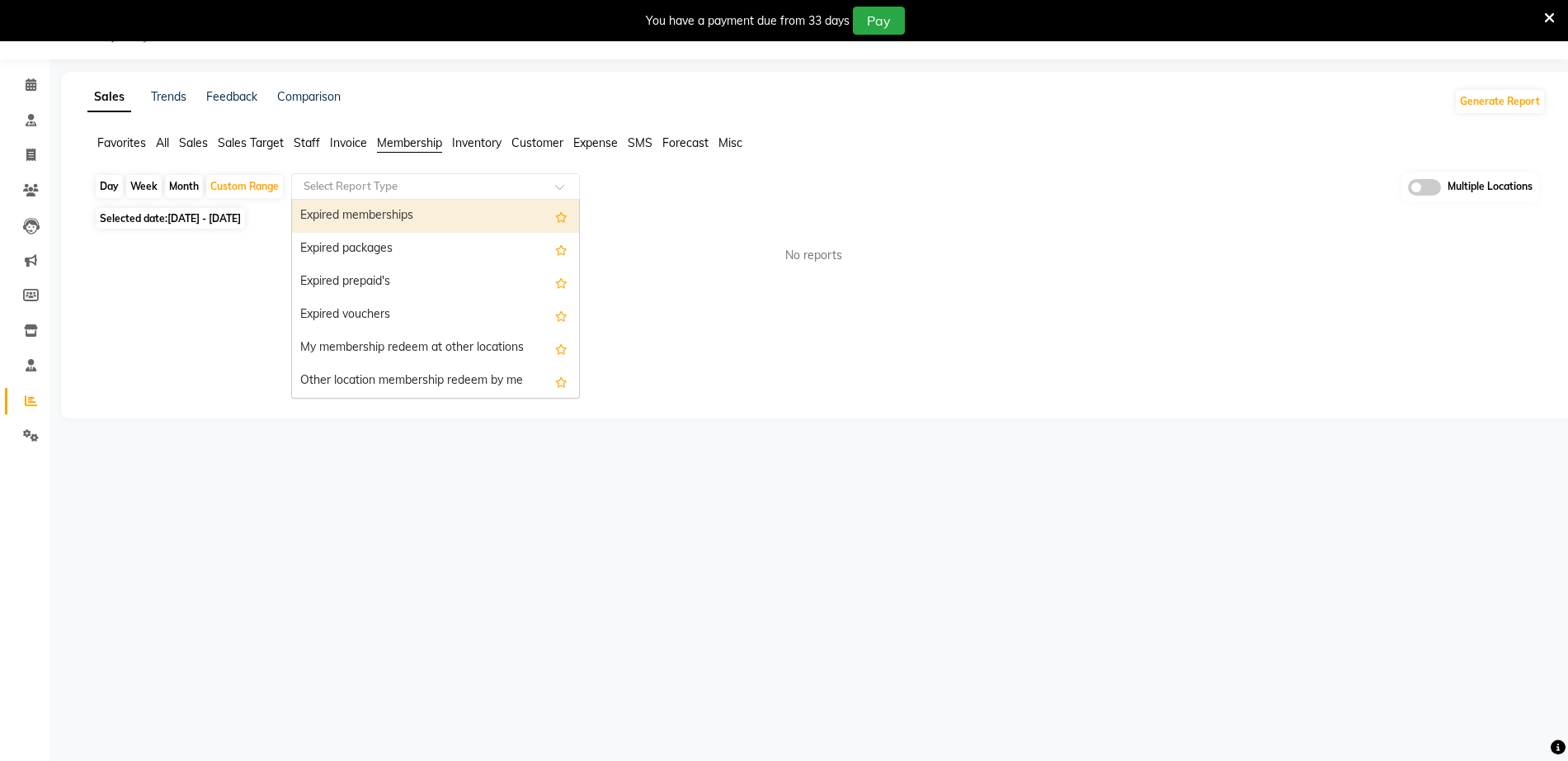
click at [344, 139] on span "Invoice" at bounding box center [348, 143] width 37 height 15
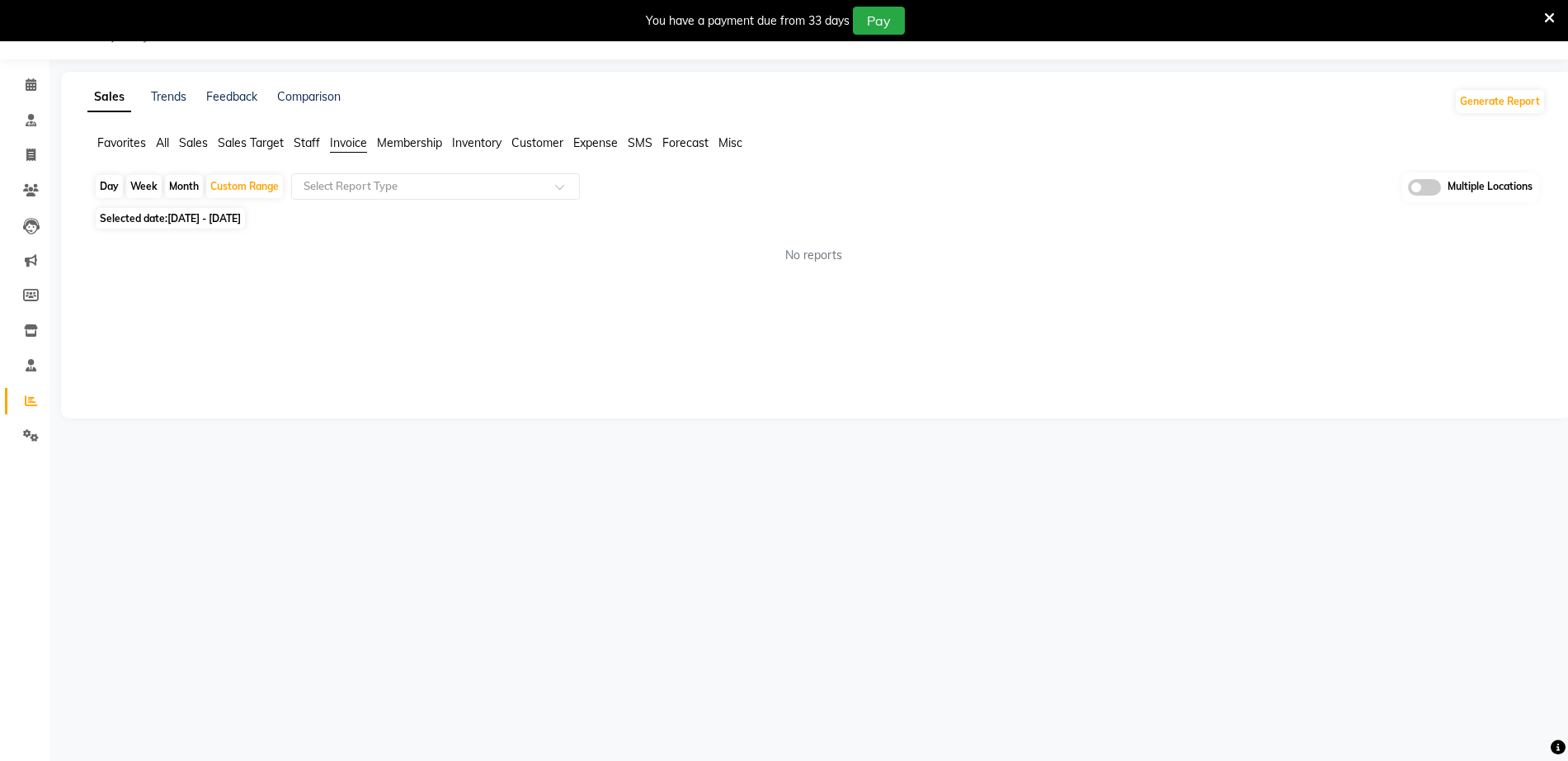
click at [354, 135] on span "Invoice" at bounding box center [348, 143] width 37 height 15
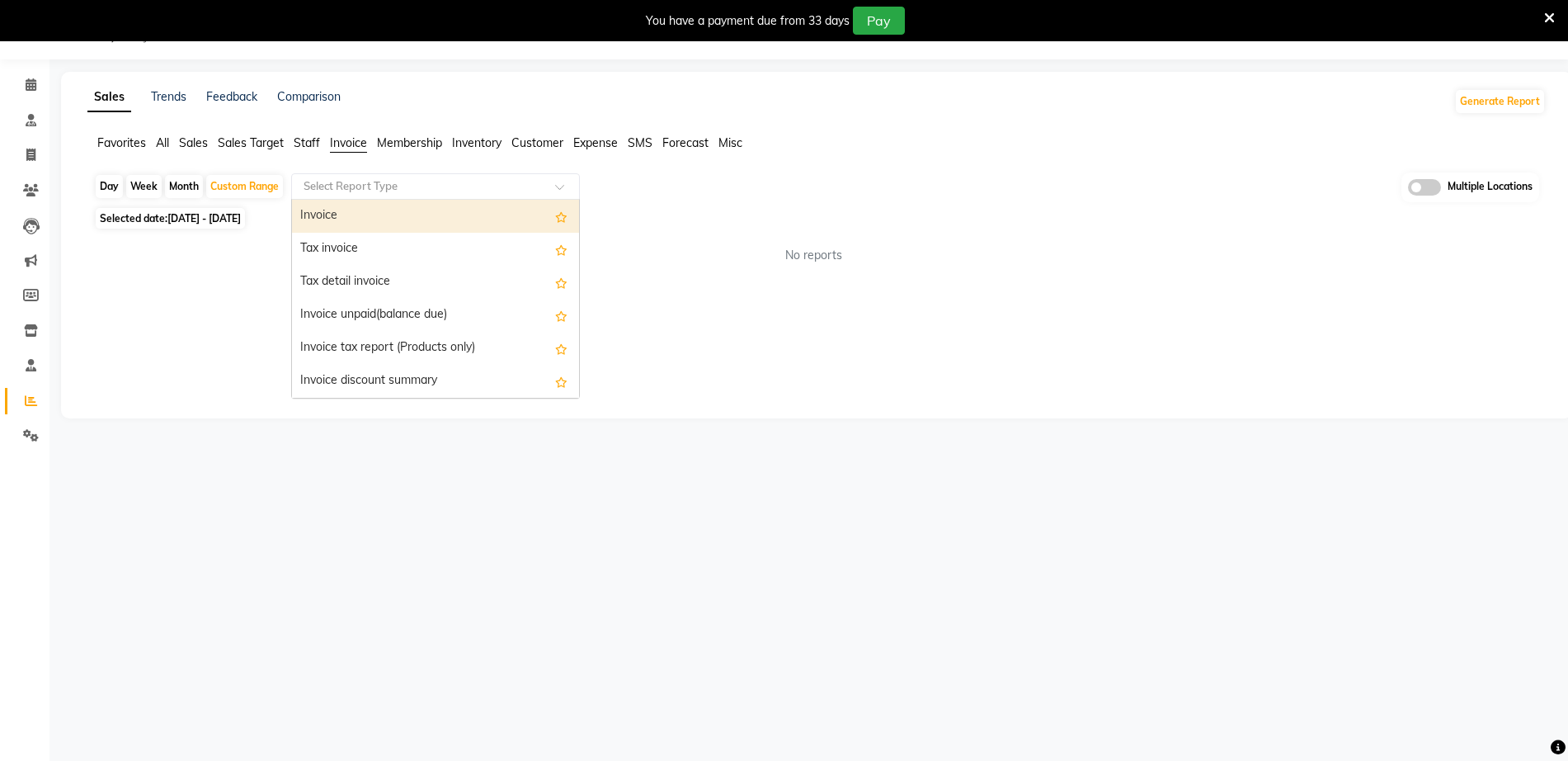
click at [368, 191] on input "text" at bounding box center [419, 186] width 238 height 16
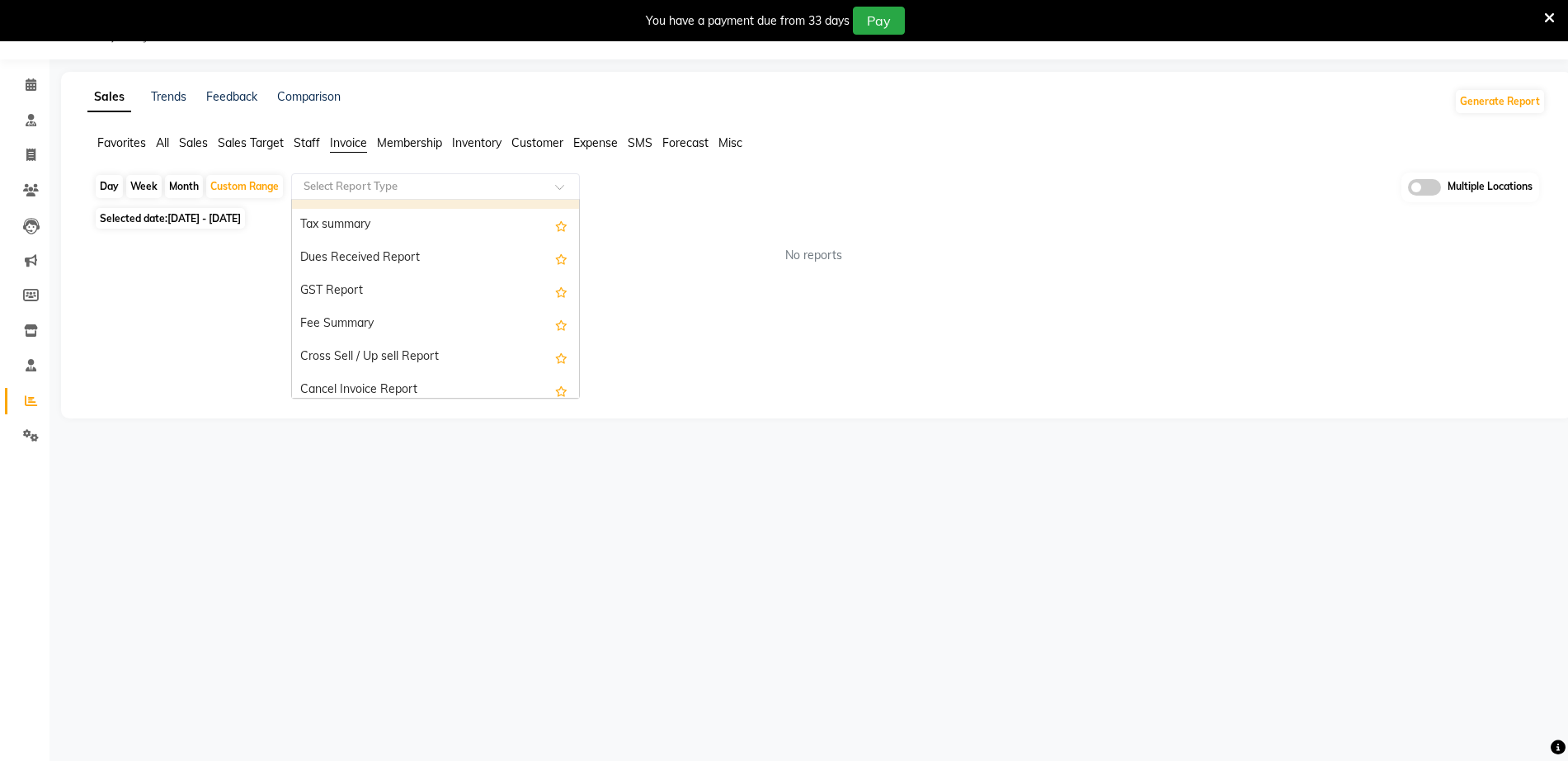
scroll to position [297, 0]
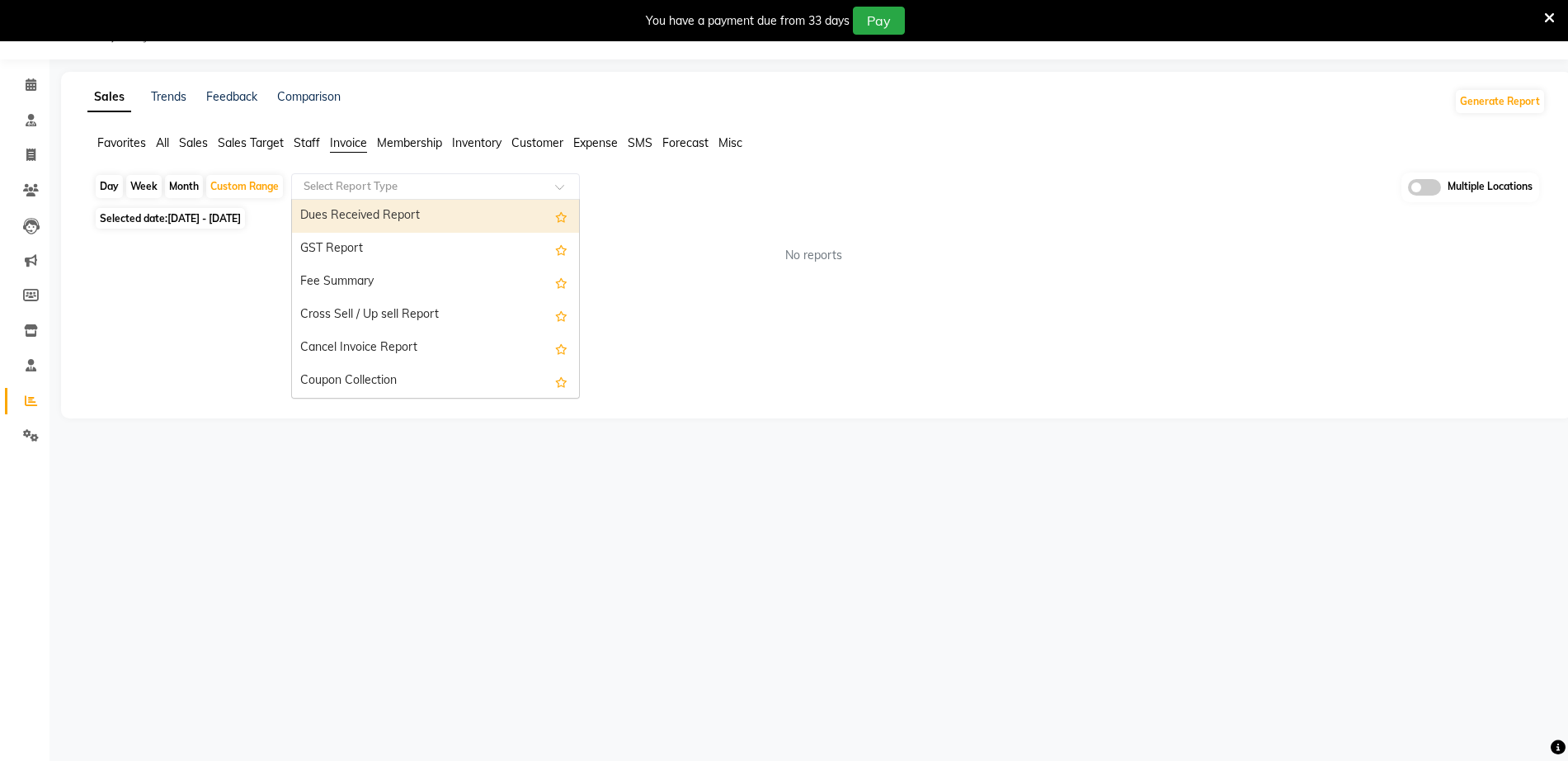
click at [307, 138] on span "Staff" at bounding box center [306, 143] width 26 height 15
click at [370, 190] on input "text" at bounding box center [419, 186] width 238 height 16
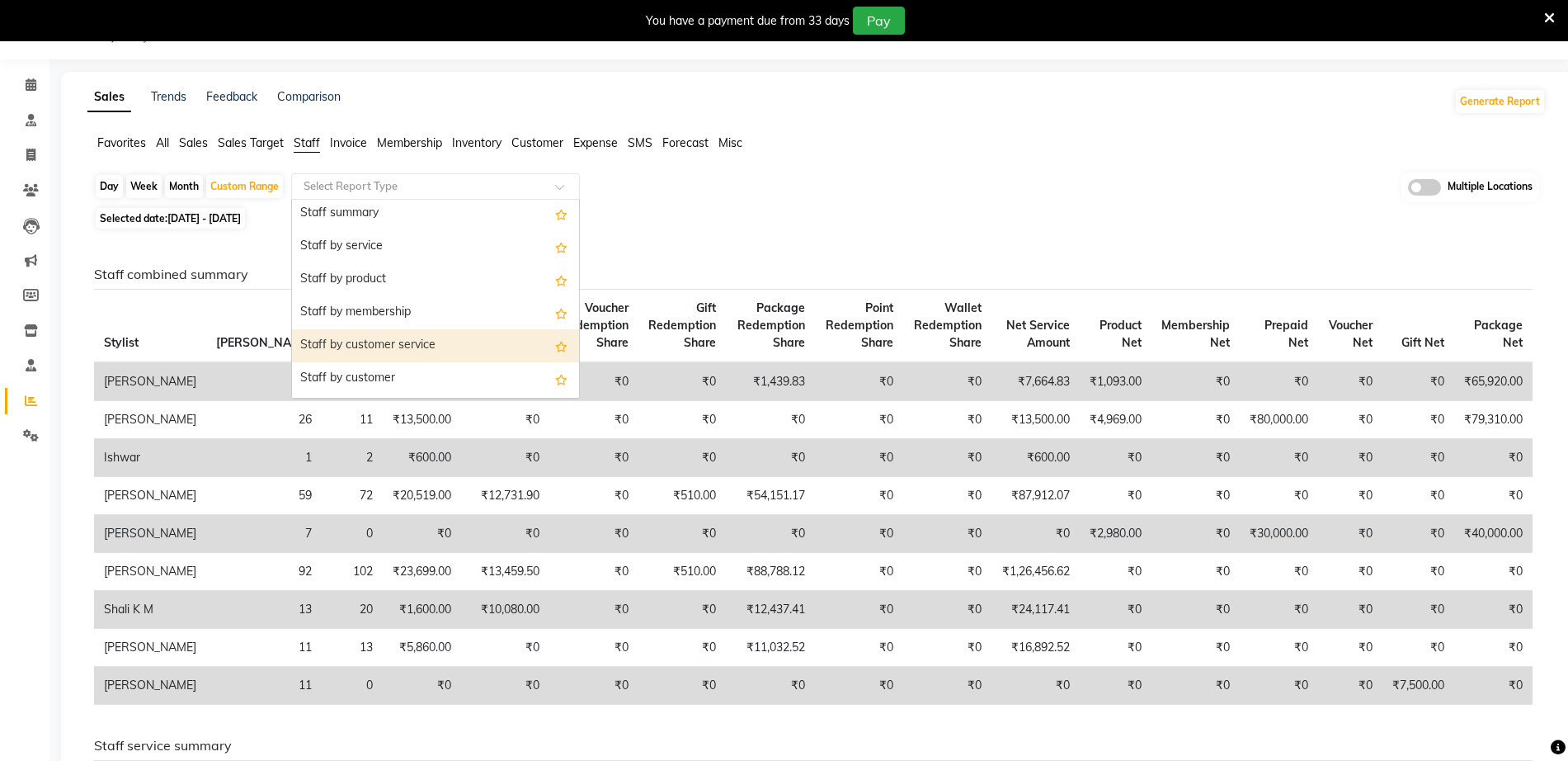
scroll to position [0, 0]
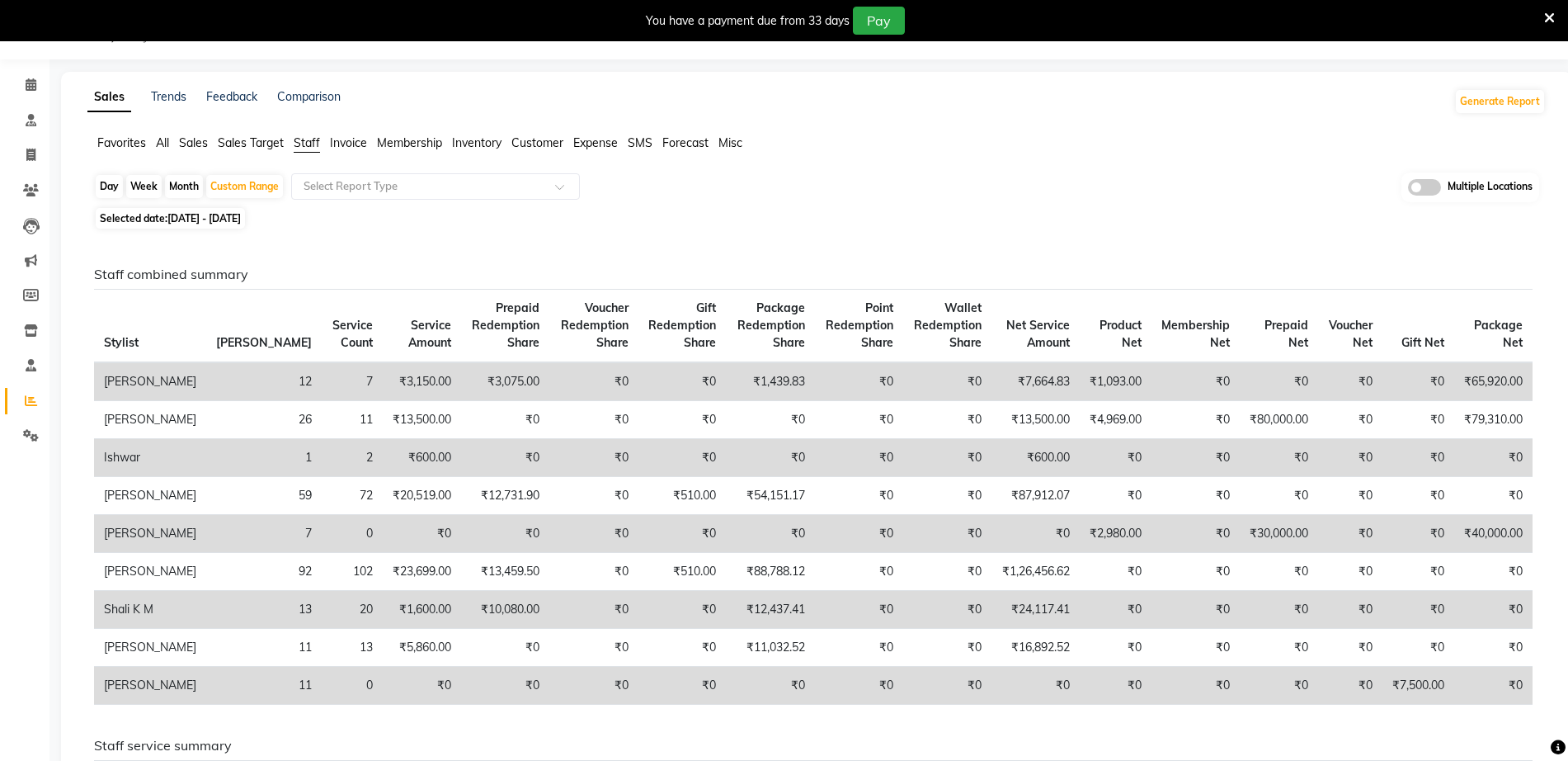
click at [260, 143] on span "Sales Target" at bounding box center [251, 143] width 66 height 15
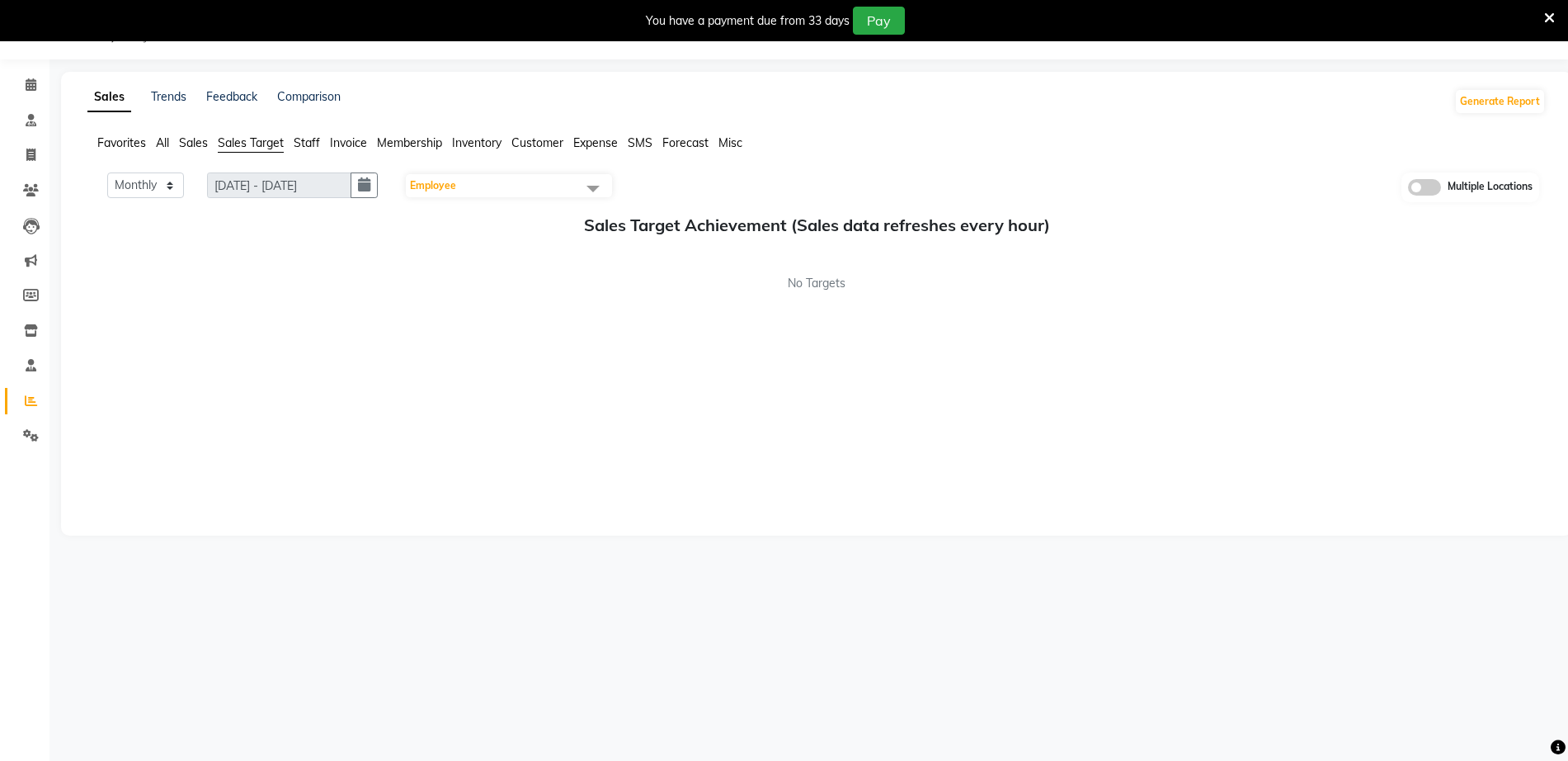
click at [185, 146] on span "Sales" at bounding box center [193, 143] width 29 height 15
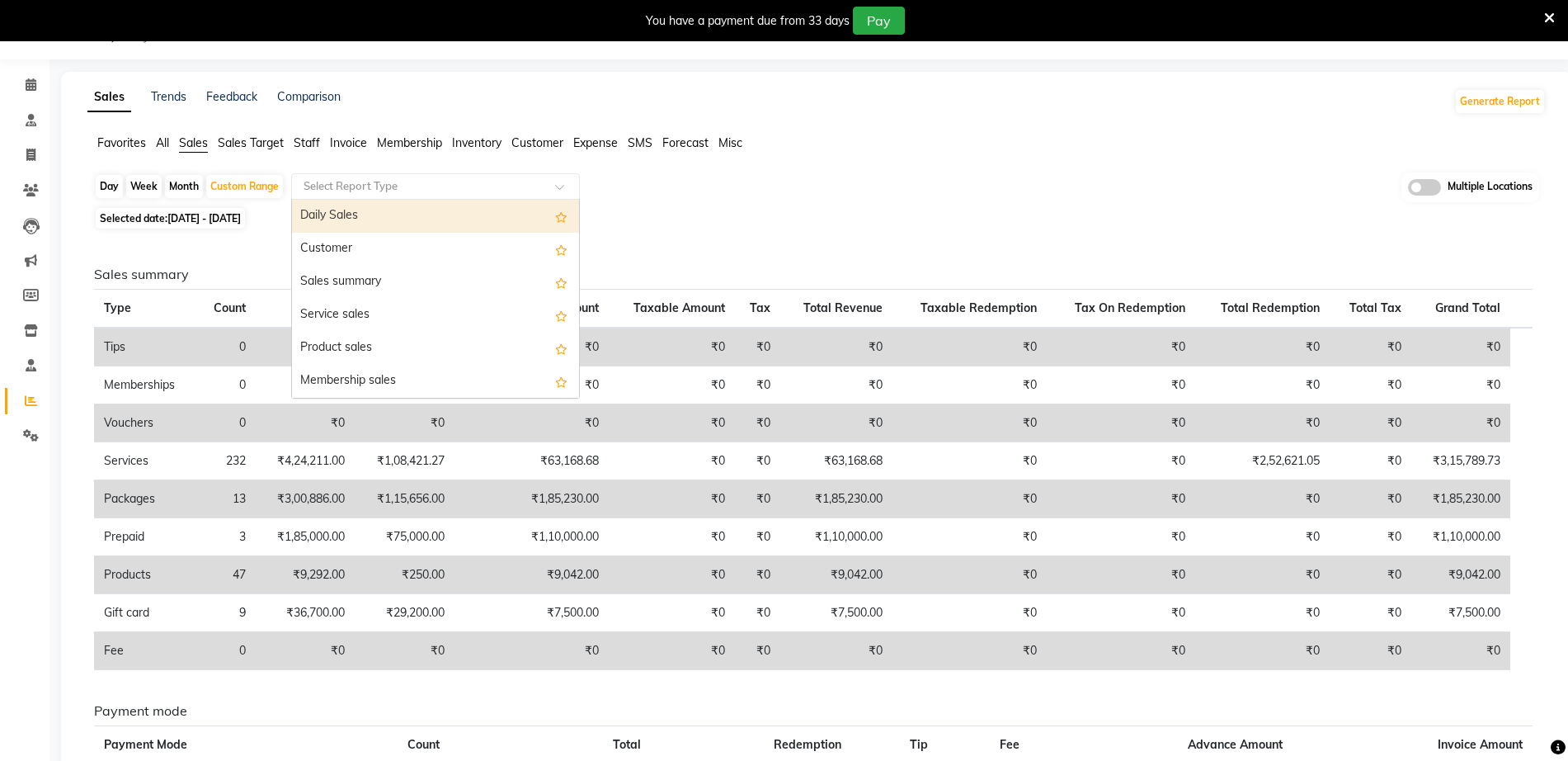
click at [346, 192] on input "text" at bounding box center [419, 186] width 238 height 16
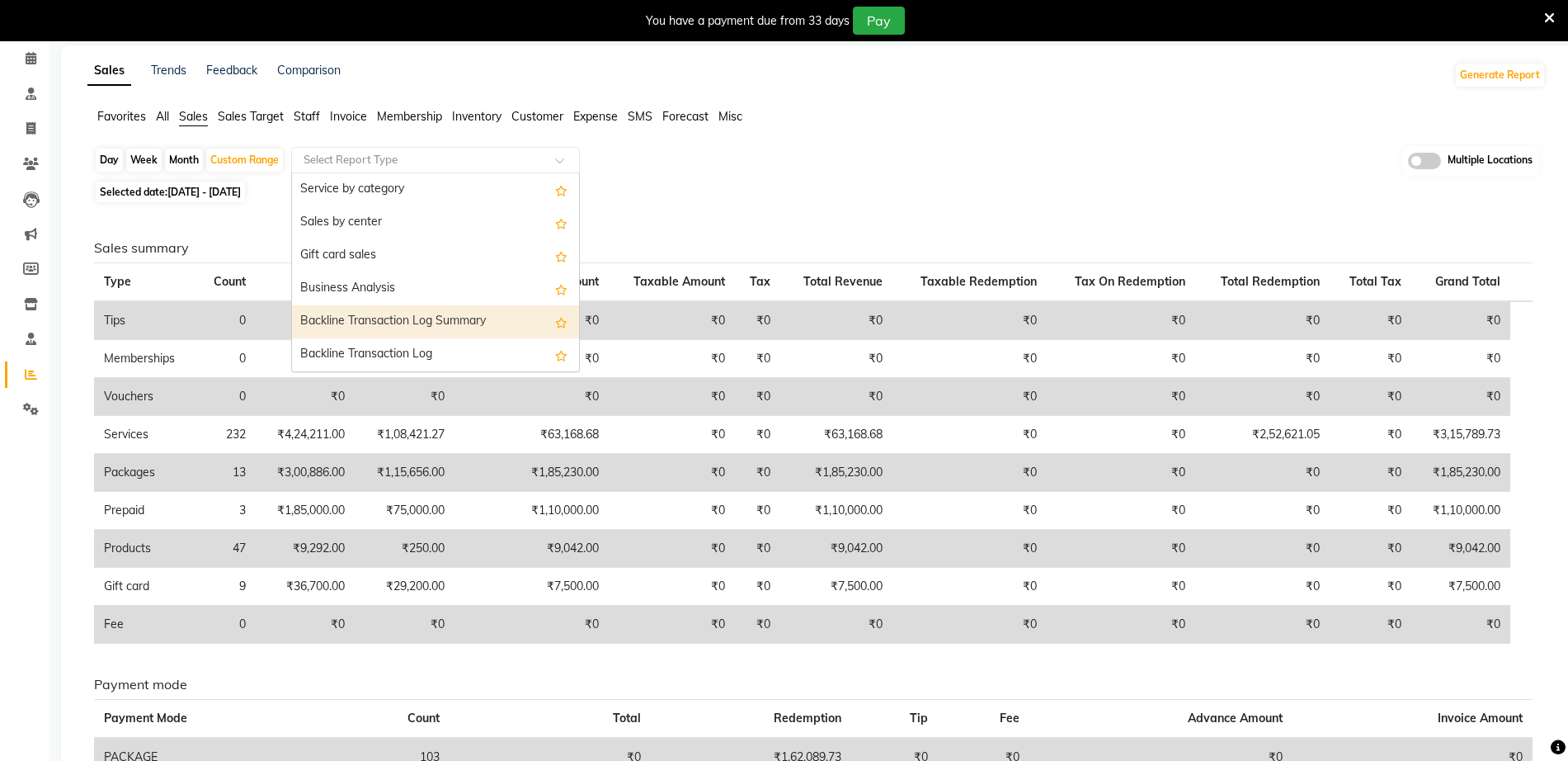
scroll to position [144, 0]
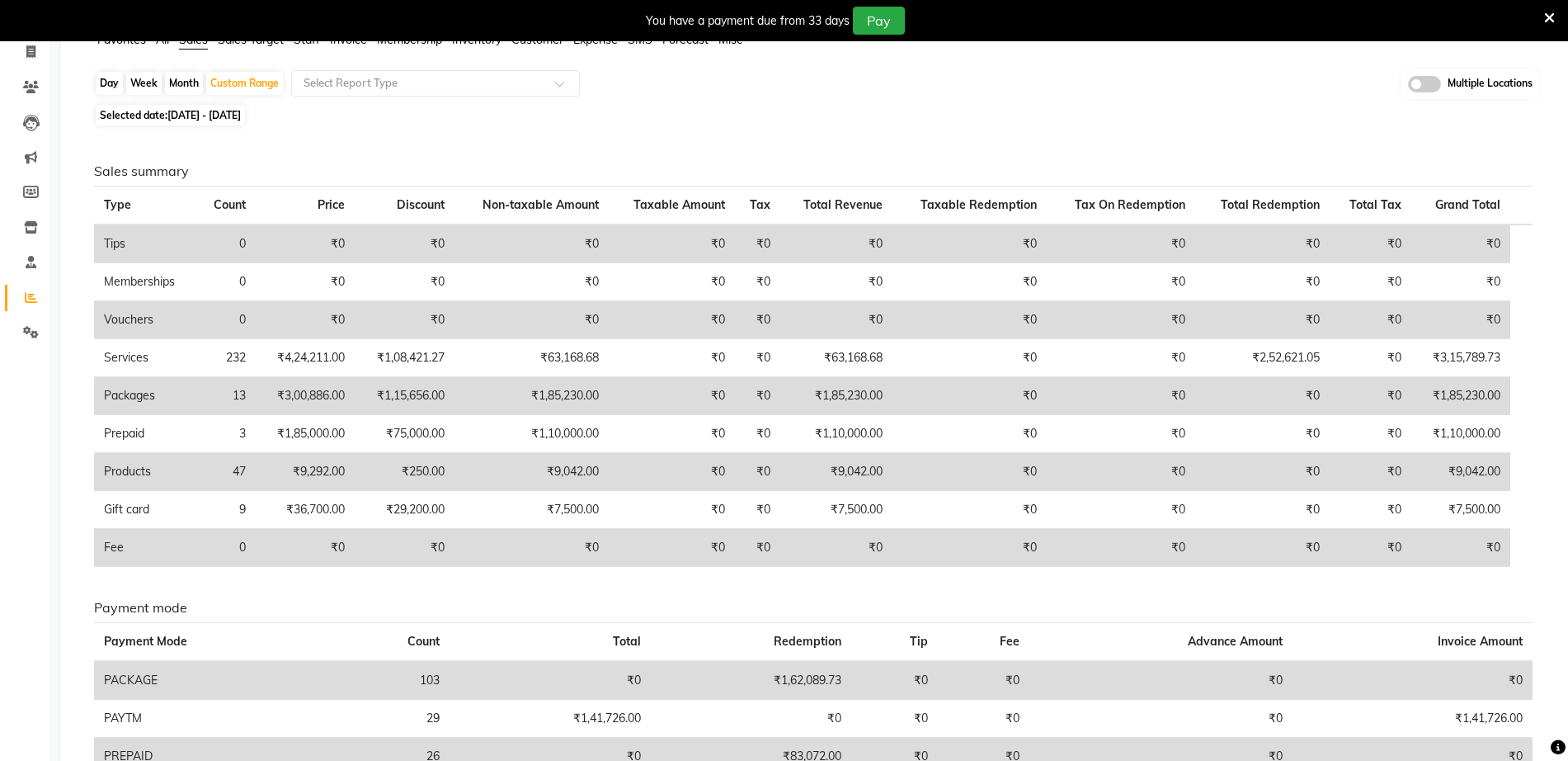
click at [760, 130] on div "Day Week Month Custom Range Select Report Type Multiple Locations Selected date…" at bounding box center [816, 616] width 1458 height 1094
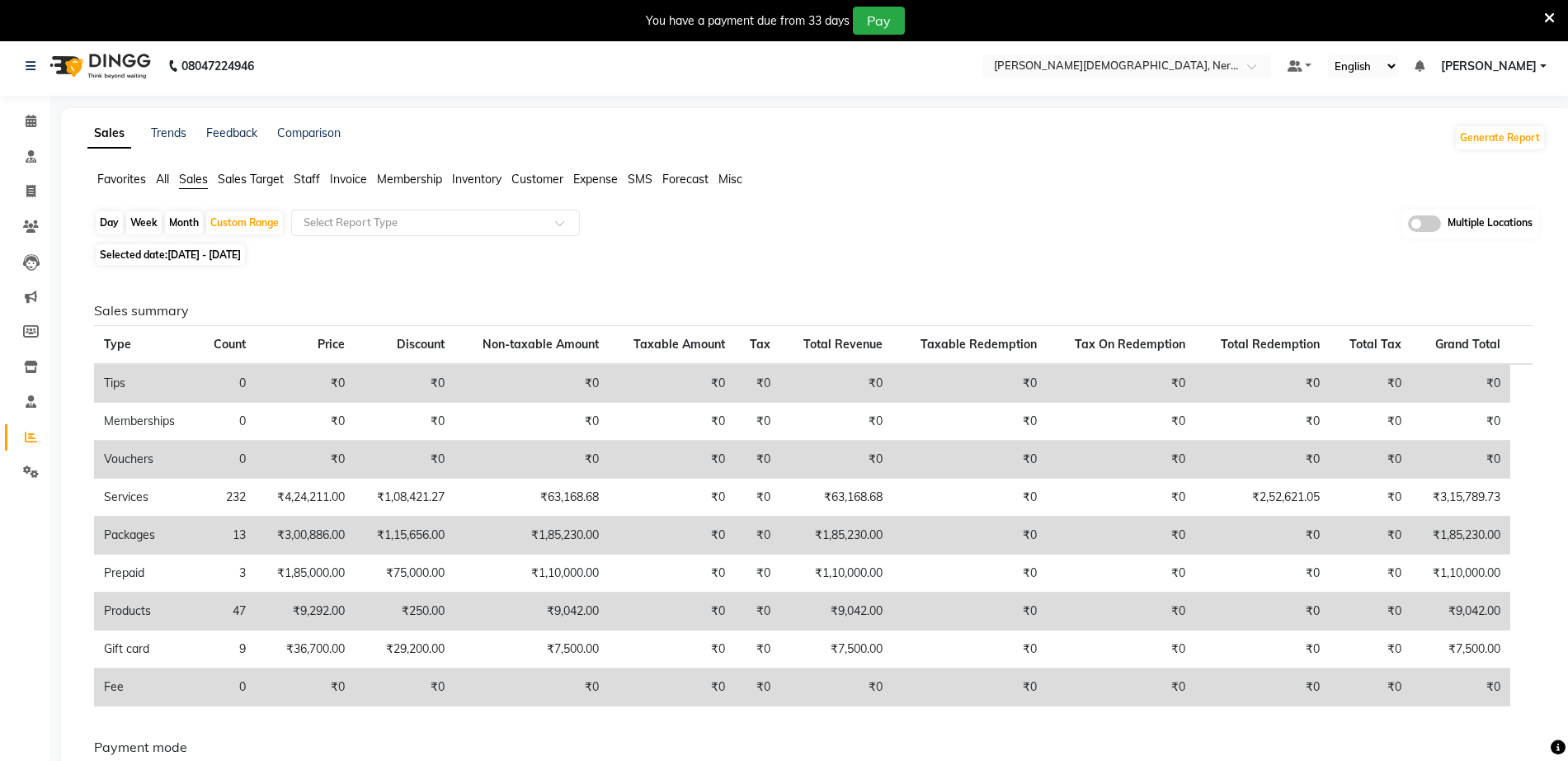
scroll to position [0, 0]
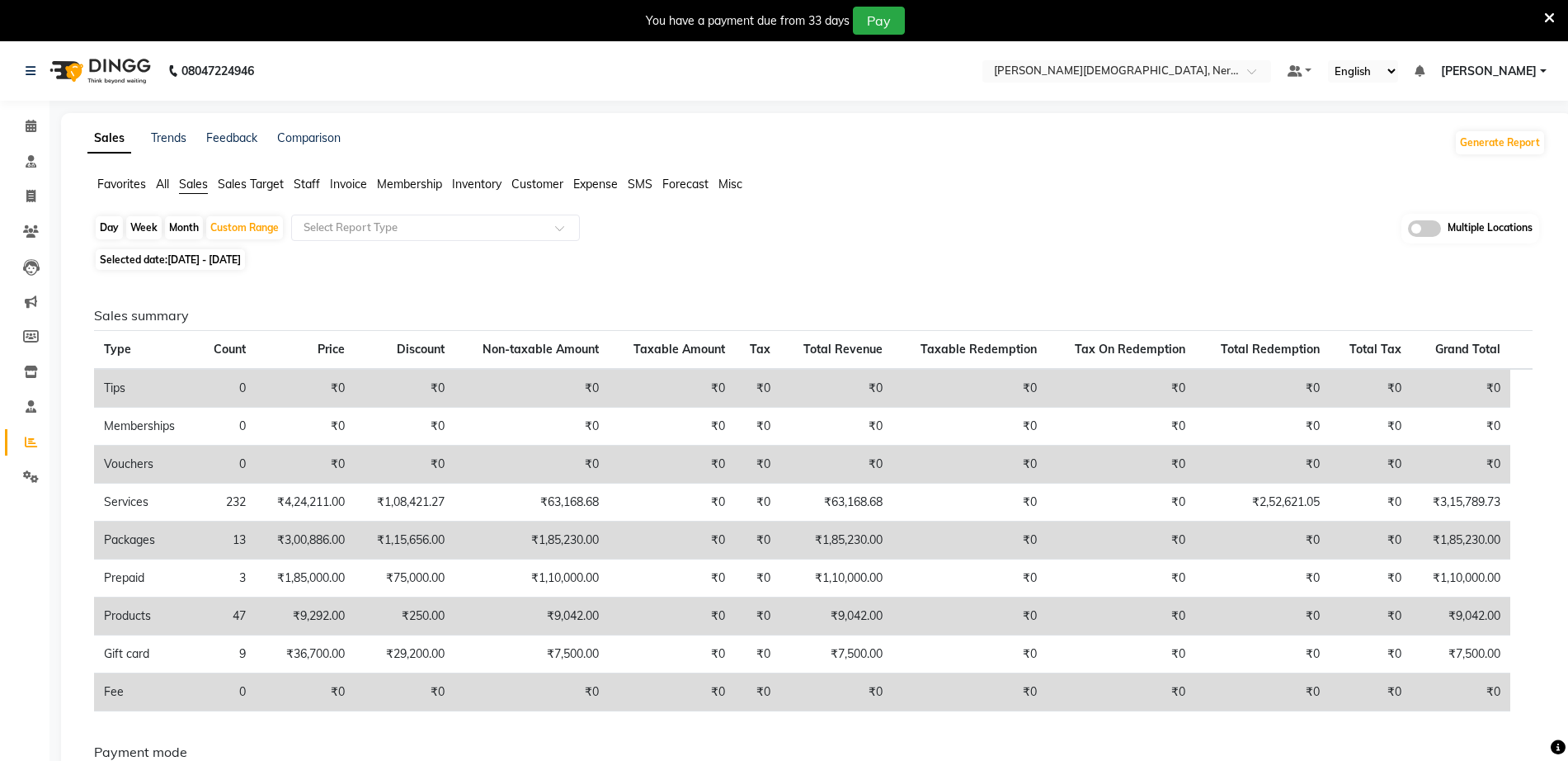
click at [778, 238] on div "Day Week Month Custom Range Select Report Type Multiple Locations" at bounding box center [817, 229] width 1445 height 31
click at [915, 263] on div "Selected date: 01-08-2025 - 31-08-2025" at bounding box center [820, 259] width 1452 height 17
click at [1113, 257] on div "Selected date: 01-08-2025 - 31-08-2025" at bounding box center [820, 259] width 1452 height 17
click at [1218, 62] on div "Select Location × Birla Ayurveda, Nerul West" at bounding box center [1127, 71] width 289 height 23
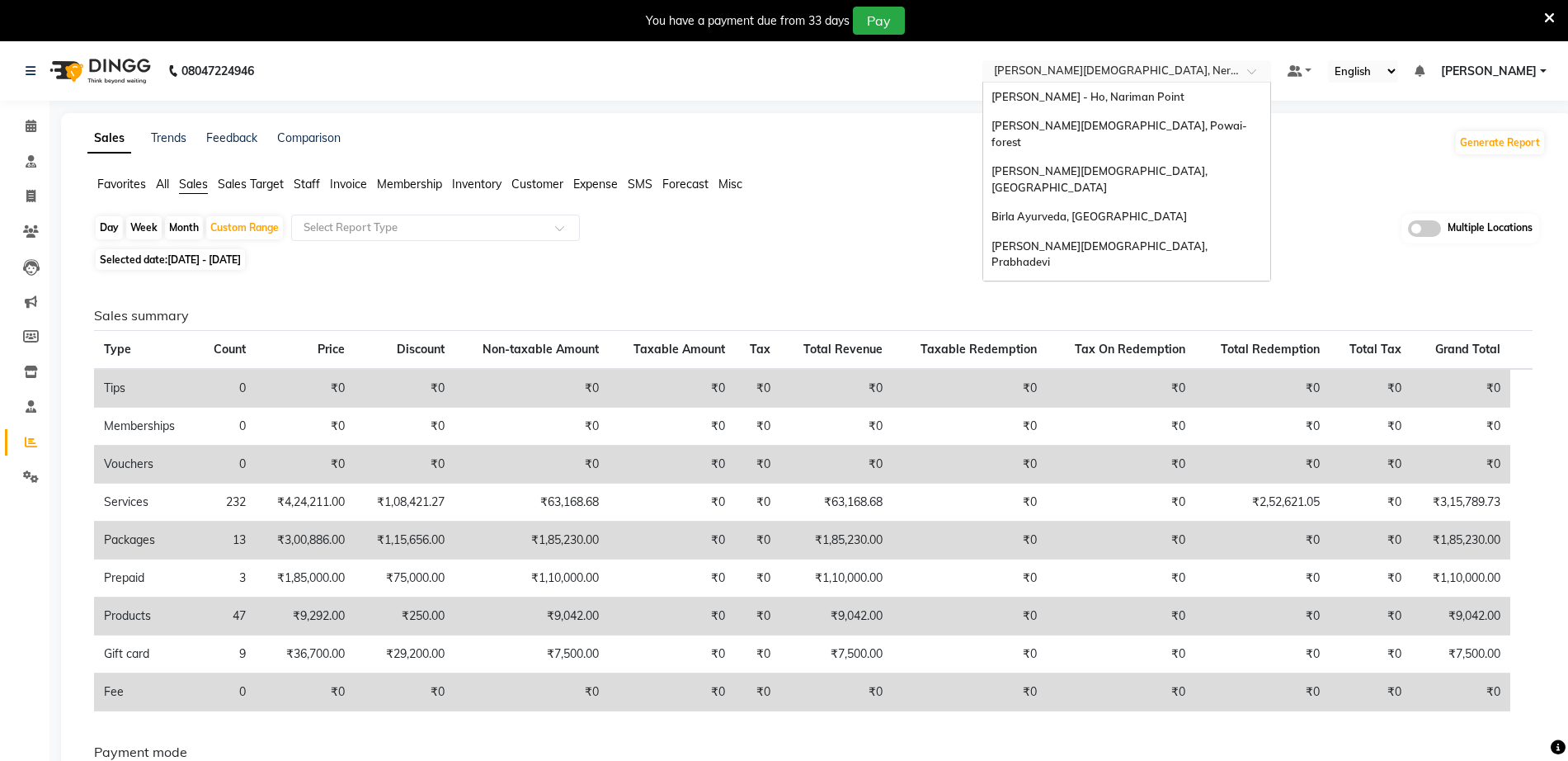
scroll to position [36, 0]
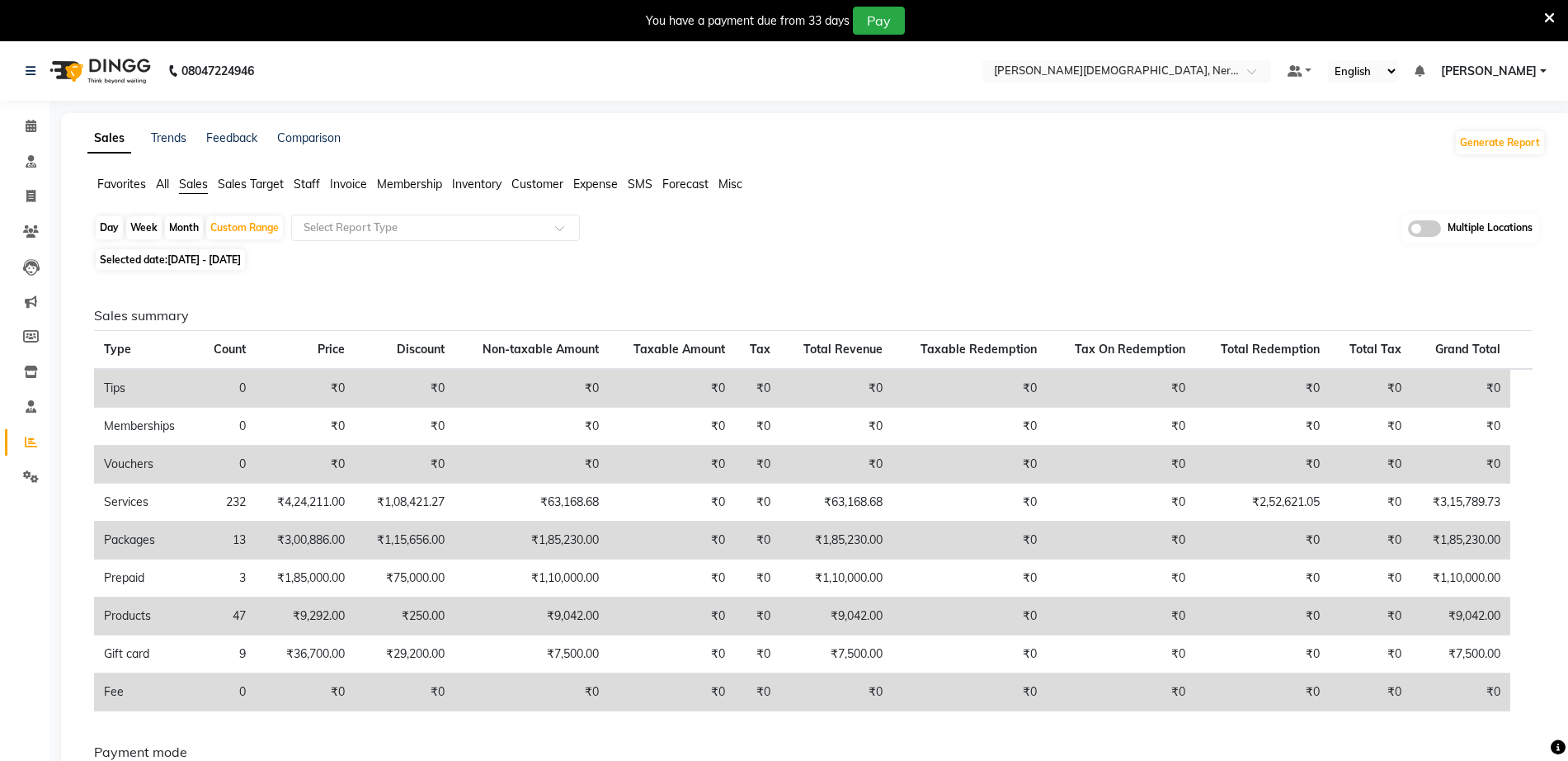
click at [1302, 314] on h6 "Sales summary" at bounding box center [814, 315] width 1438 height 15
click at [1144, 235] on div "Day Week Month Custom Range Select Report Type Multiple Locations" at bounding box center [817, 229] width 1445 height 31
click at [1182, 79] on input "text" at bounding box center [1109, 73] width 239 height 16
click at [1084, 178] on ul "Favorites All Sales Sales Target Staff Invoice Membership Inventory Customer Ex…" at bounding box center [816, 185] width 1458 height 18
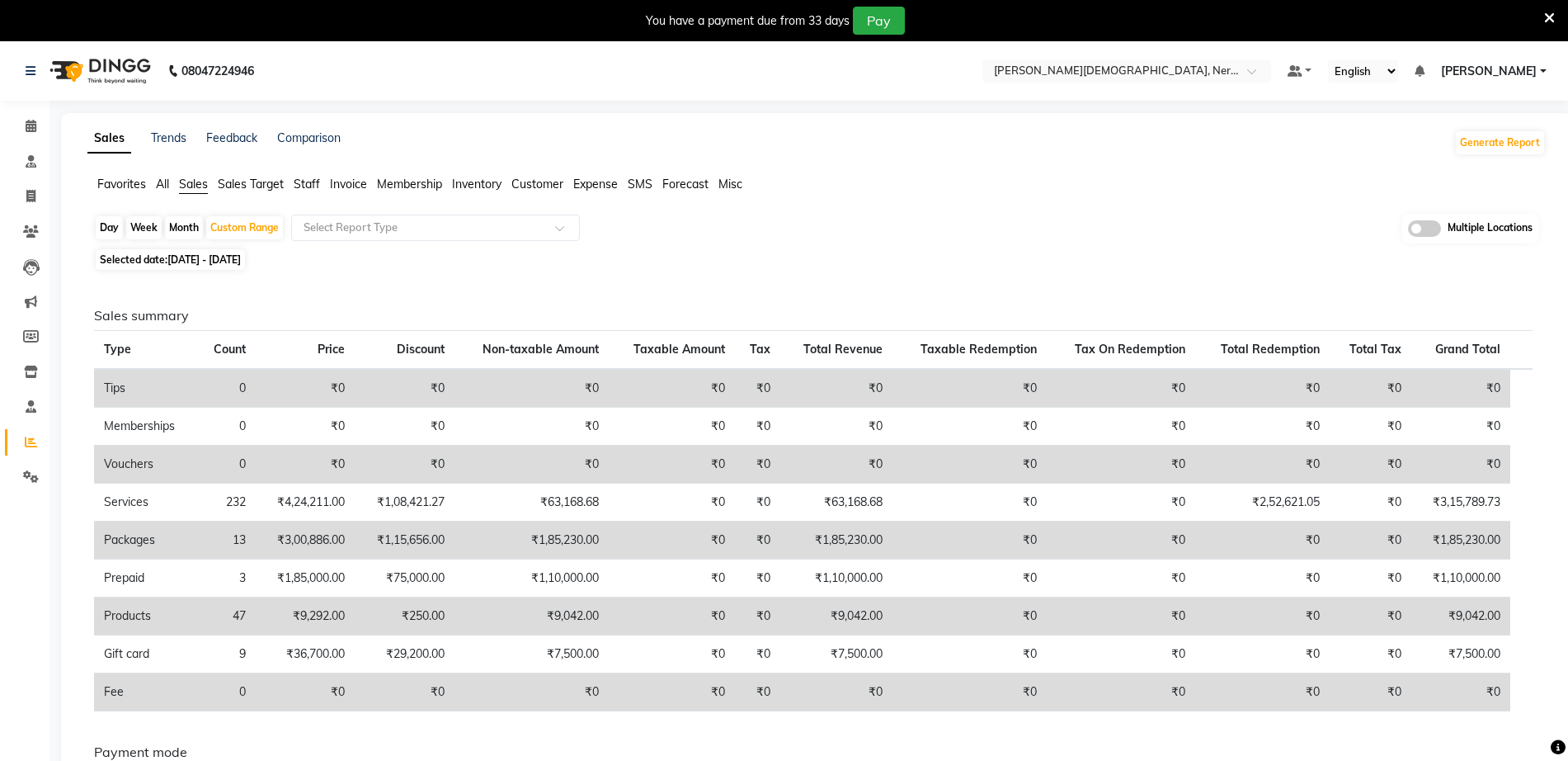
click at [1100, 234] on div "Day Week Month Custom Range Select Report Type Multiple Locations" at bounding box center [817, 229] width 1445 height 31
click at [738, 251] on div "Selected date: 01-08-2025 - 31-08-2025" at bounding box center [820, 259] width 1452 height 17
click at [1205, 241] on div "Day Week Month Custom Range Select Report Type Multiple Locations" at bounding box center [817, 229] width 1445 height 31
click at [771, 209] on app-reports "Favorites All Sales Sales Target Staff Invoice Membership Inventory Customer Ex…" at bounding box center [816, 742] width 1478 height 1132
click at [39, 197] on span at bounding box center [31, 196] width 29 height 19
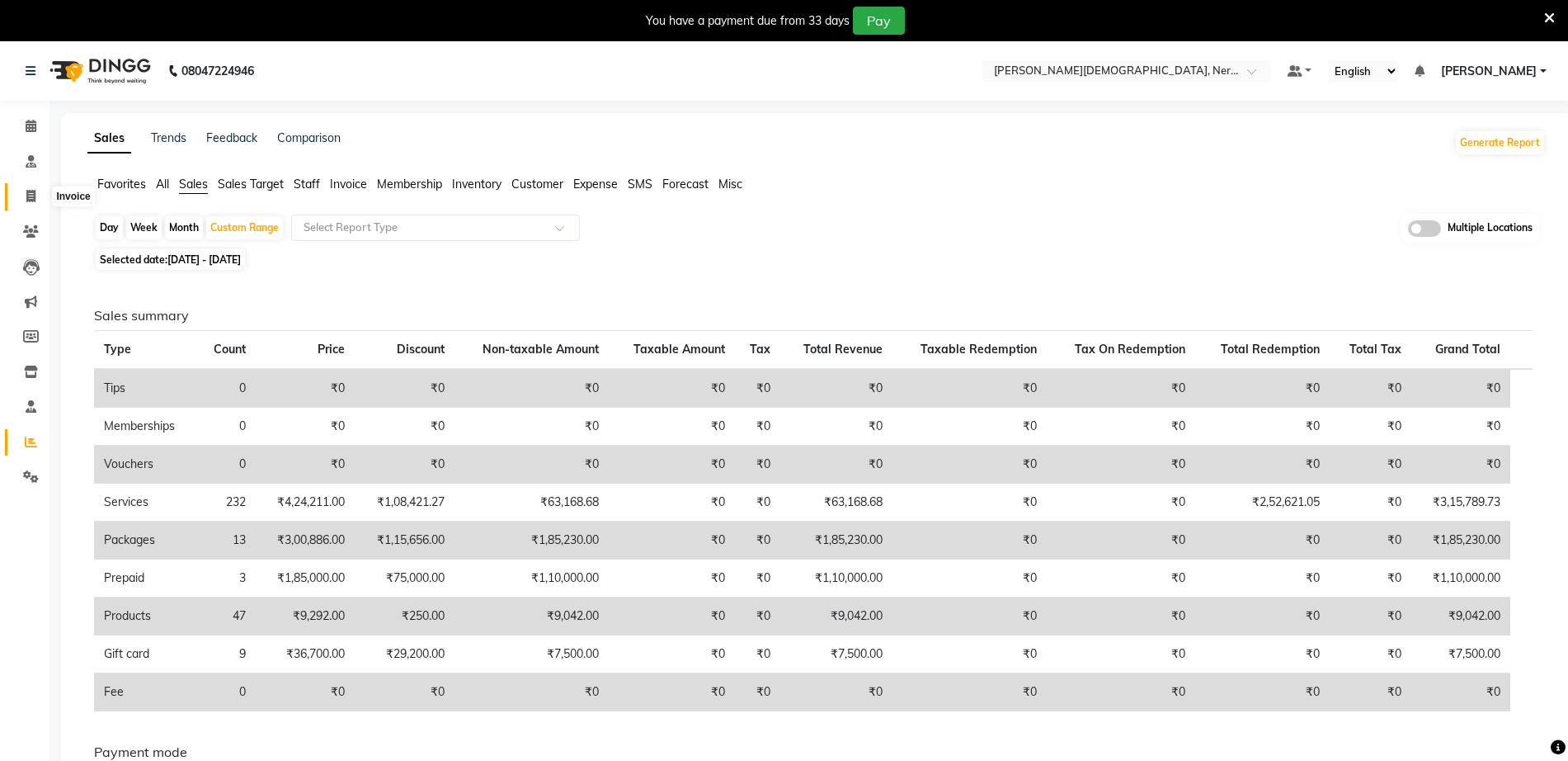
select select "service"
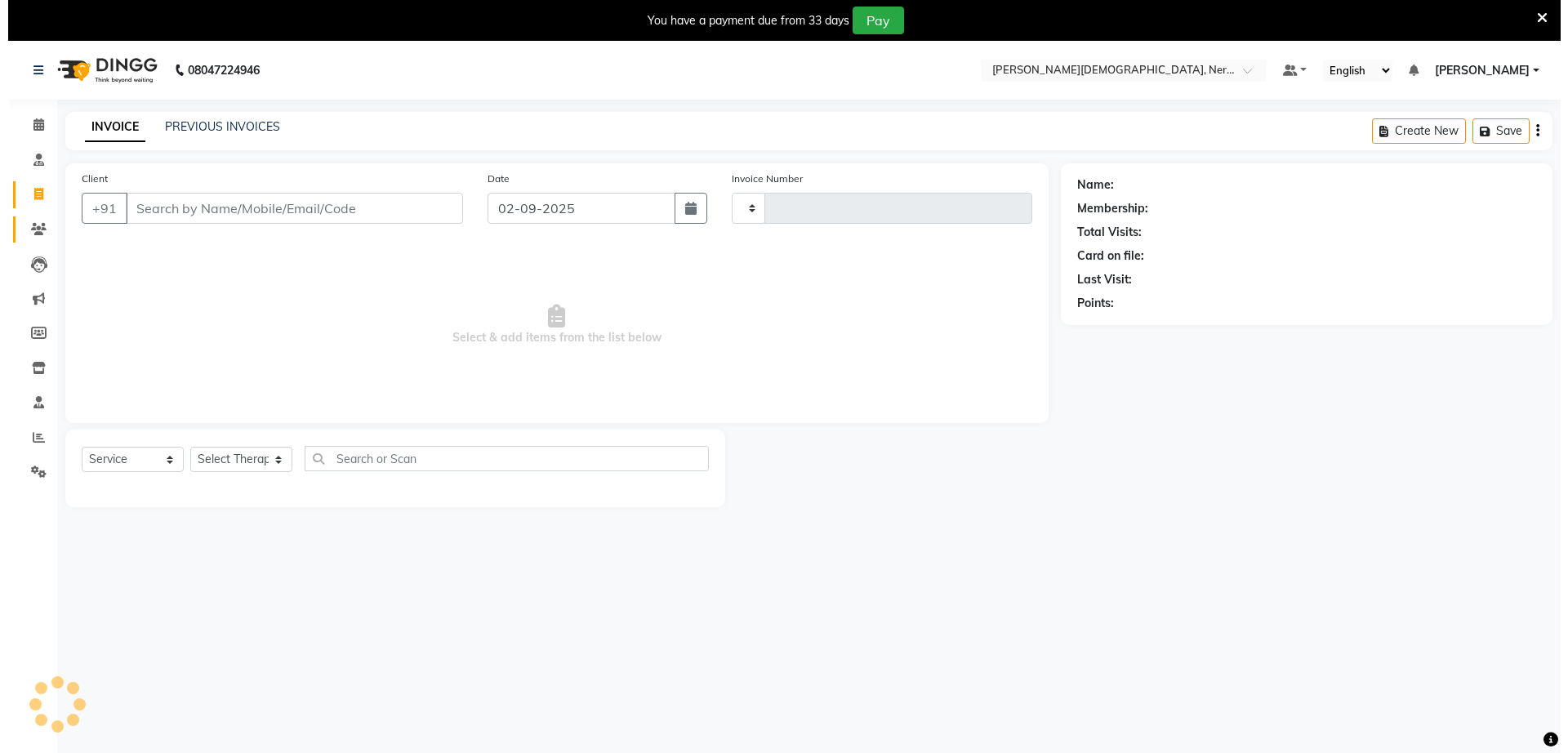
scroll to position [40, 0]
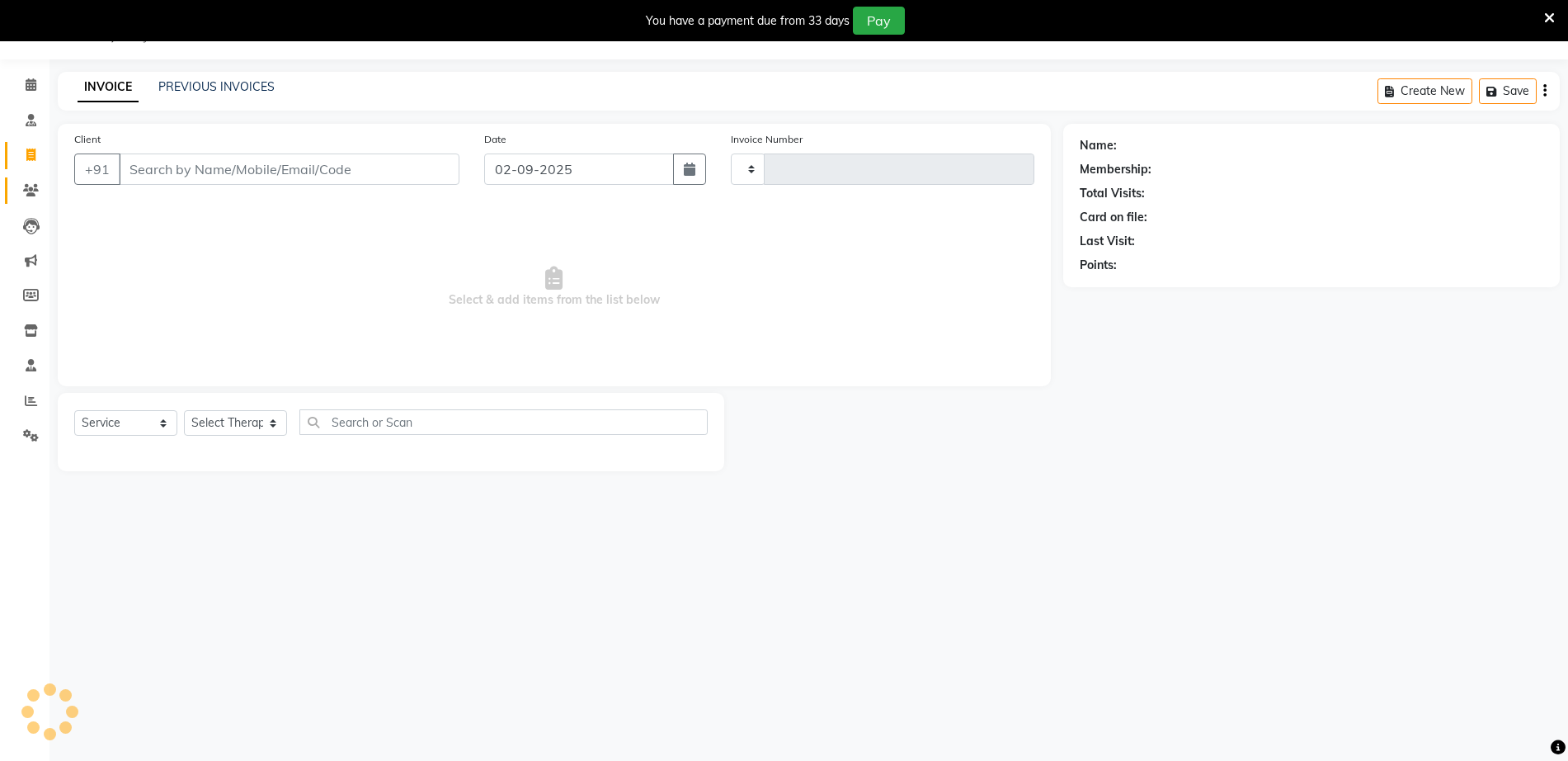
type input "0703"
select select "6808"
click at [255, 170] on input "Client" at bounding box center [289, 169] width 340 height 32
click at [34, 186] on icon at bounding box center [30, 191] width 15 height 13
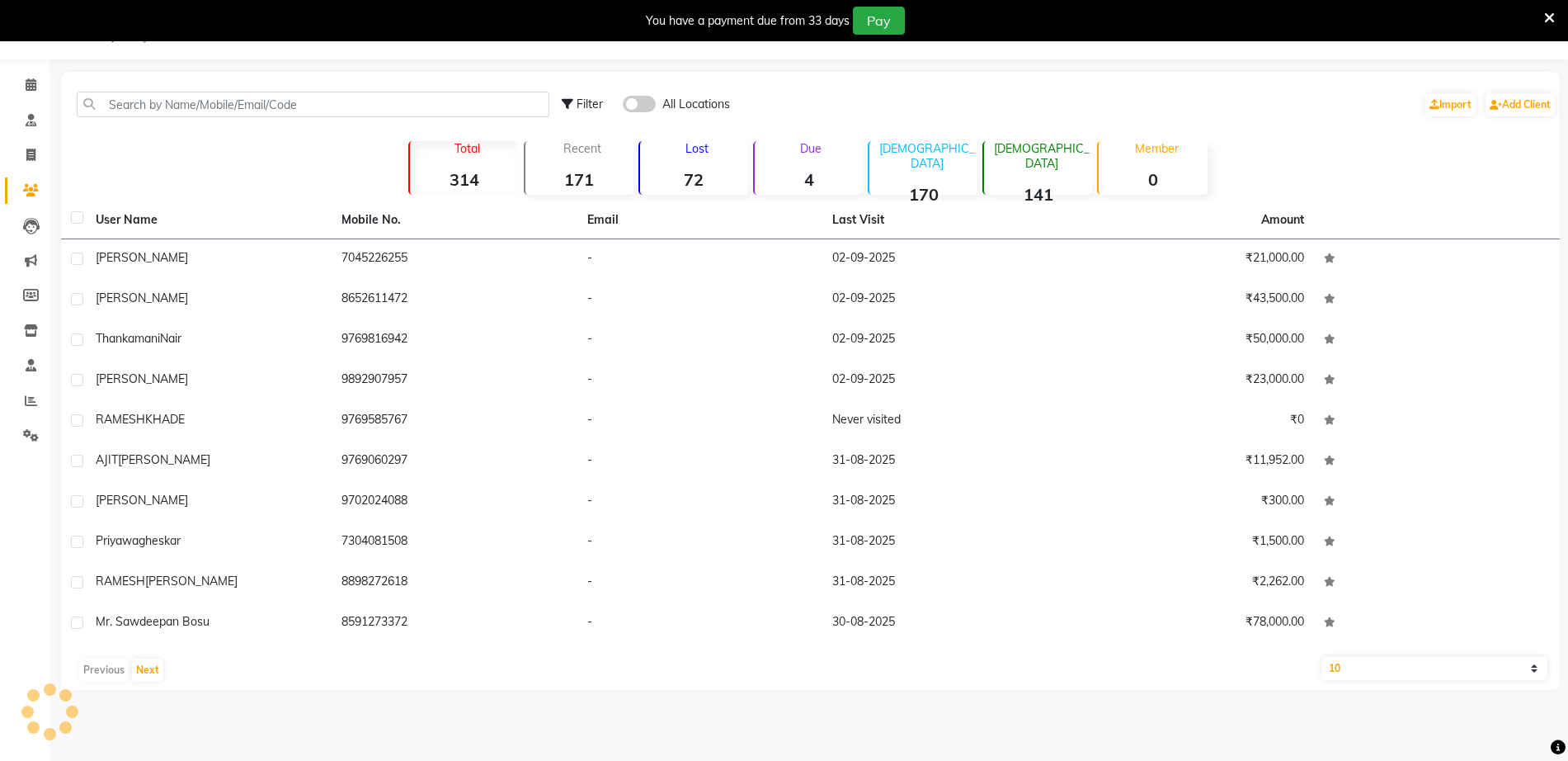
click at [303, 90] on div "Filter All Locations Import Add Client" at bounding box center [811, 104] width 1493 height 52
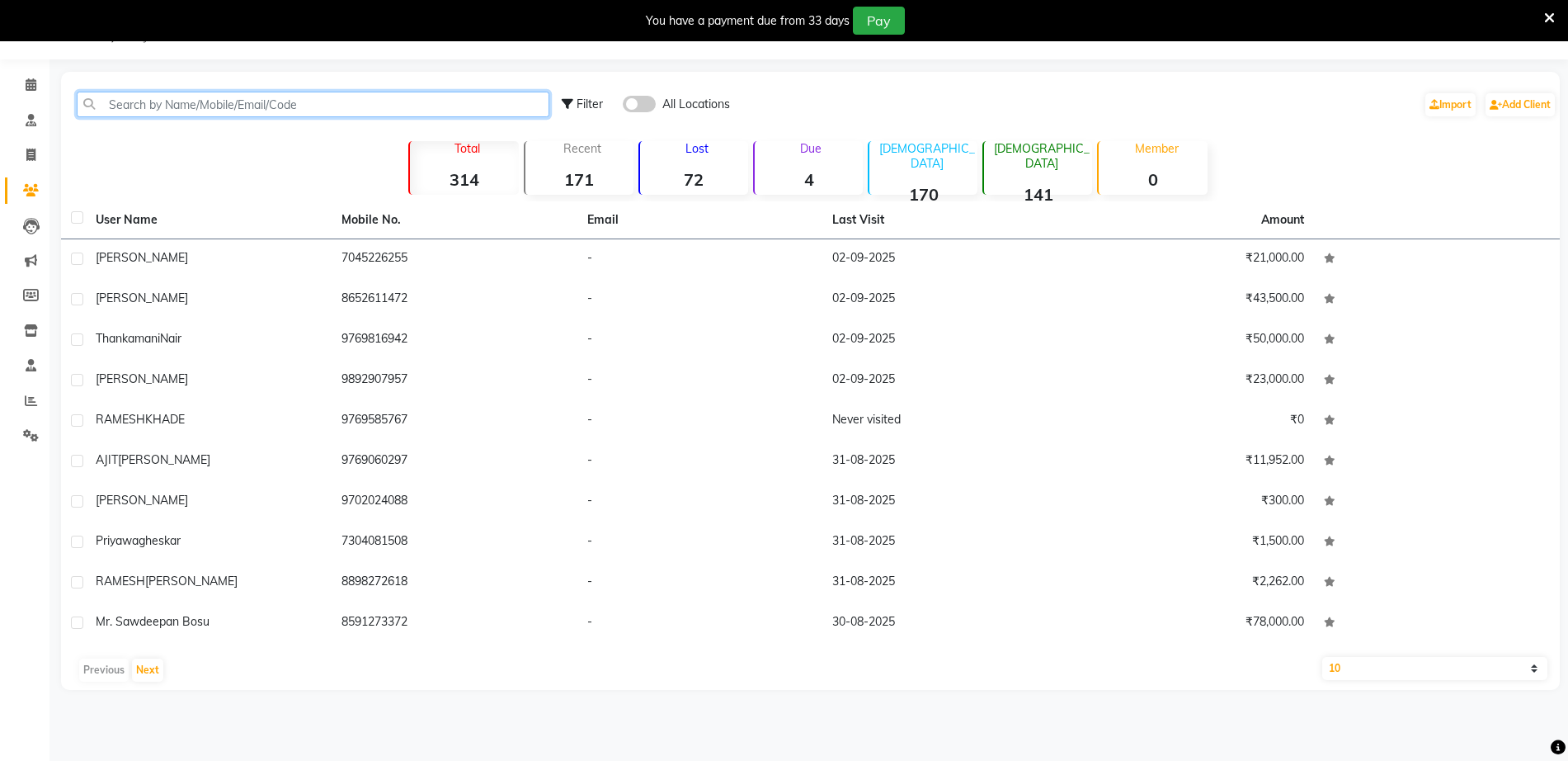
click at [305, 108] on input "text" at bounding box center [312, 104] width 473 height 25
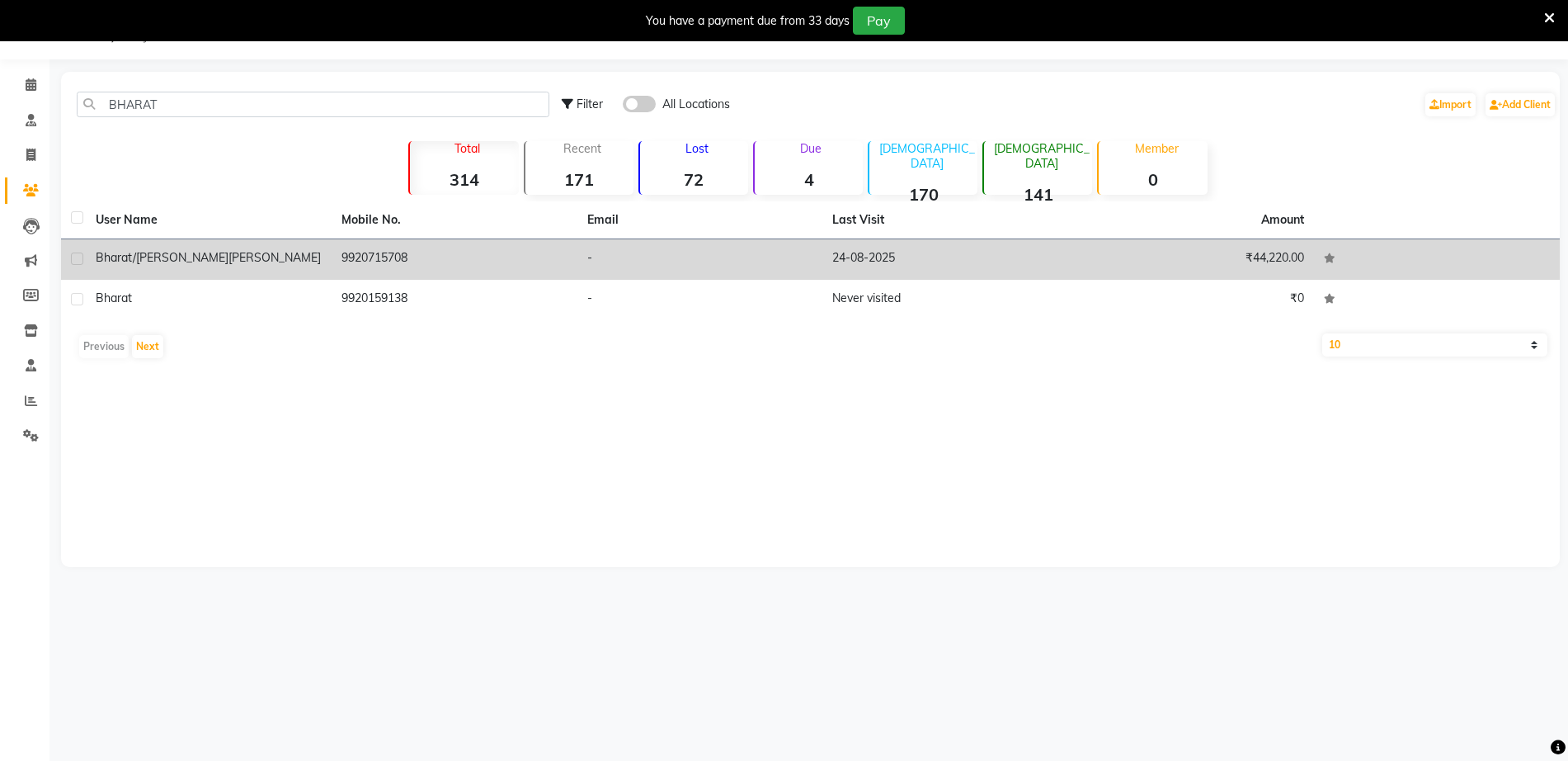
click at [463, 266] on td "9920715708" at bounding box center [454, 259] width 246 height 41
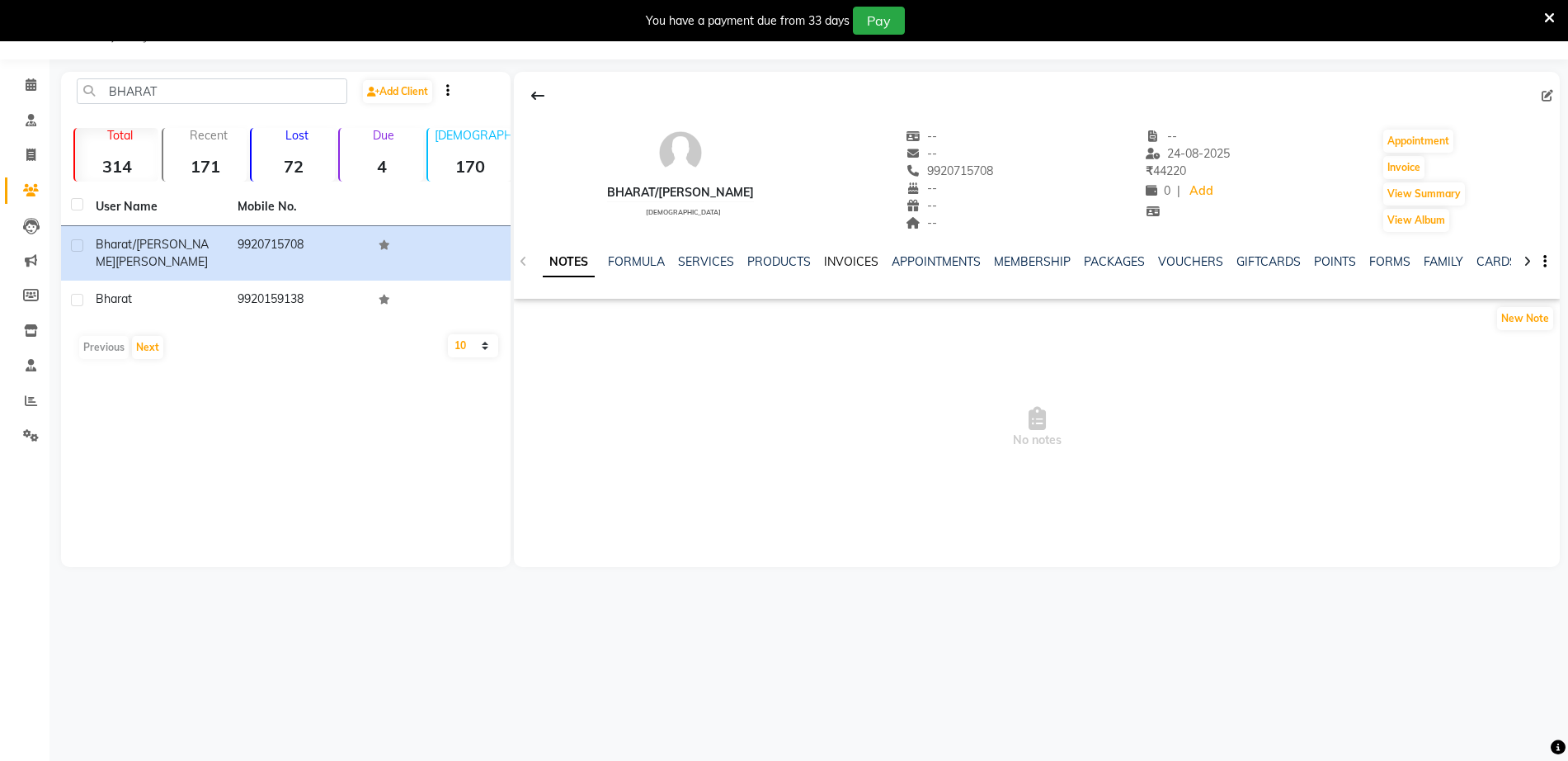
click at [862, 256] on link "INVOICES" at bounding box center [852, 262] width 54 height 15
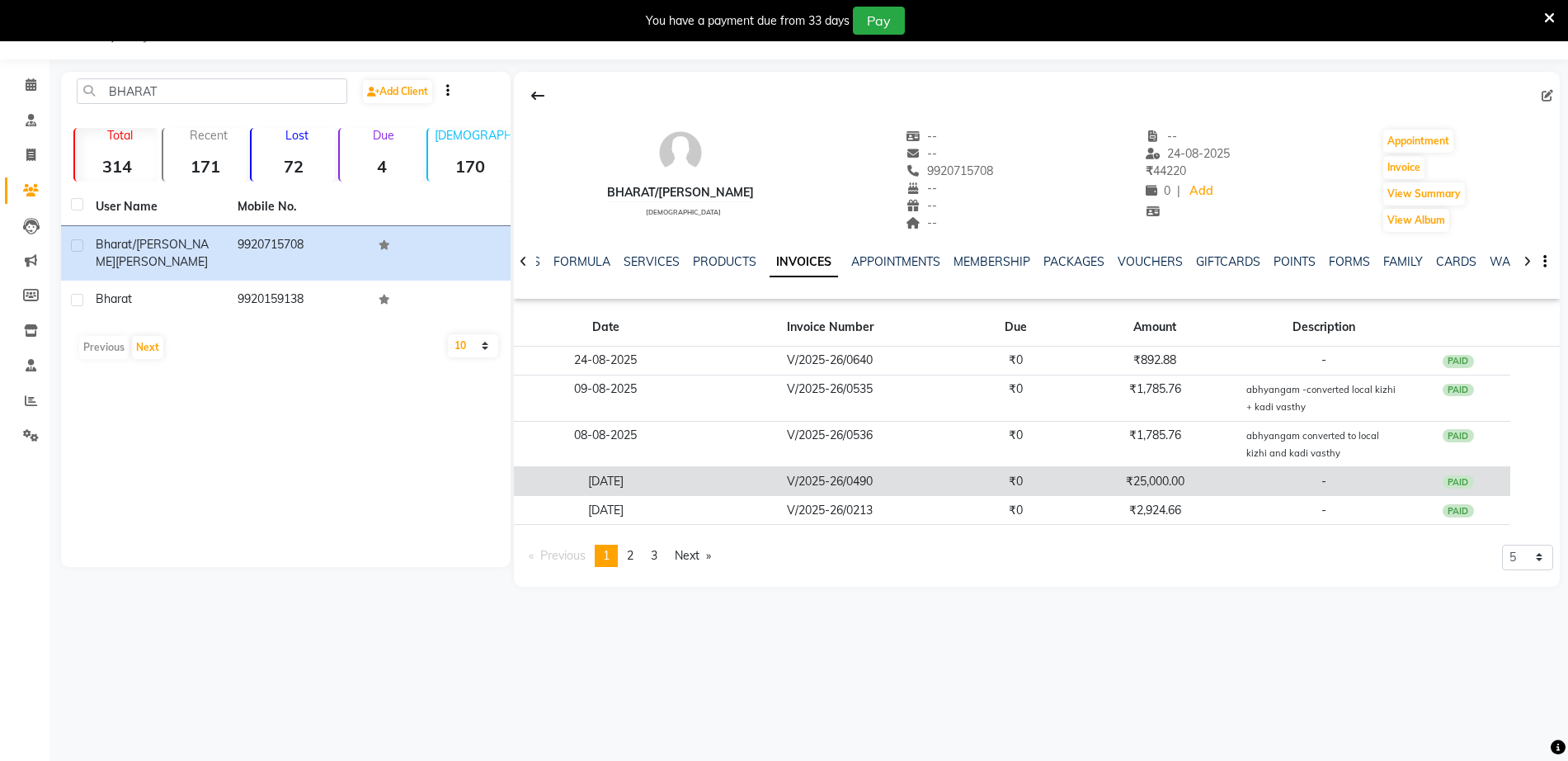
click at [862, 480] on td "V/2025-26/0490" at bounding box center [830, 481] width 266 height 29
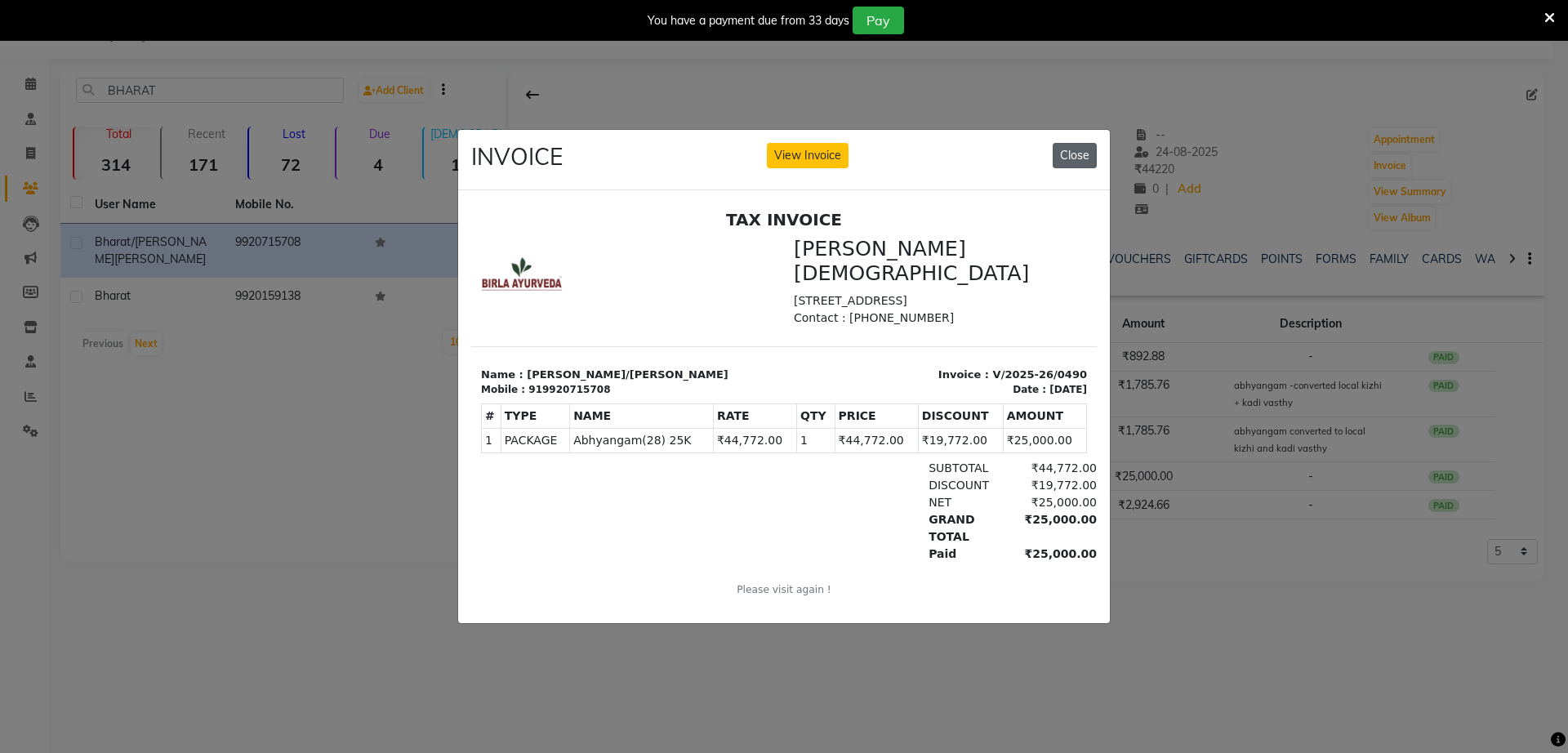
click at [1067, 151] on button "Close" at bounding box center [1074, 155] width 44 height 25
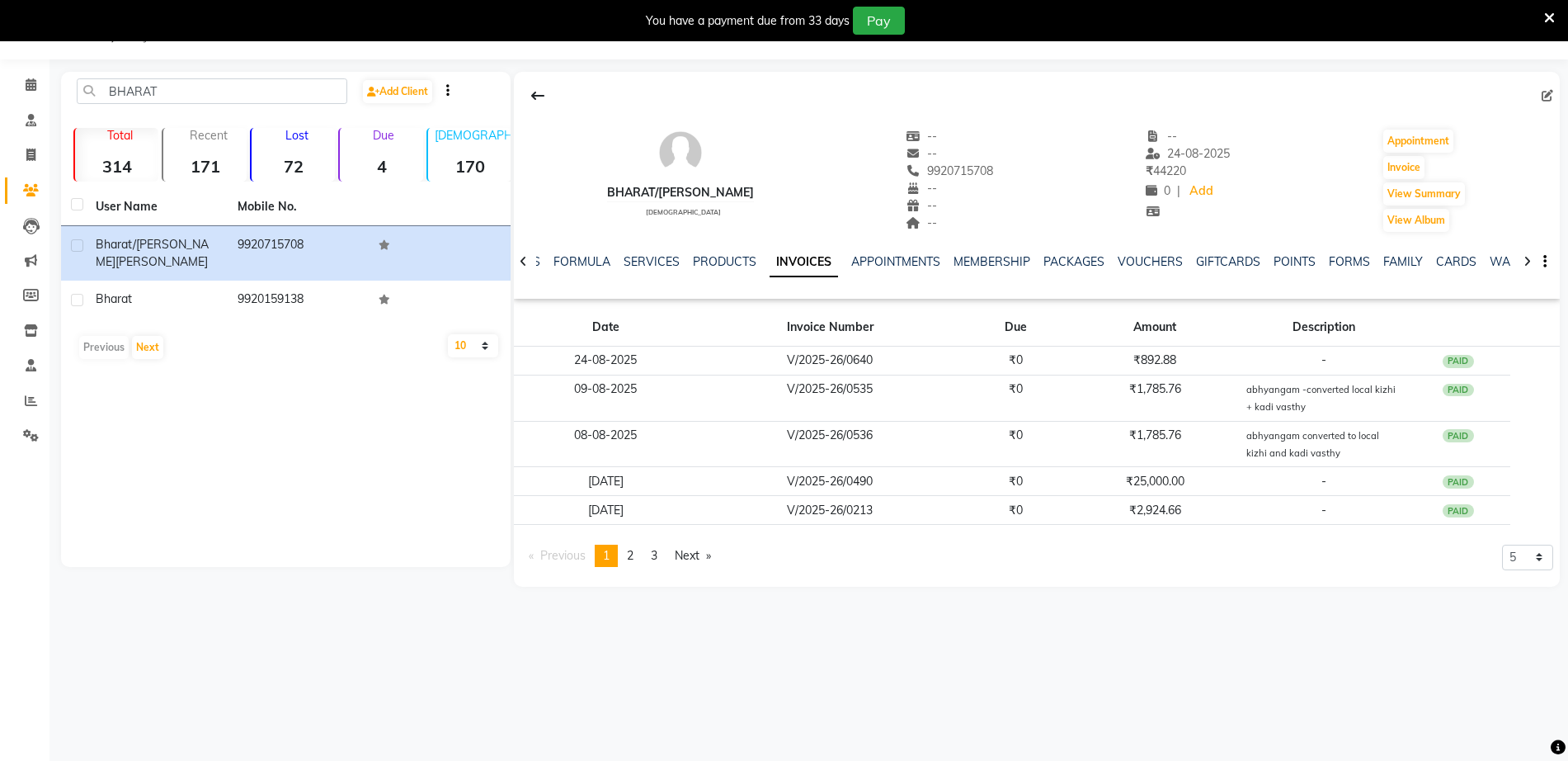
click at [628, 551] on link "page 2" at bounding box center [629, 556] width 23 height 23
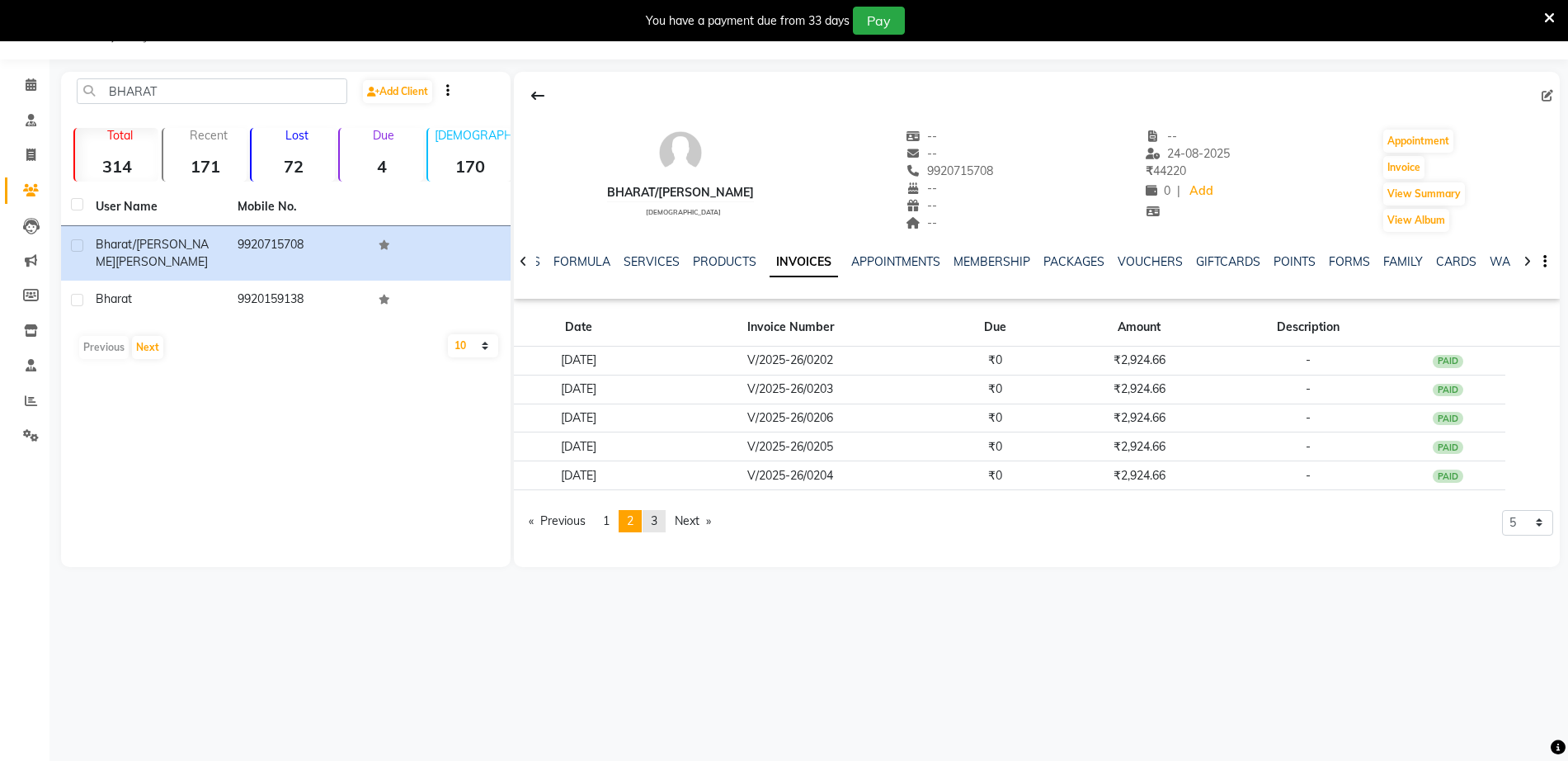
click at [657, 518] on span "3" at bounding box center [654, 520] width 6 height 15
click at [614, 494] on link "page 1" at bounding box center [606, 492] width 23 height 23
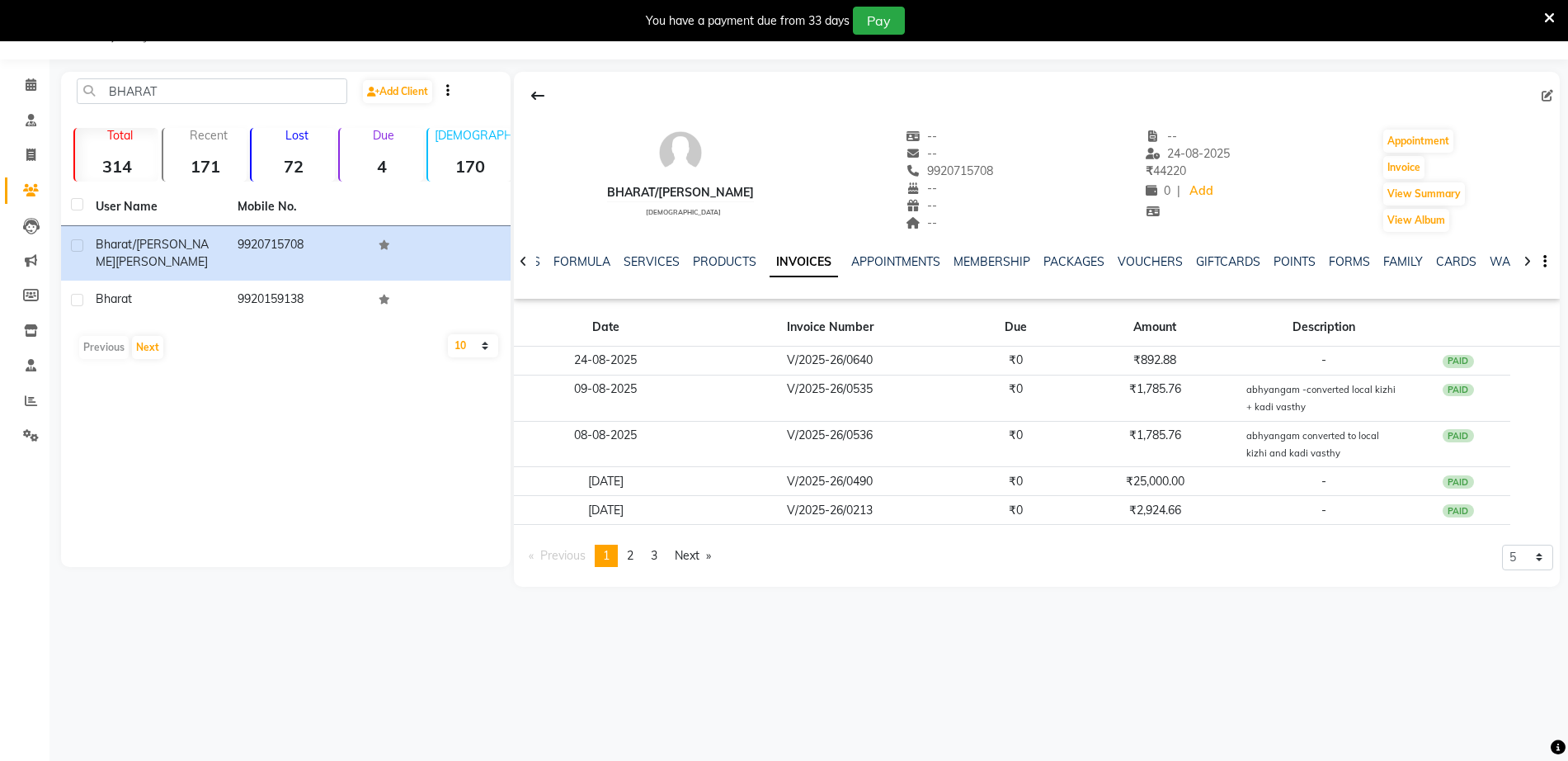
click at [1230, 641] on div "08047224946 Select Location × Birla Ayurveda, Nerul West Default Panel My Panel…" at bounding box center [784, 380] width 1568 height 761
drag, startPoint x: 290, startPoint y: 485, endPoint x: 291, endPoint y: 494, distance: 9.1
click at [291, 493] on div "BHARAT Add Client Total 314 Recent 171 Lost 72 Due 4 Male 170 Female 141 Member…" at bounding box center [285, 319] width 449 height 495
drag, startPoint x: 209, startPoint y: 90, endPoint x: 3, endPoint y: 85, distance: 206.1
click at [3, 85] on app-home "08047224946 Select Location × Birla Ayurveda, Nerul West Default Panel My Panel…" at bounding box center [784, 305] width 1568 height 611
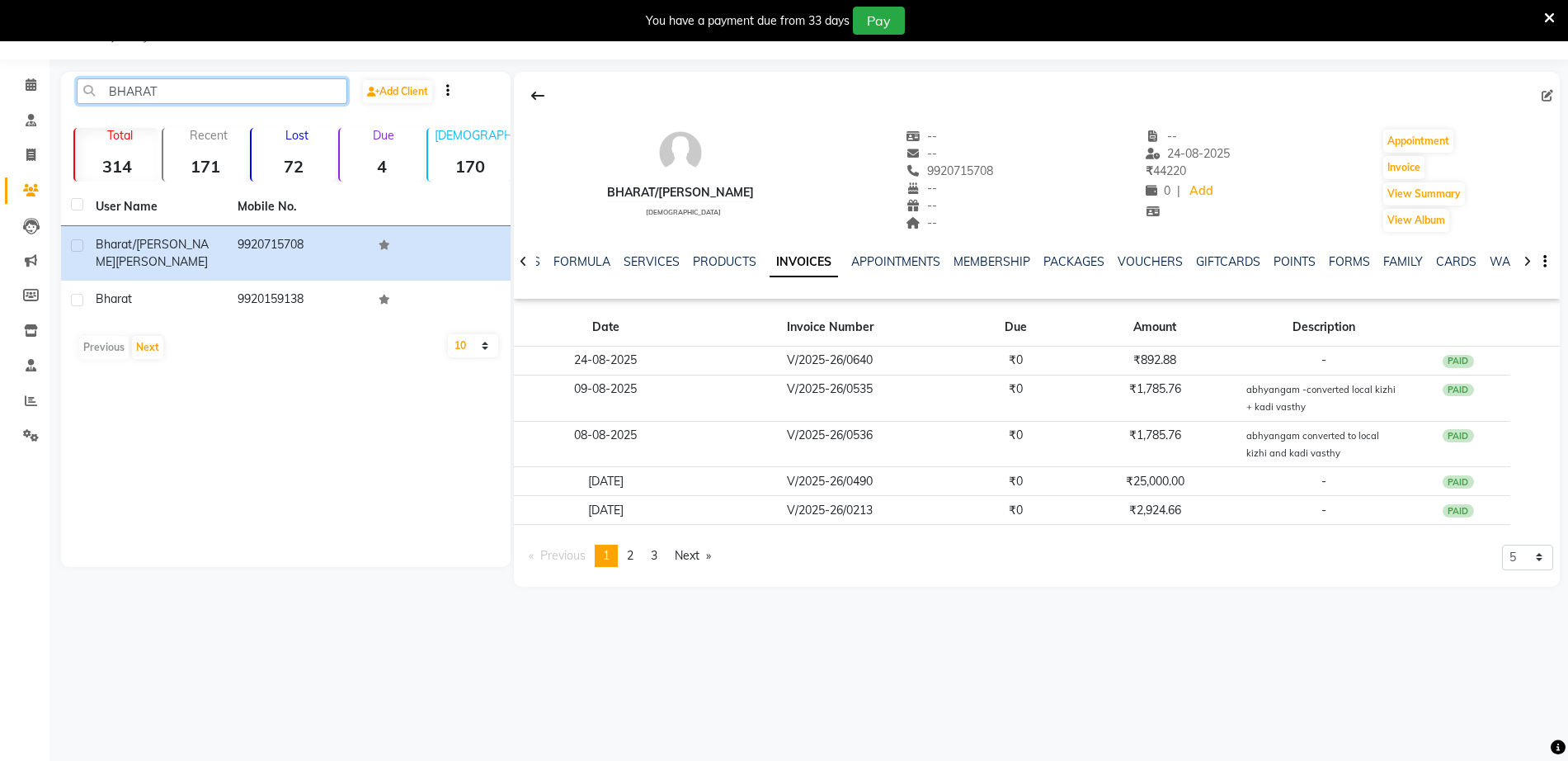
paste input ".Sulochana"
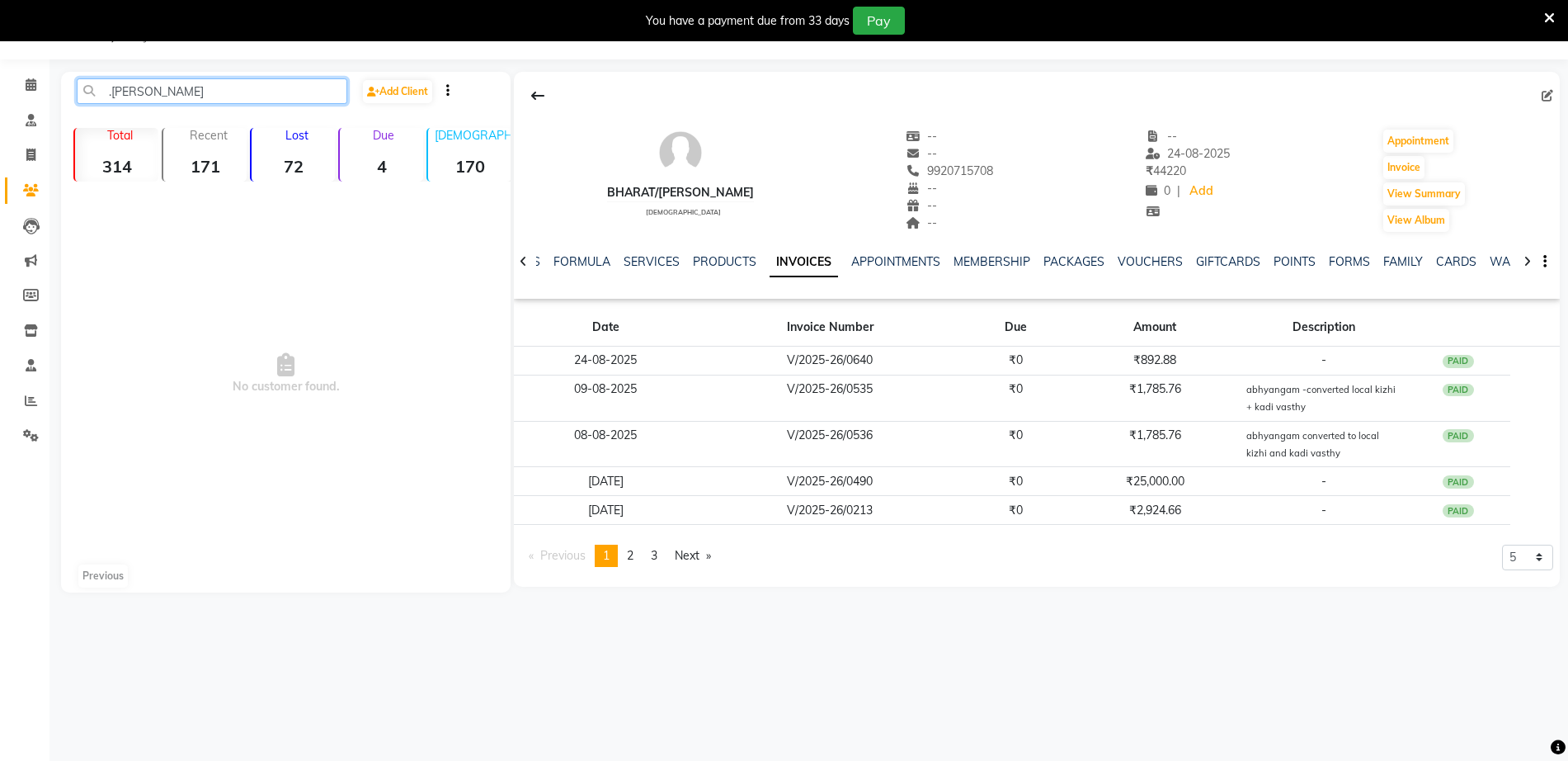
click at [219, 91] on input ".Sulochana" at bounding box center [212, 91] width 271 height 25
click at [115, 84] on input ".Sulochana" at bounding box center [212, 91] width 271 height 25
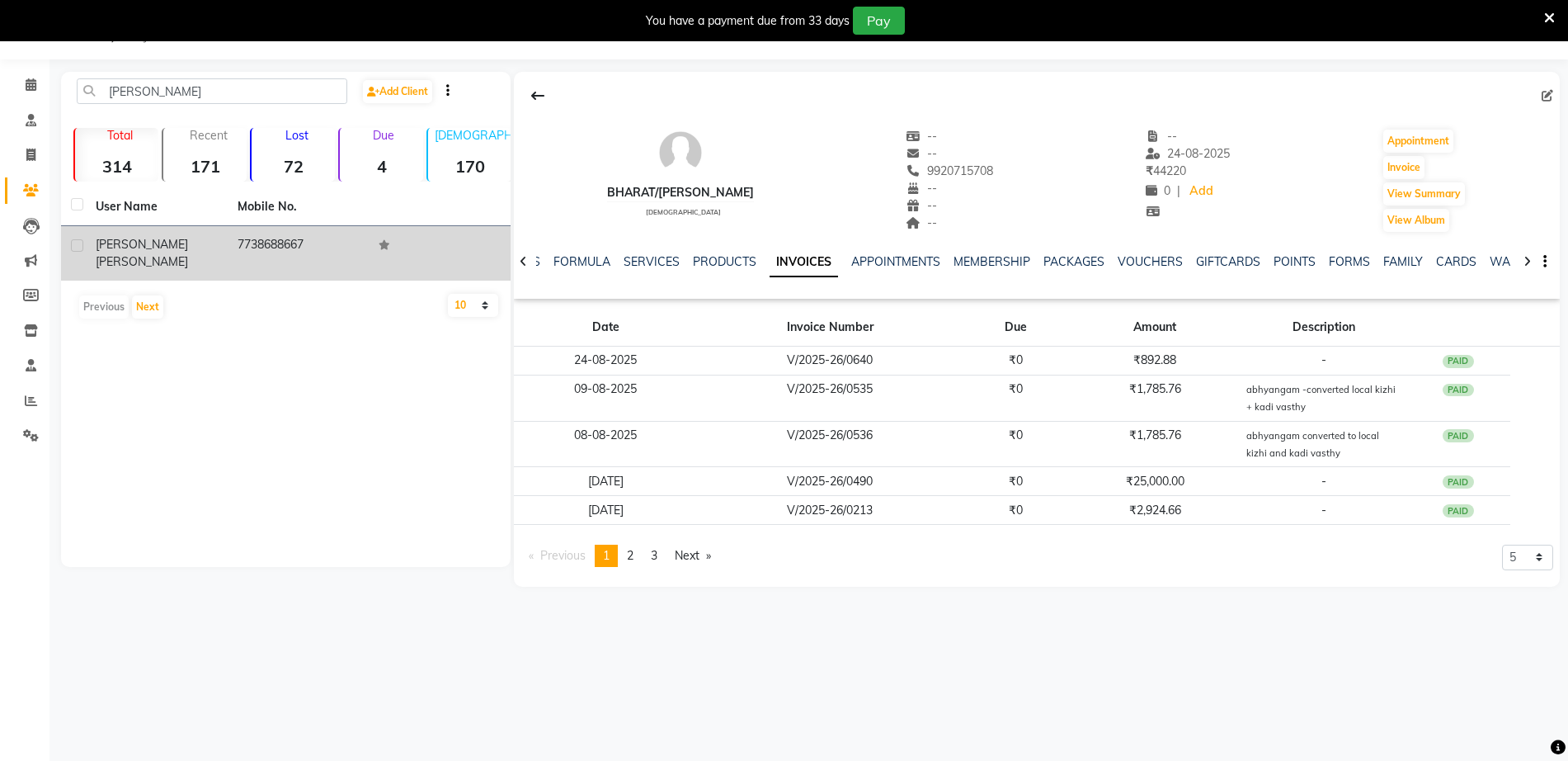
click at [206, 262] on td "sulochana K.B.Nair" at bounding box center [156, 253] width 142 height 54
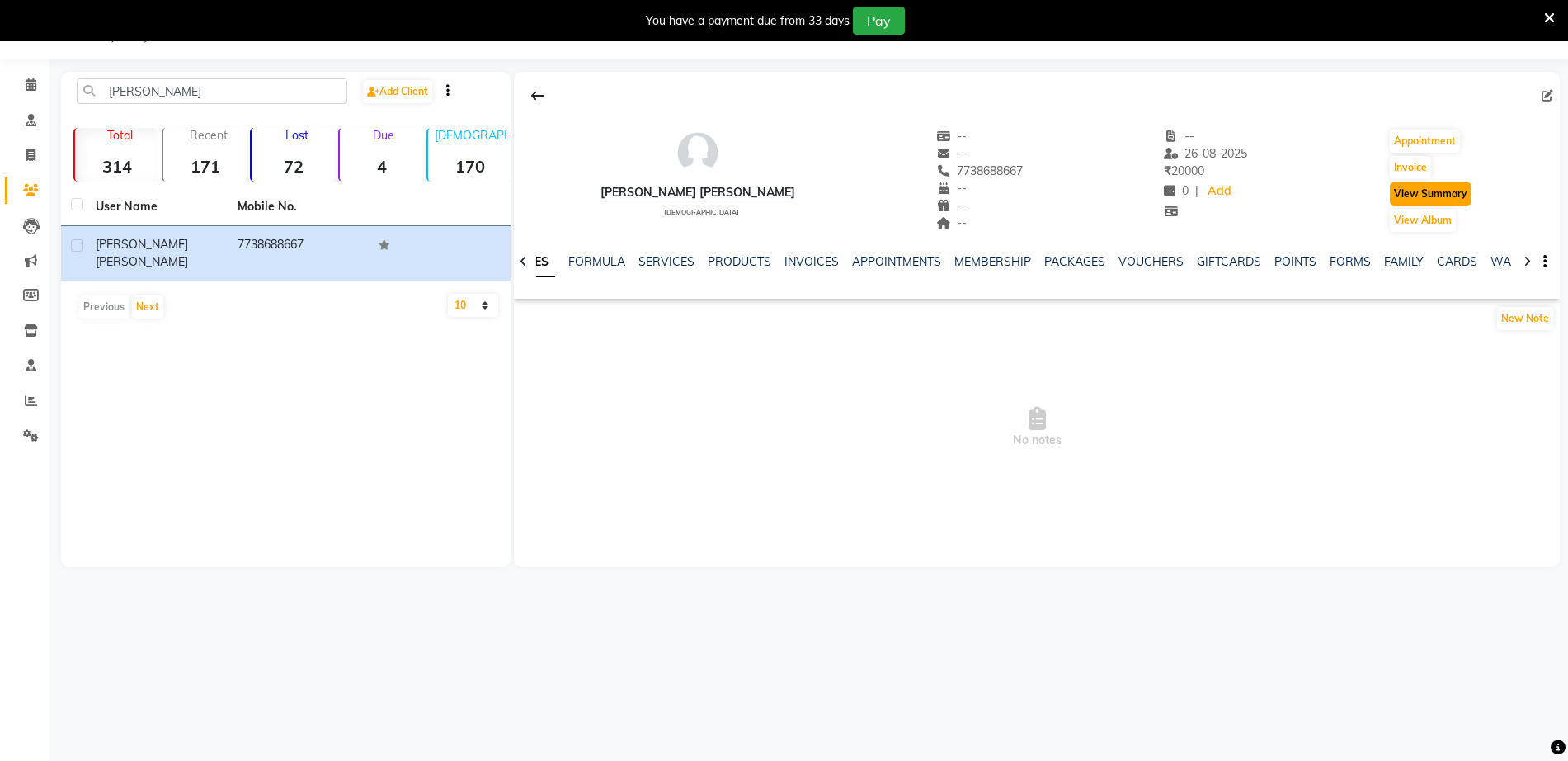
click at [1390, 194] on button "View Summary" at bounding box center [1431, 193] width 82 height 23
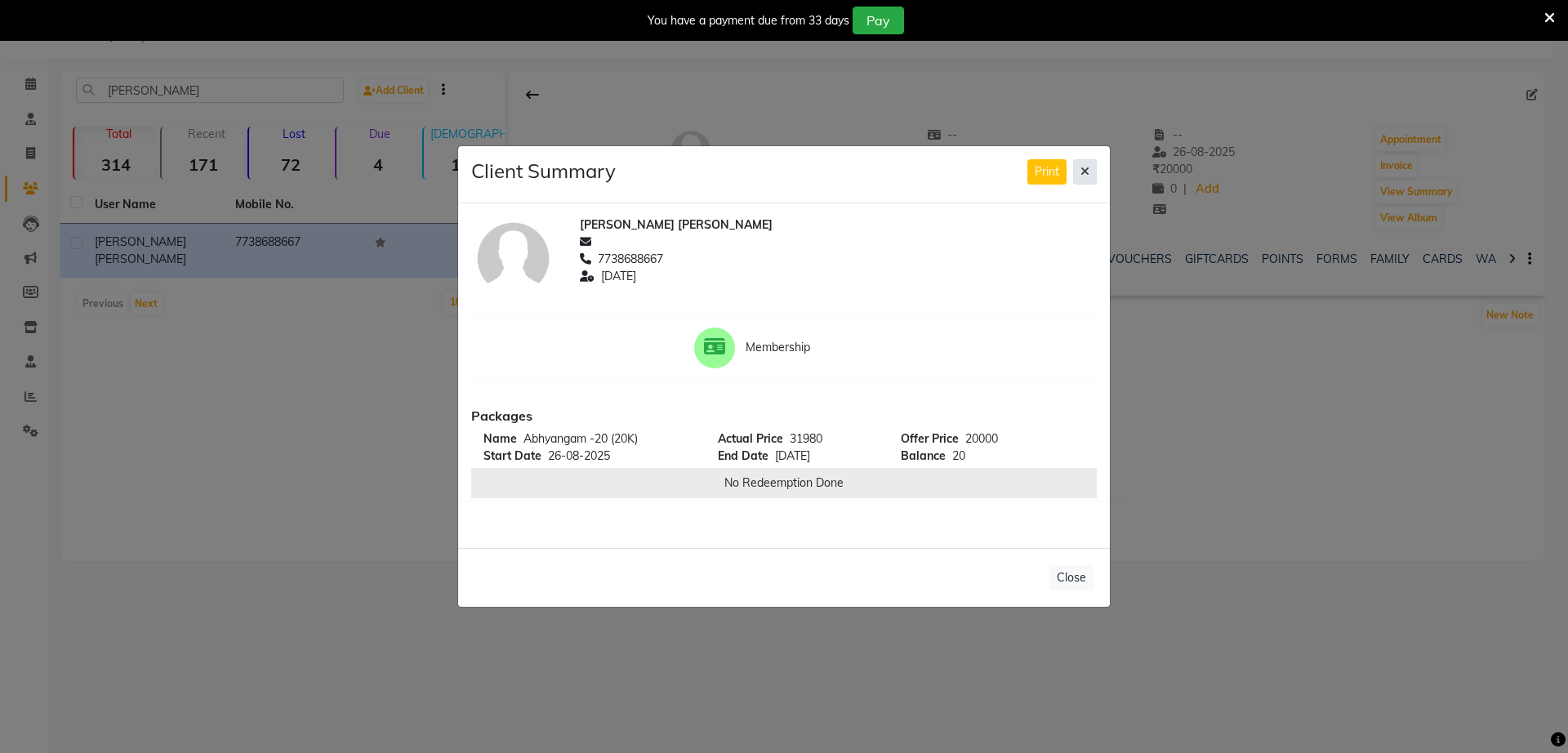
click at [1077, 167] on button at bounding box center [1085, 172] width 23 height 25
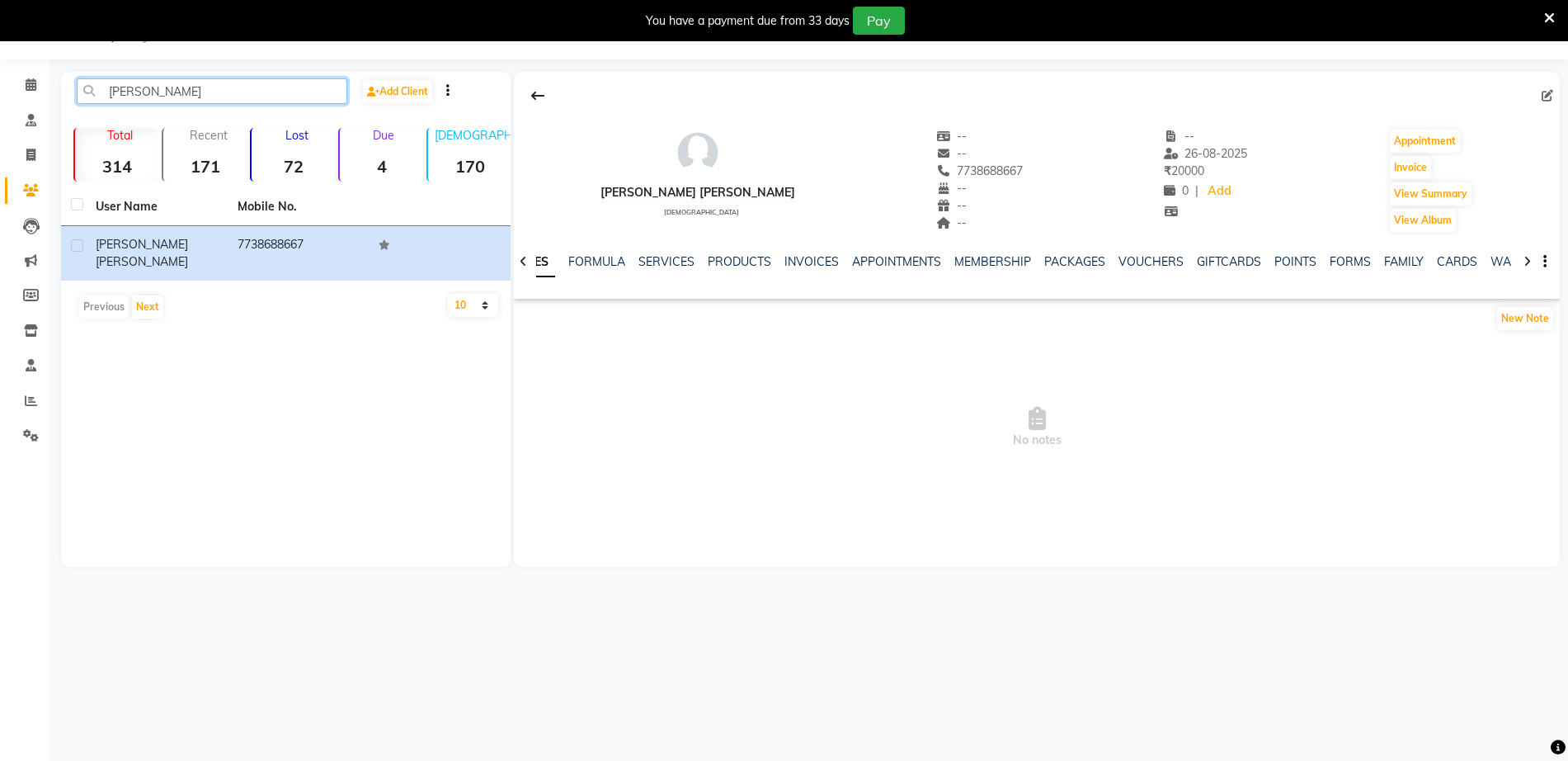
drag, startPoint x: 250, startPoint y: 94, endPoint x: 0, endPoint y: 78, distance: 250.5
click at [0, 78] on app-home "08047224946 Select Location × Birla Ayurveda, Nerul West Default Panel My Panel…" at bounding box center [784, 295] width 1568 height 591
paste input "Reeta R"
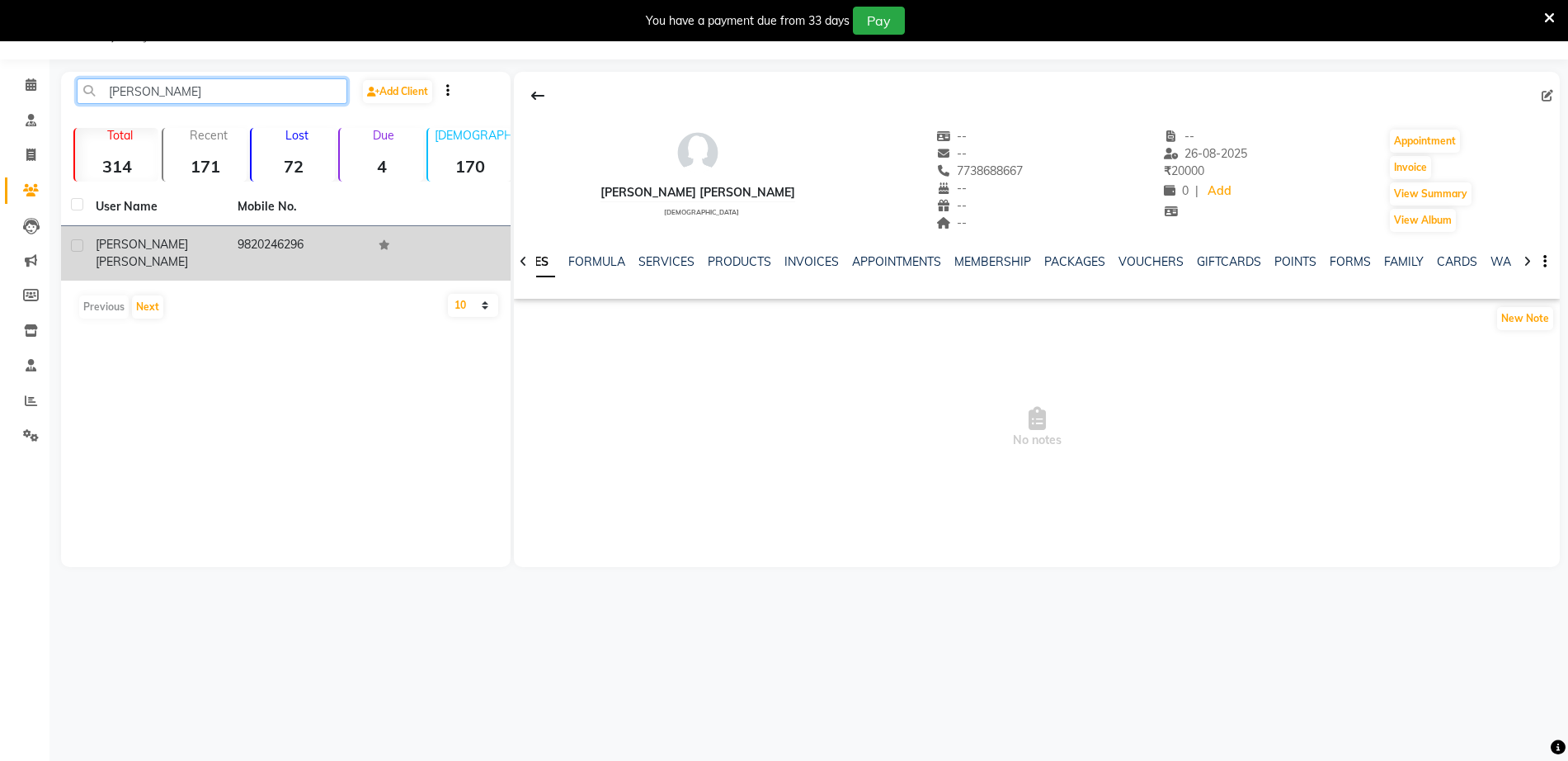
type input "Reeta Rana"
click at [194, 246] on div "Camp Reeta Rana" at bounding box center [156, 253] width 122 height 35
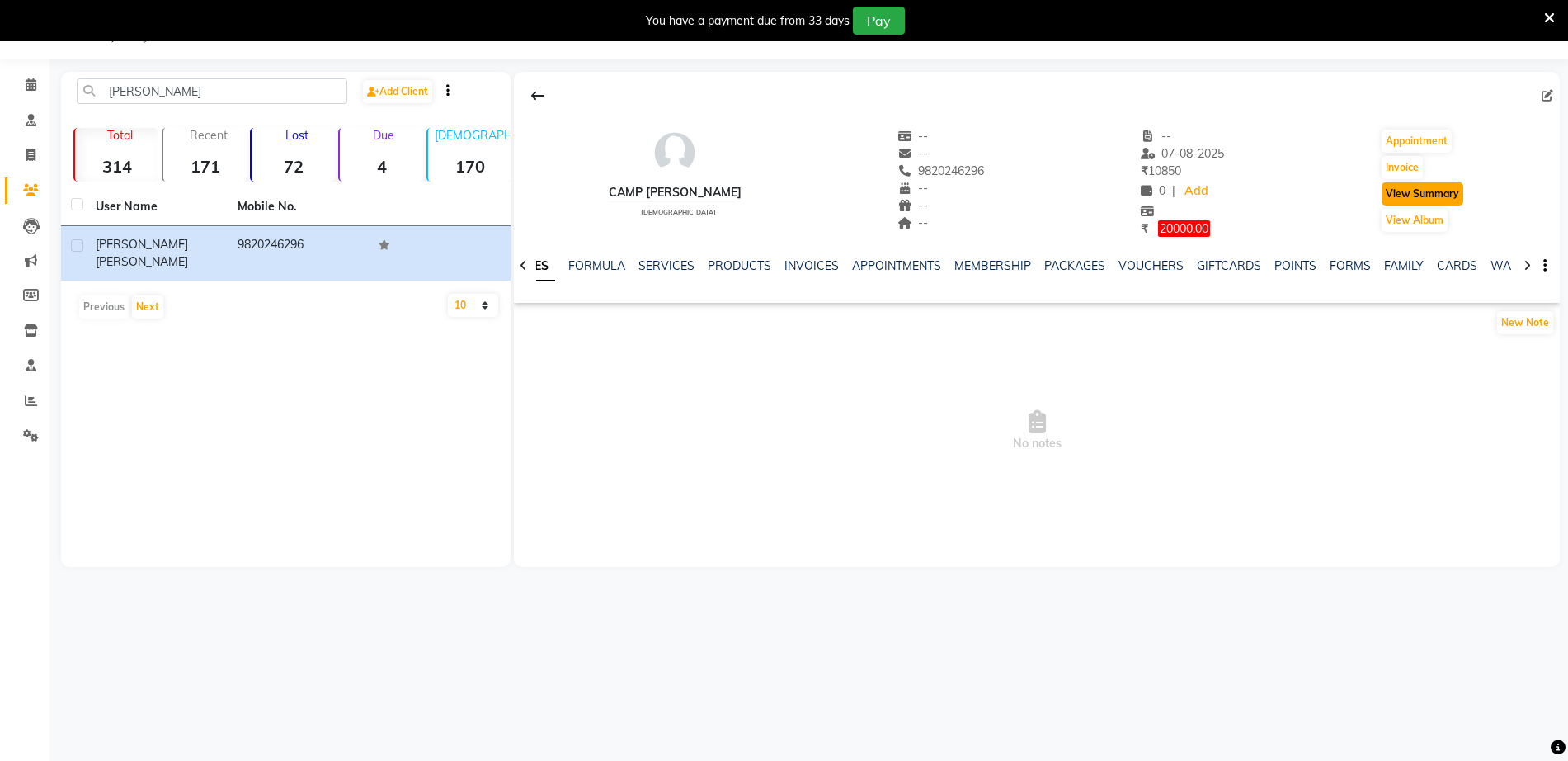
click at [1437, 199] on button "View Summary" at bounding box center [1423, 193] width 82 height 23
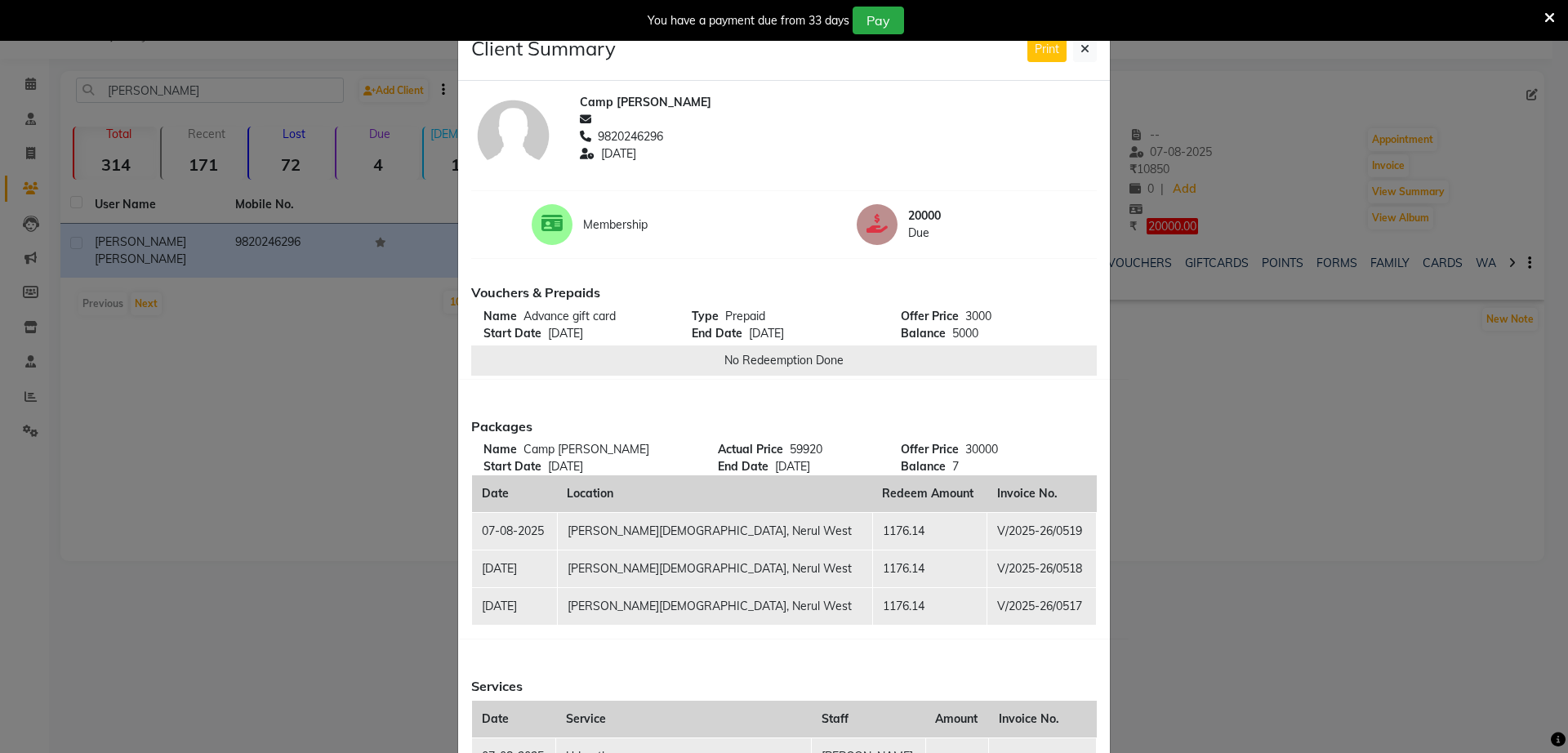
drag, startPoint x: 1083, startPoint y: 58, endPoint x: 1055, endPoint y: 93, distance: 44.8
click at [1082, 58] on button at bounding box center [1085, 49] width 23 height 25
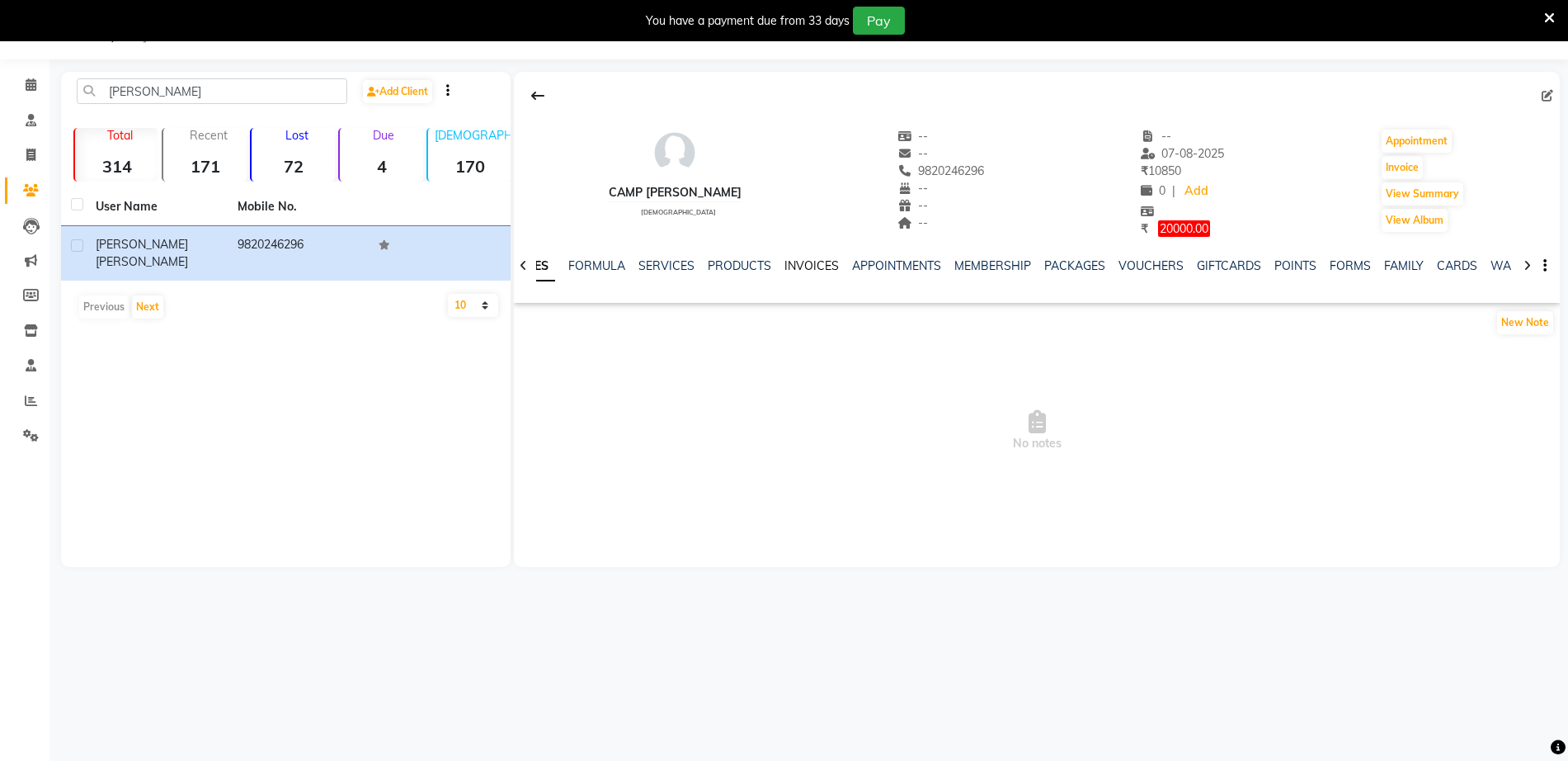
click at [801, 259] on link "INVOICES" at bounding box center [812, 265] width 54 height 15
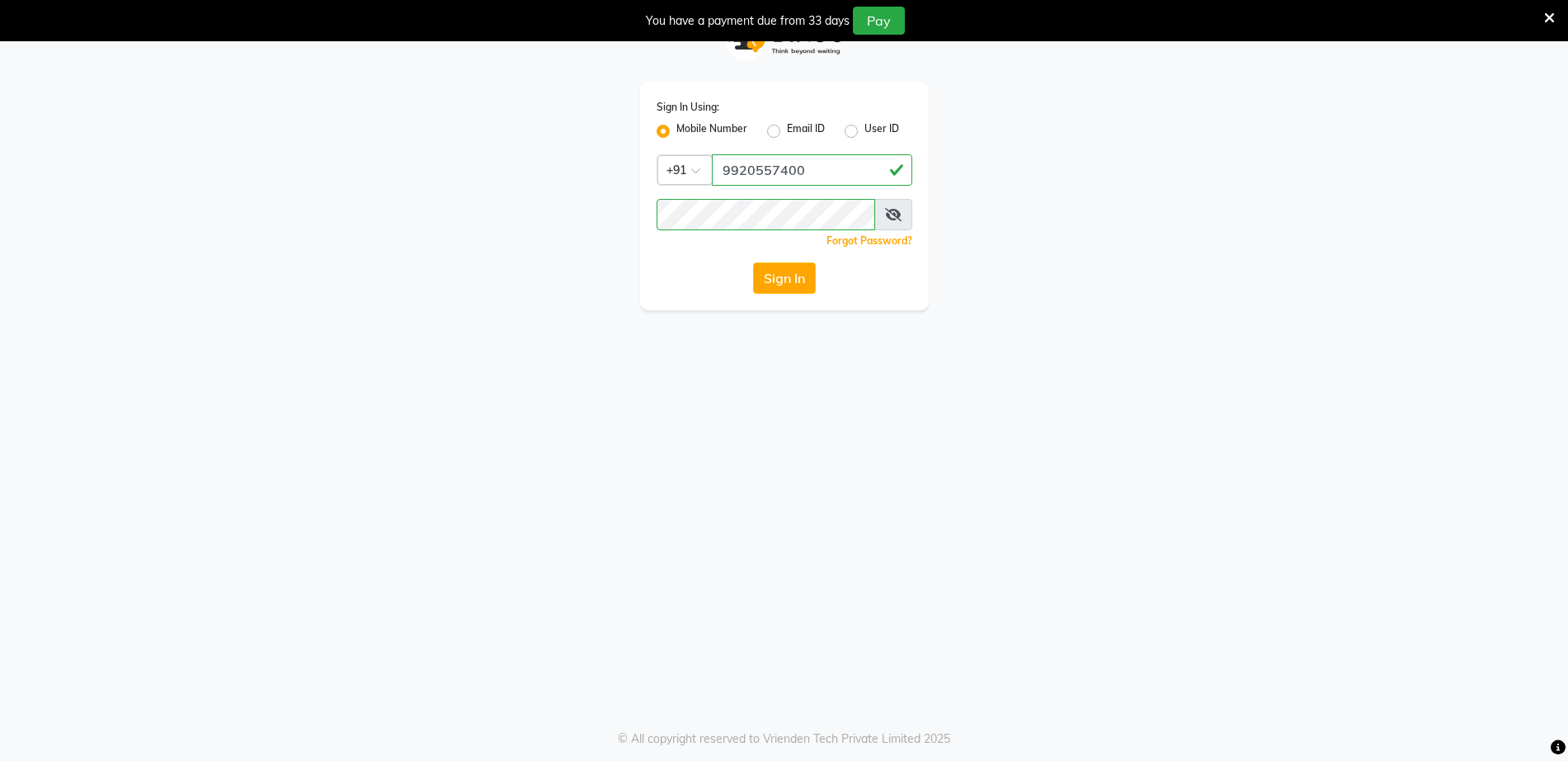
click at [103, 337] on div "Sign In Using: Mobile Number Email ID User ID Country Code × +91 9920557400 Rem…" at bounding box center [784, 380] width 1568 height 761
click at [197, 293] on app-login "Sign In Using: Mobile Number Email ID User ID Country Code × +91 9920557400 Rem…" at bounding box center [784, 155] width 1568 height 311
click at [795, 270] on button "Sign In" at bounding box center [784, 278] width 63 height 32
click at [788, 285] on div "Sign In" at bounding box center [784, 278] width 256 height 32
